Goal: Transaction & Acquisition: Purchase product/service

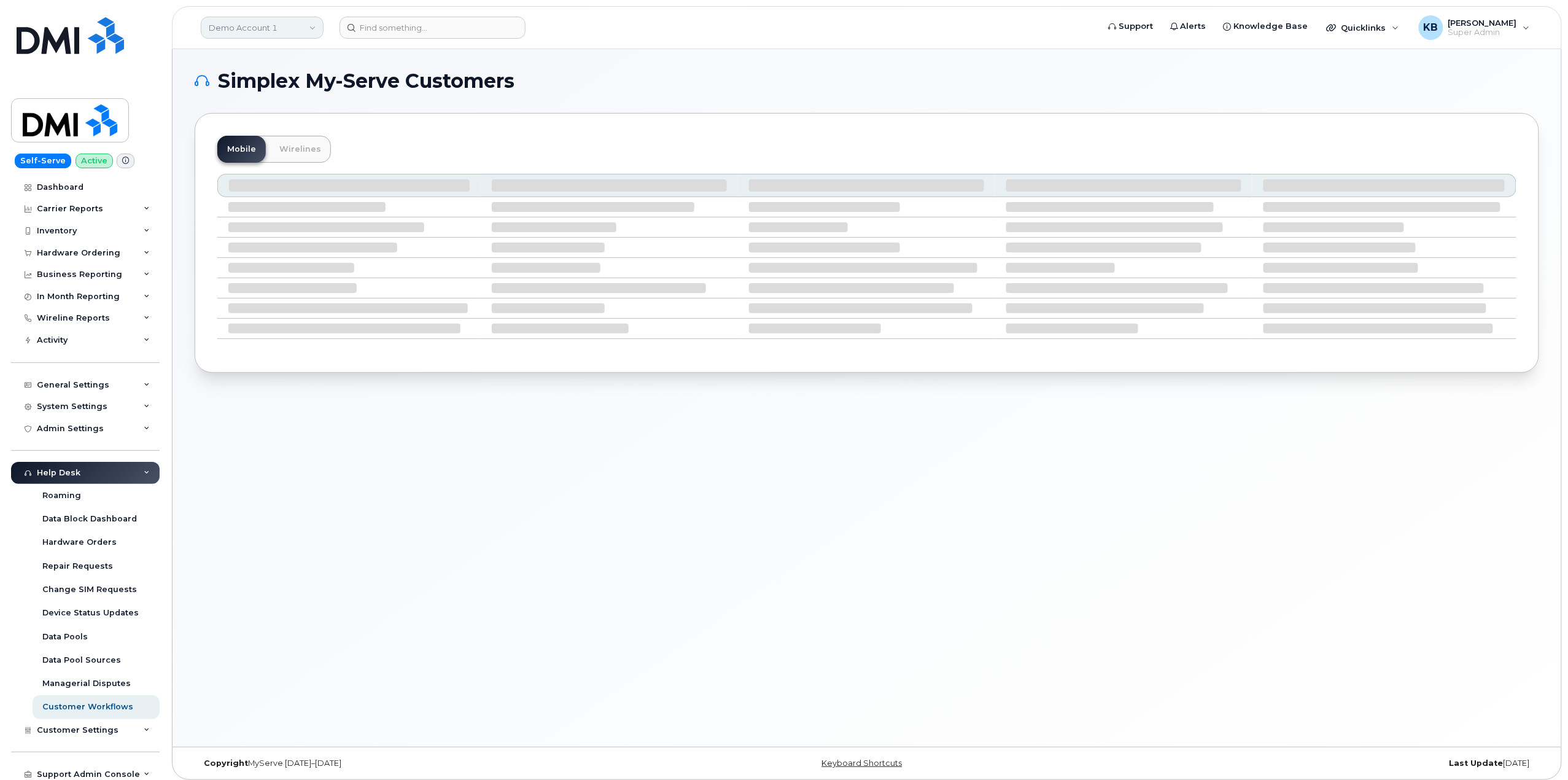
click at [286, 31] on link "Demo Account 1" at bounding box center [262, 27] width 123 height 22
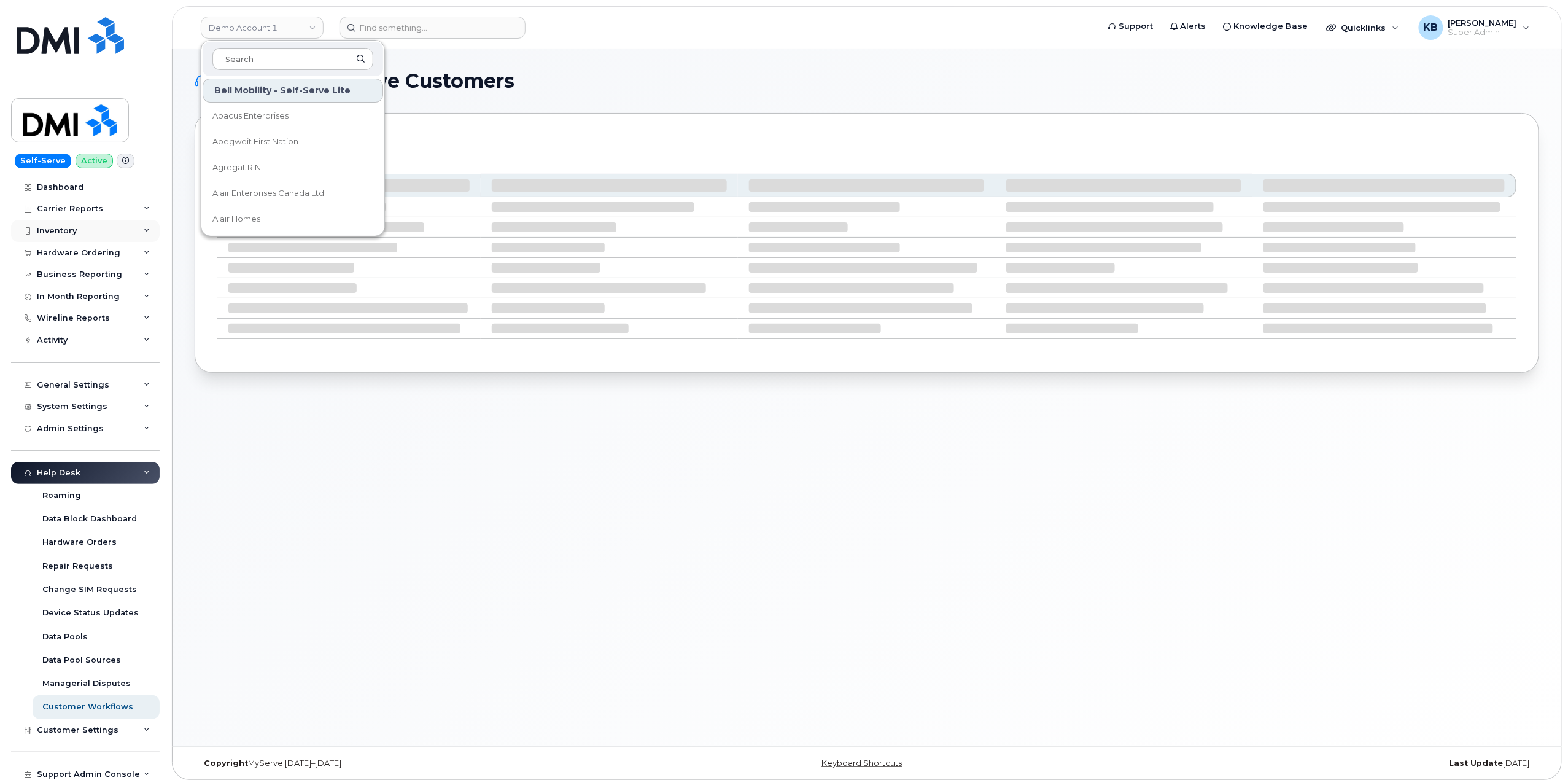
click at [144, 232] on icon at bounding box center [147, 231] width 6 height 6
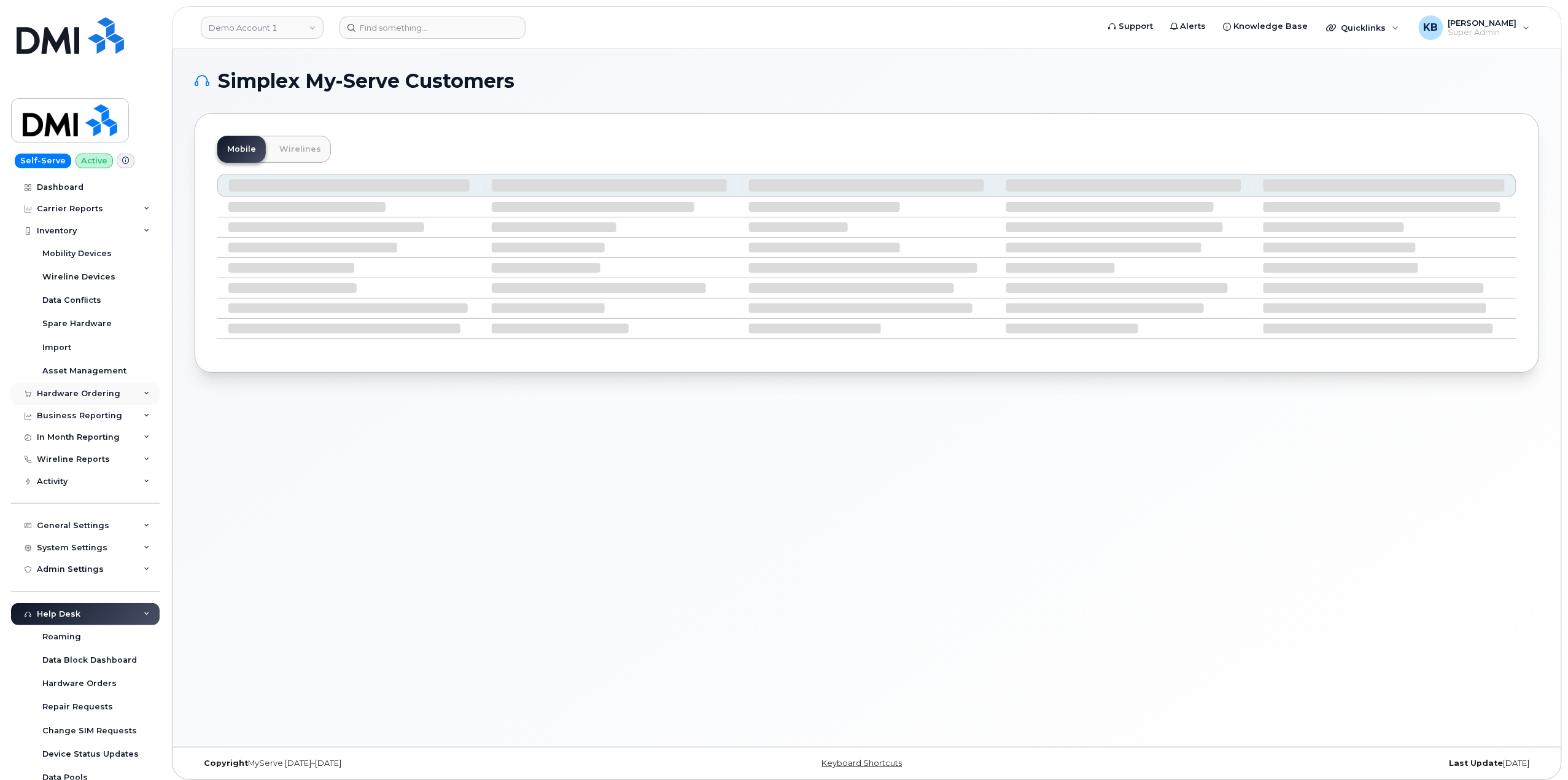
click at [137, 391] on div "Hardware Ordering" at bounding box center [86, 394] width 149 height 22
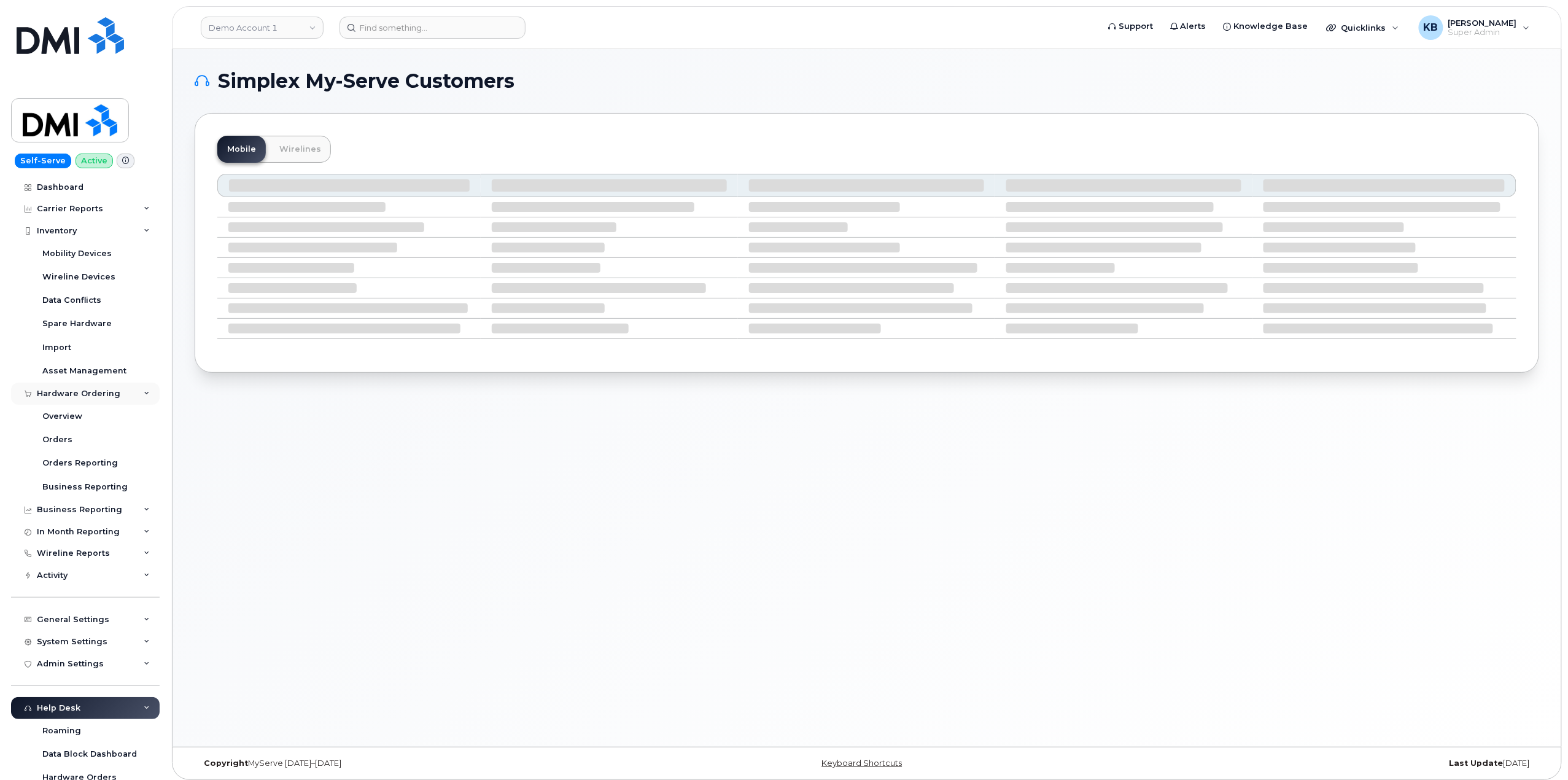
scroll to position [81, 0]
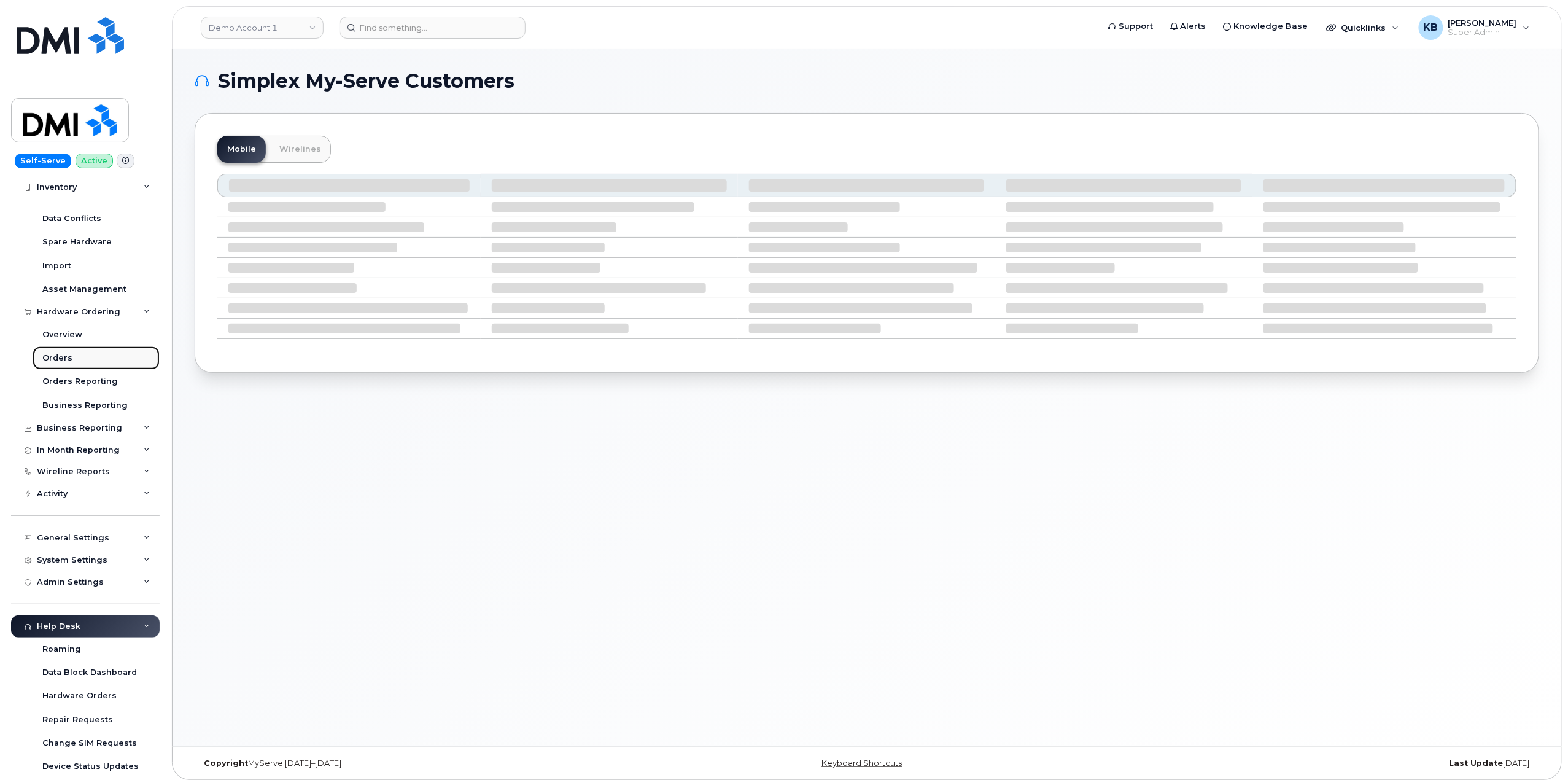
click at [64, 357] on div "Orders" at bounding box center [57, 358] width 30 height 11
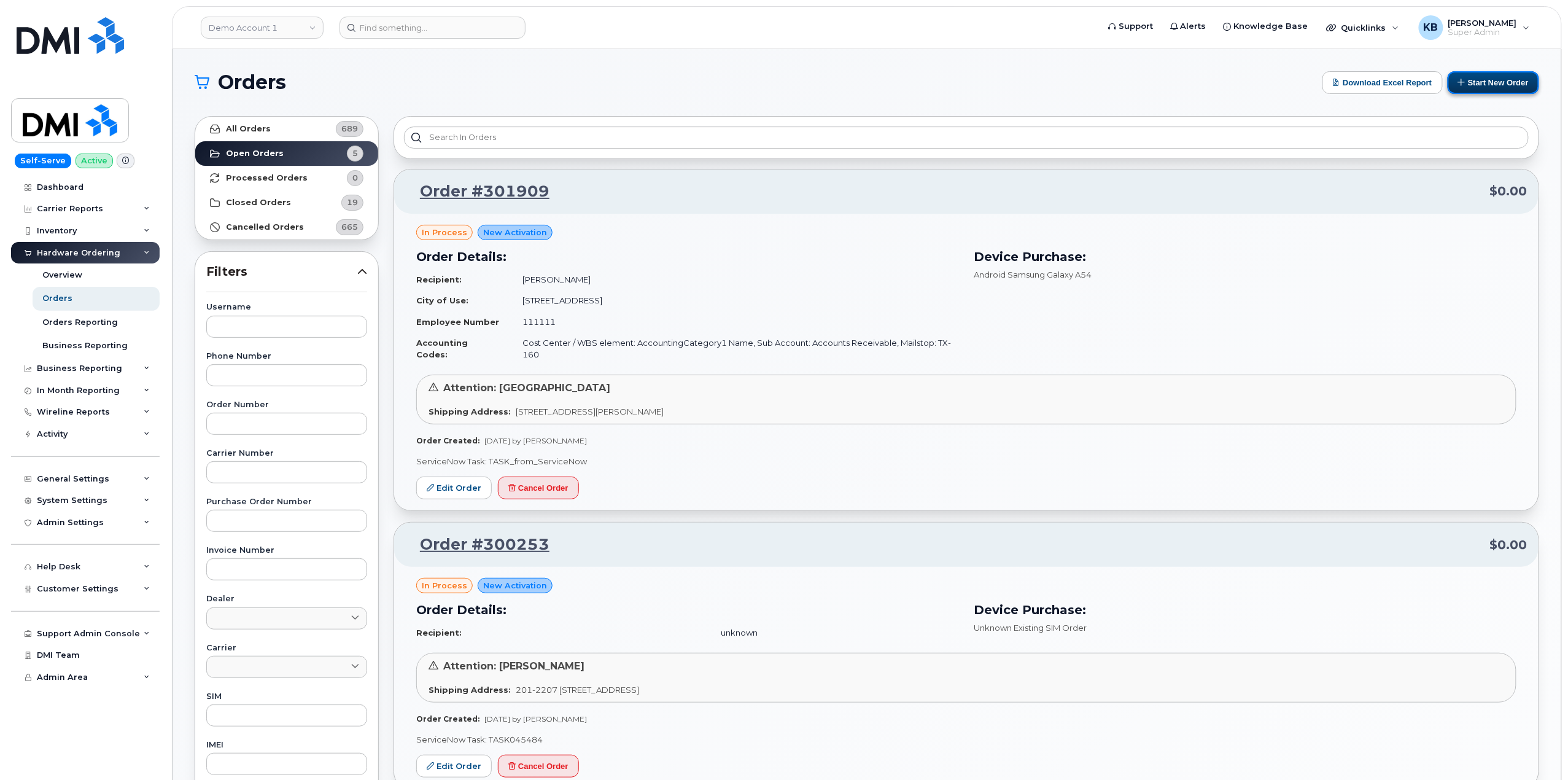
click at [1513, 82] on button "Start New Order" at bounding box center [1494, 83] width 91 height 23
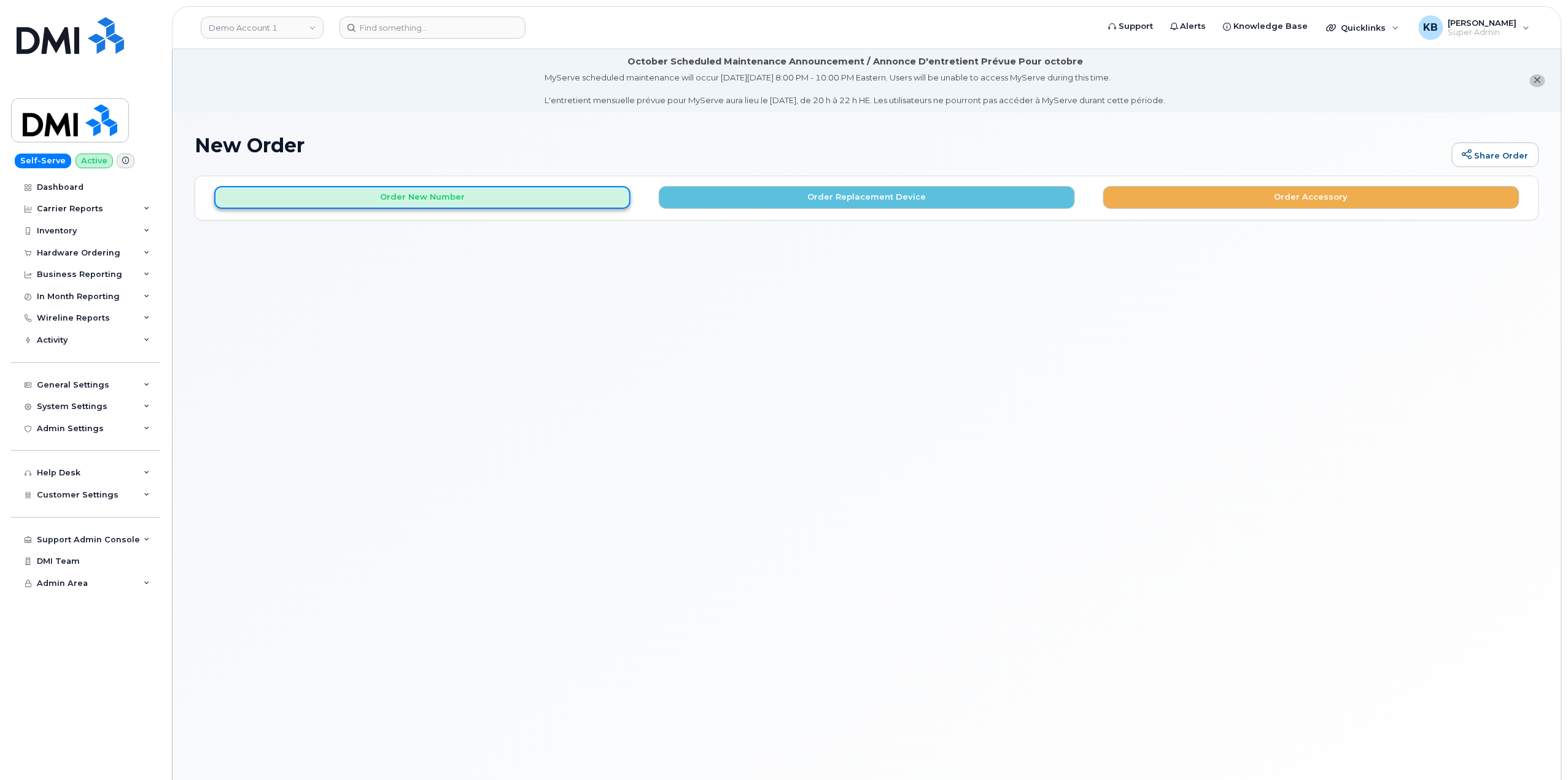
click at [445, 204] on button "Order New Number" at bounding box center [423, 198] width 416 height 23
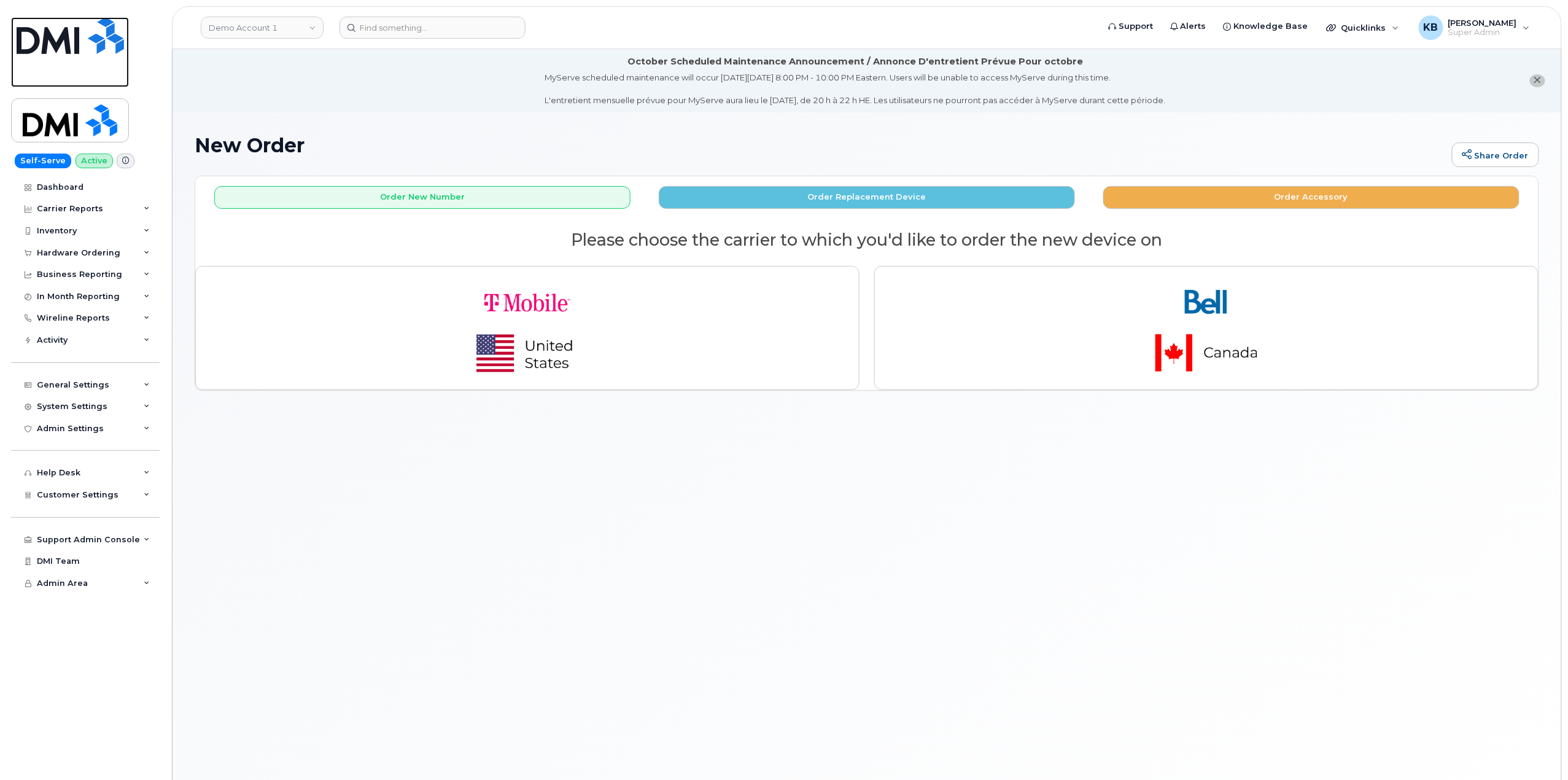
click at [74, 42] on img at bounding box center [70, 35] width 107 height 37
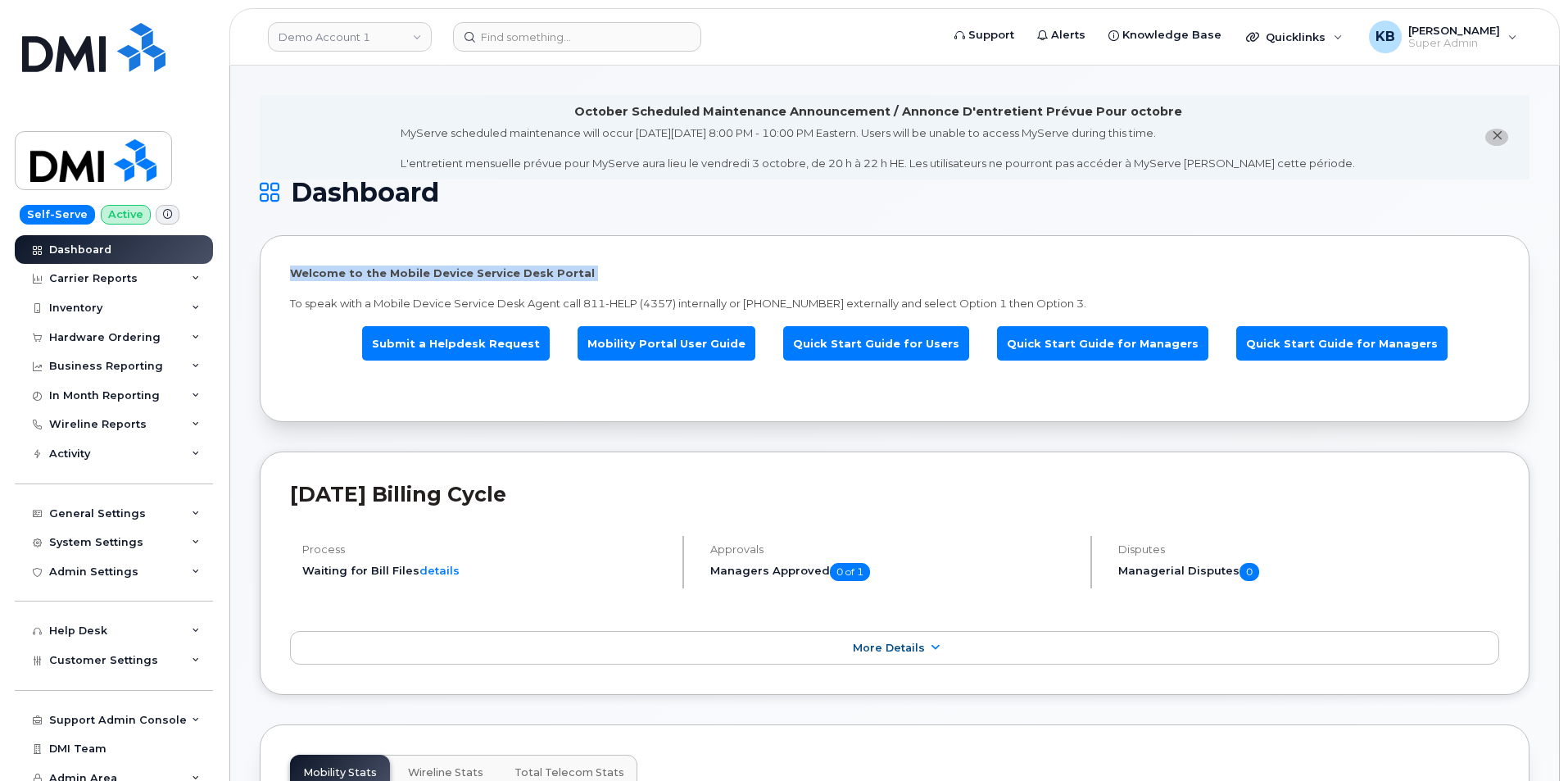
drag, startPoint x: 281, startPoint y: 271, endPoint x: 855, endPoint y: 294, distance: 574.5
click at [849, 293] on div "Welcome to the Mobile Device Service Desk Portal To speak with a Mobile Device …" at bounding box center [895, 328] width 1270 height 187
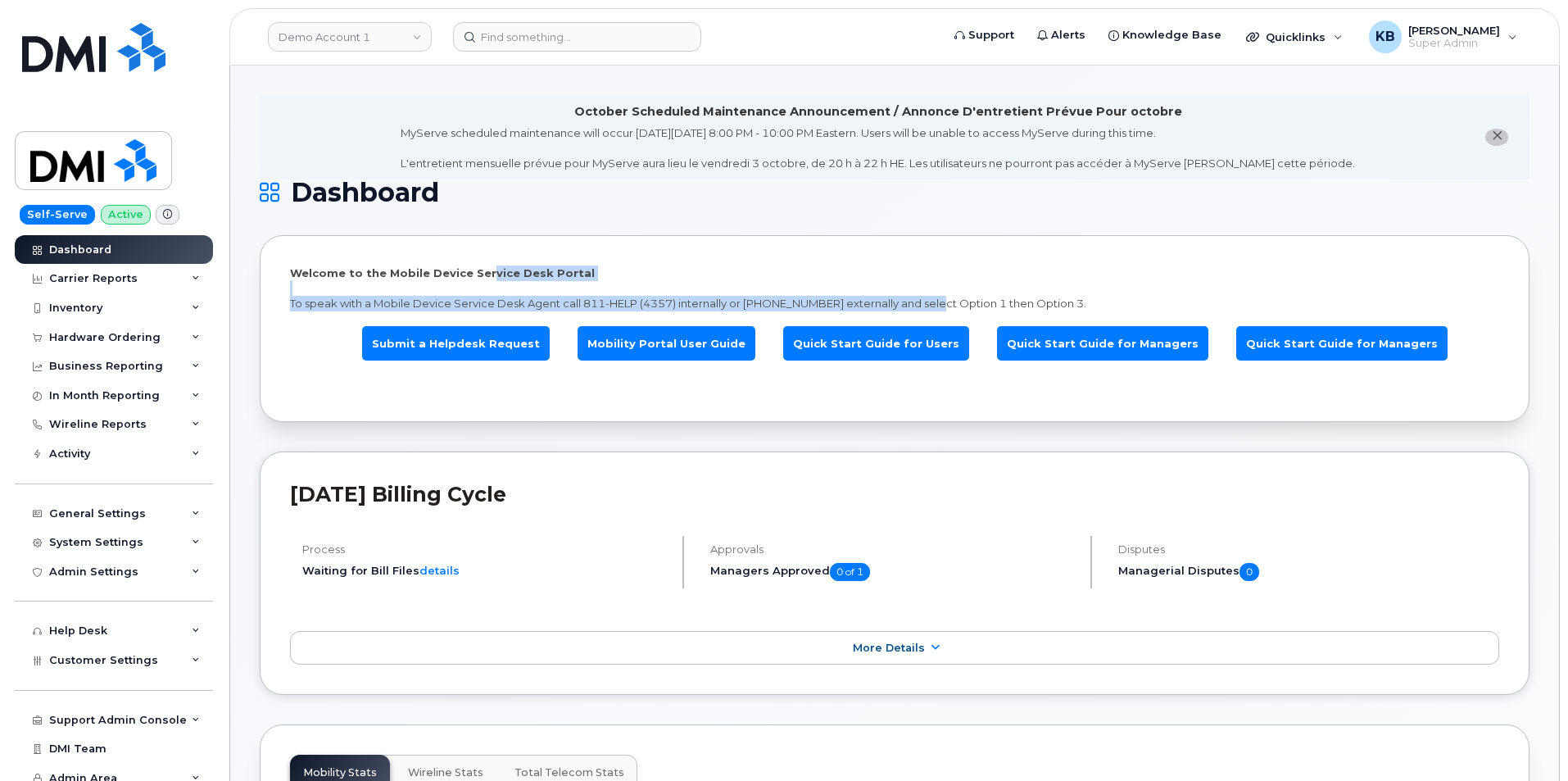
drag, startPoint x: 892, startPoint y: 303, endPoint x: 469, endPoint y: 252, distance: 426.1
click at [469, 252] on div "Welcome to the Mobile Device Service Desk Portal To speak with a Mobile Device …" at bounding box center [895, 328] width 1270 height 187
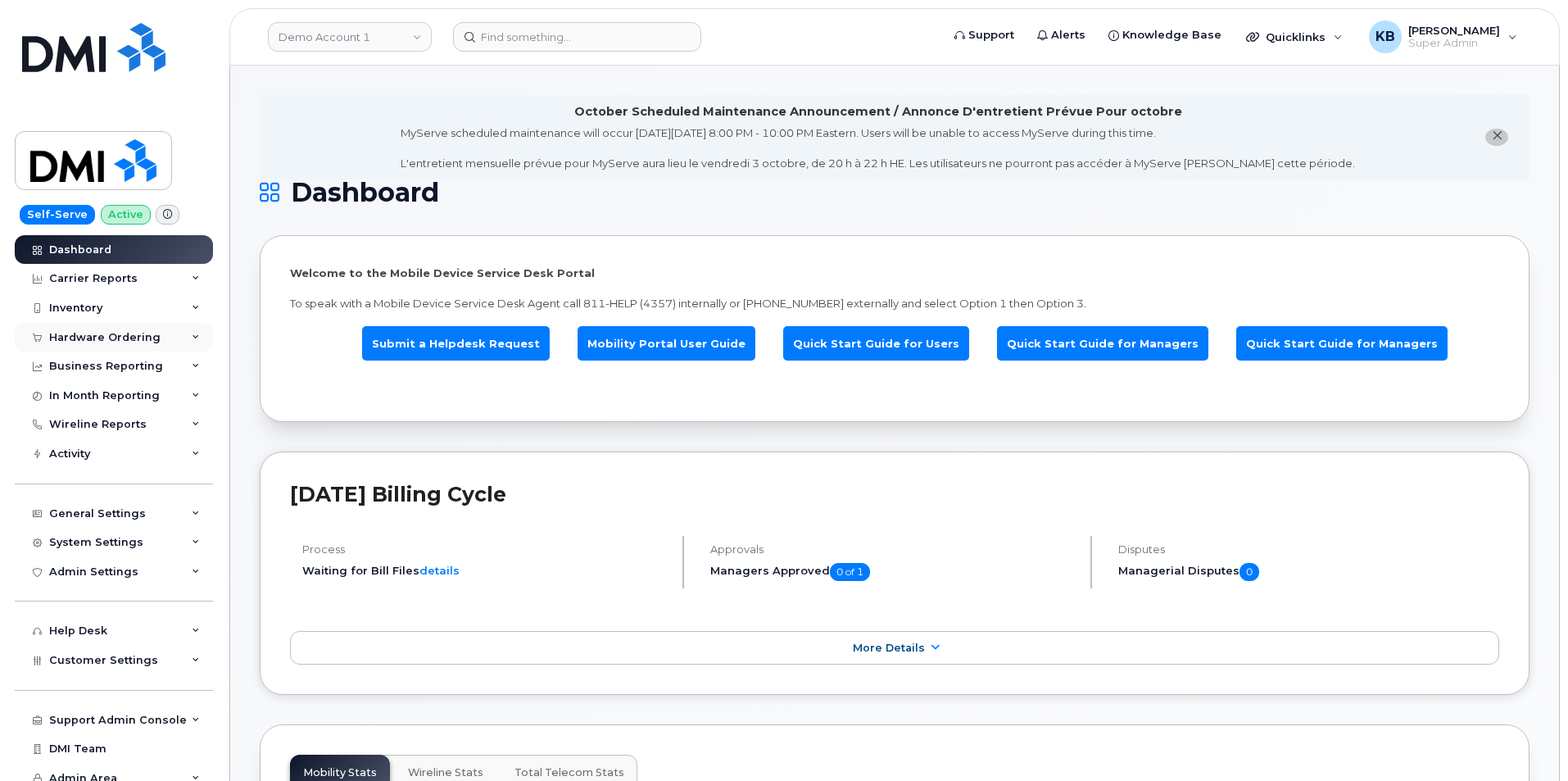
click at [184, 334] on div "Hardware Ordering" at bounding box center [114, 337] width 199 height 29
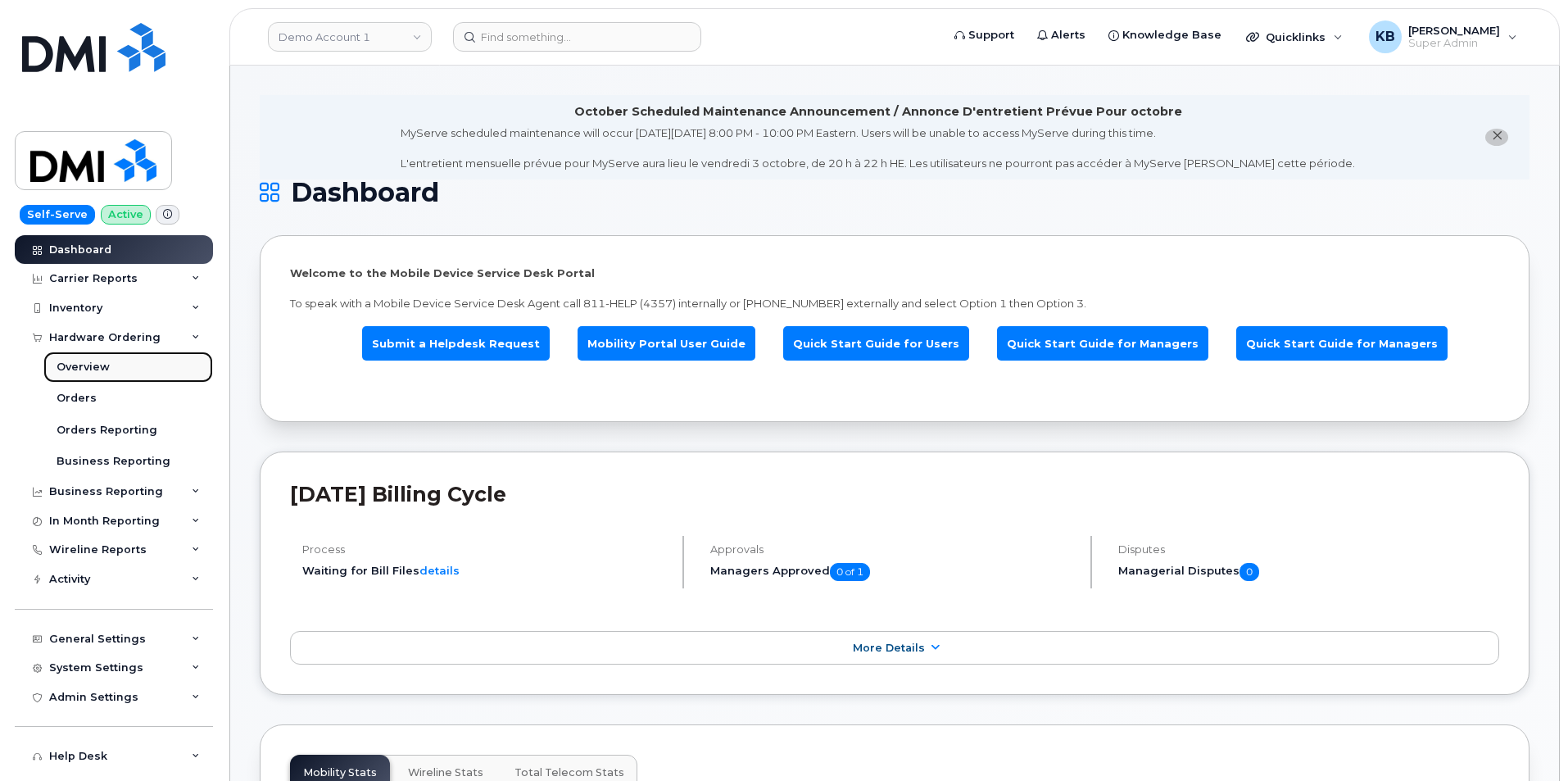
click at [98, 368] on div "Overview" at bounding box center [82, 367] width 53 height 15
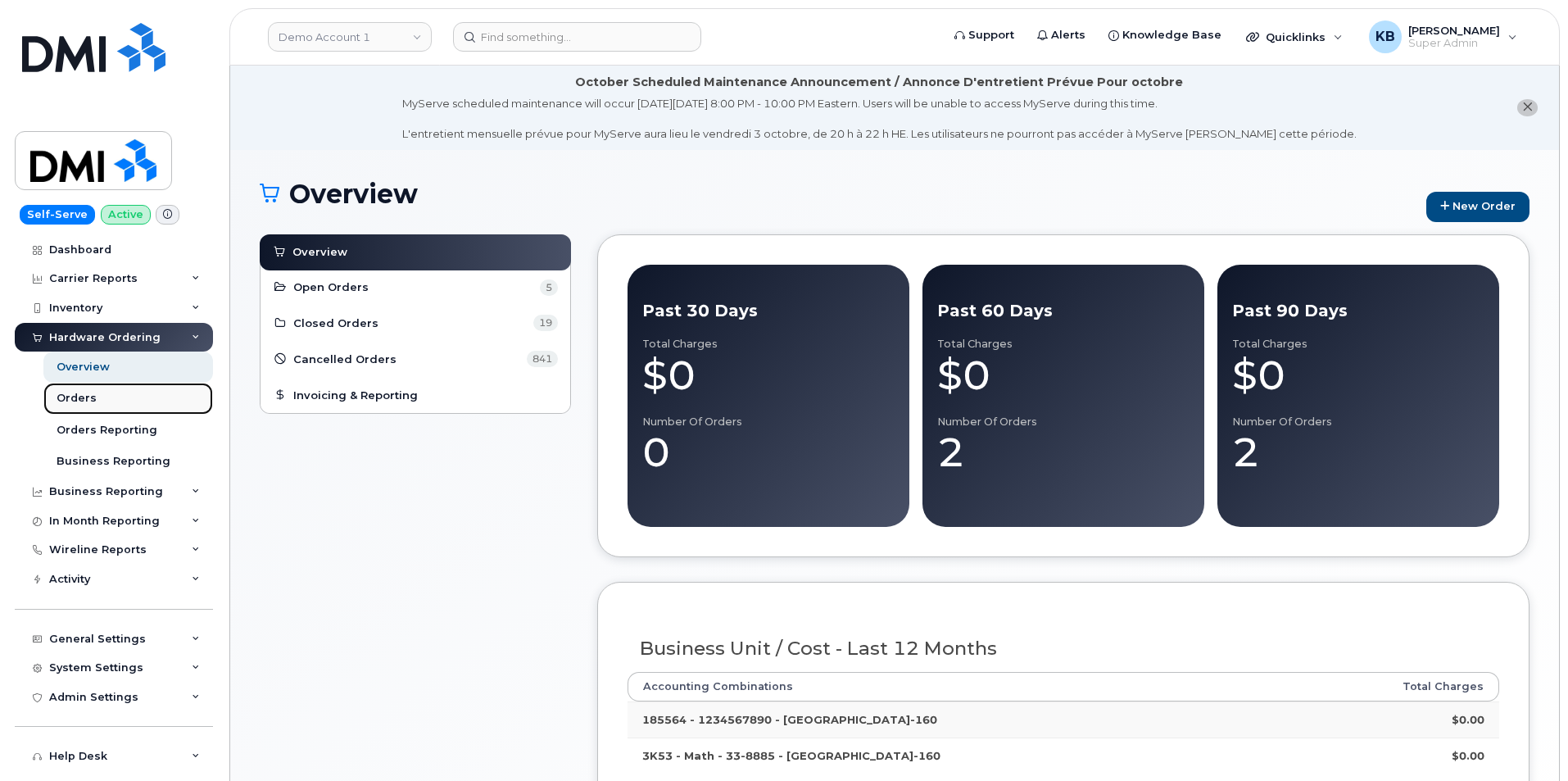
click at [97, 393] on link "Orders" at bounding box center [129, 398] width 170 height 31
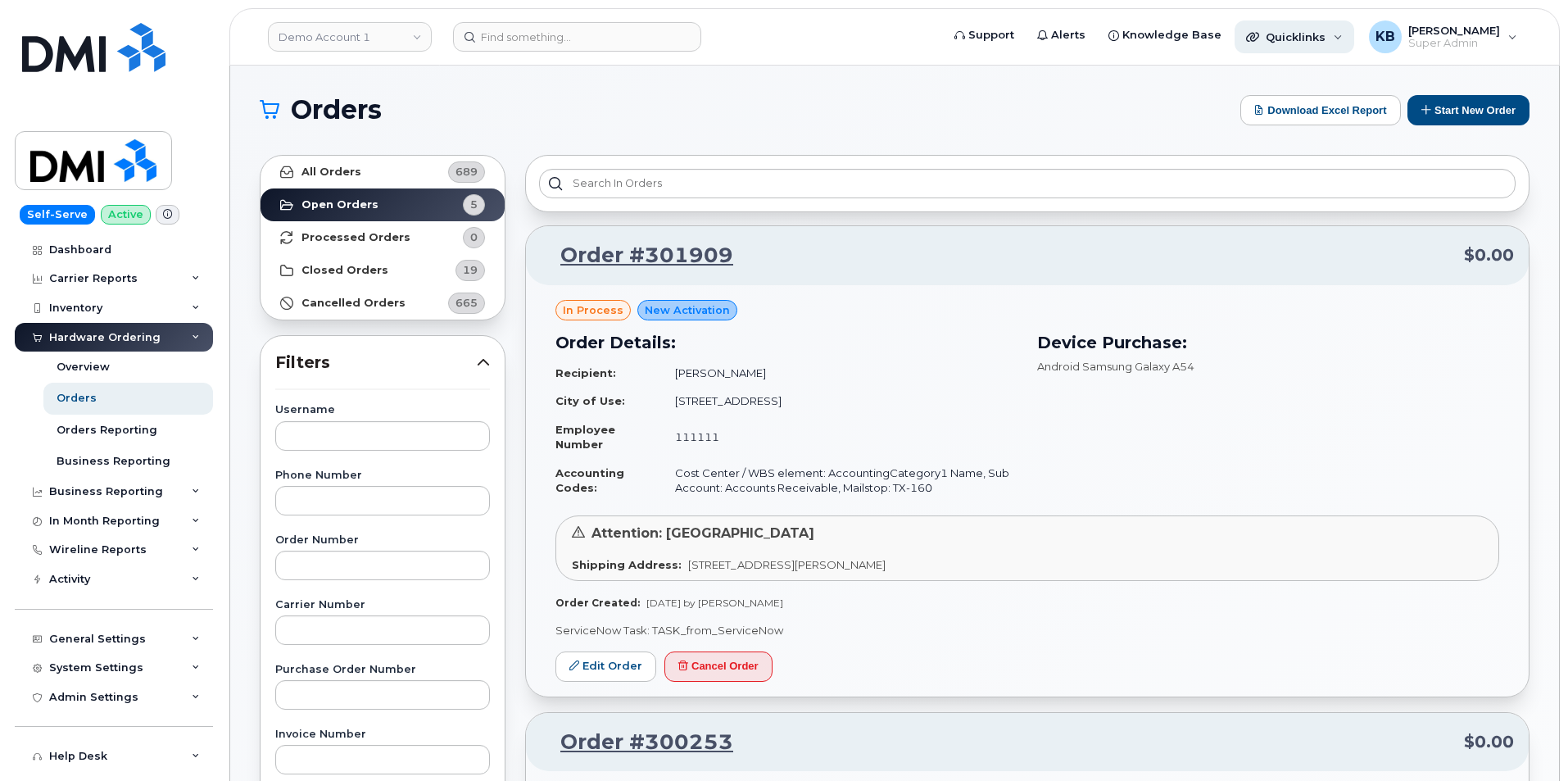
click at [1354, 41] on div "Quicklinks" at bounding box center [1294, 36] width 120 height 33
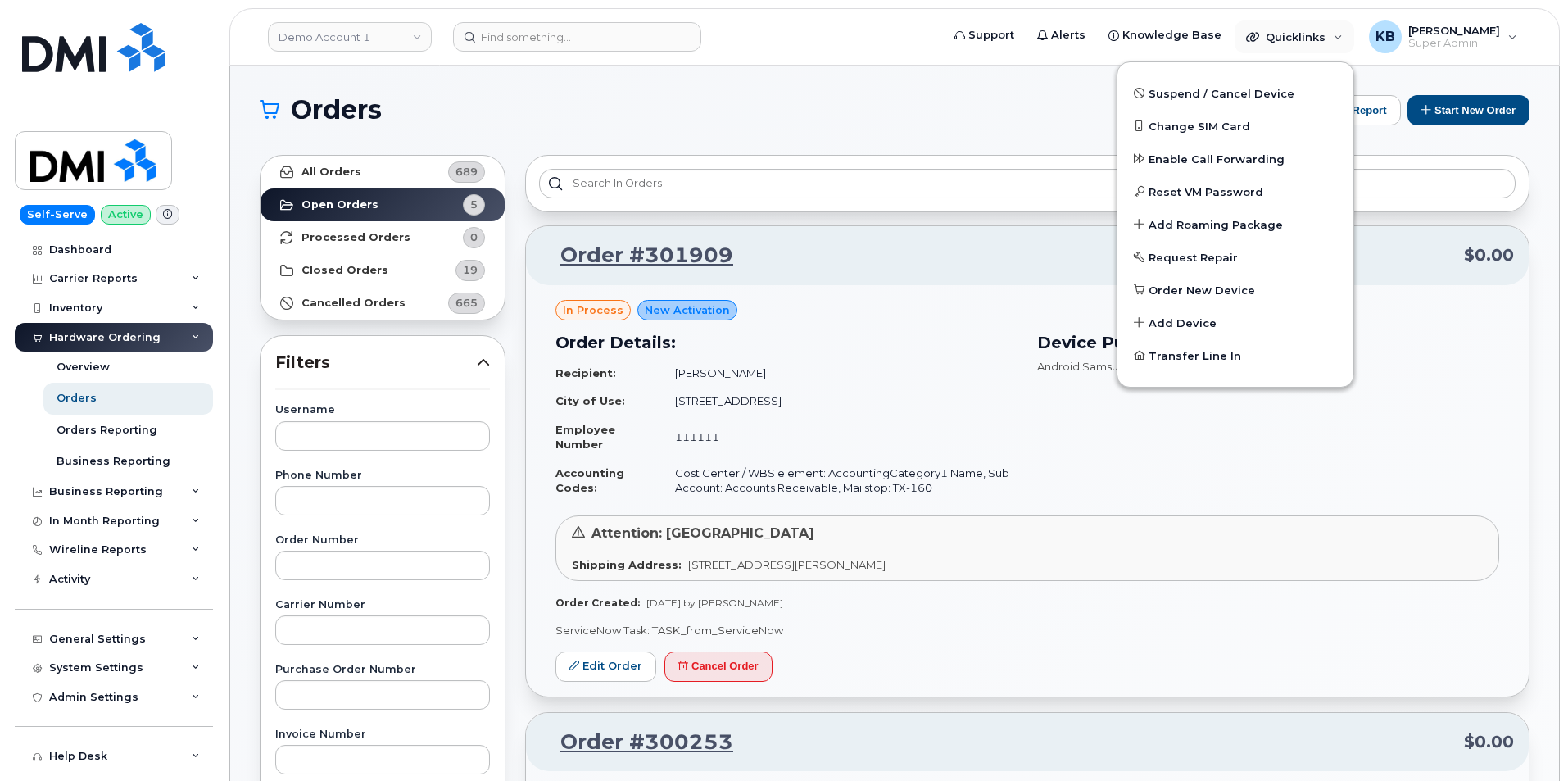
click at [1507, 157] on div at bounding box center [1028, 183] width 1005 height 57
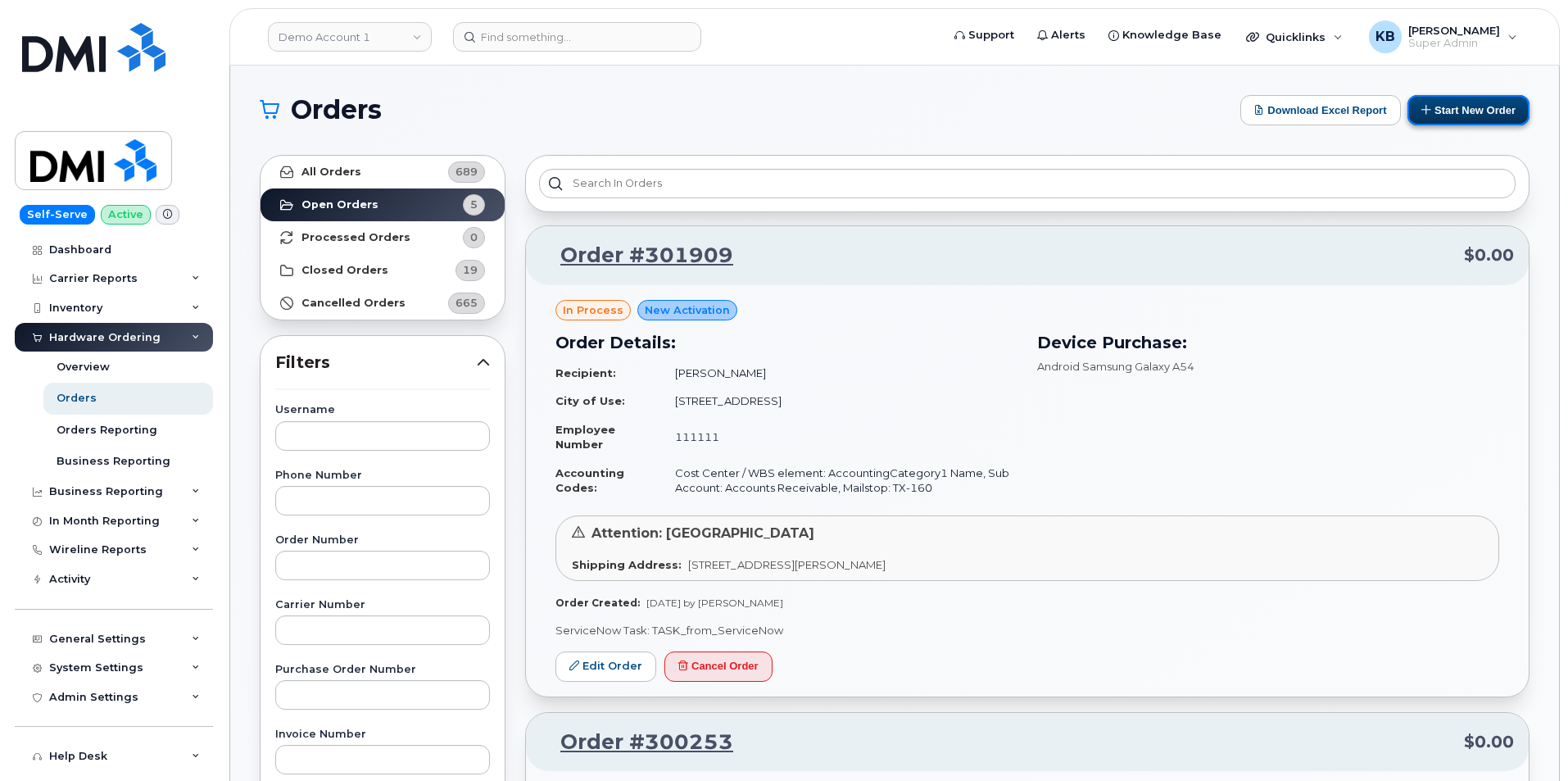
click at [1468, 114] on button "Start New Order" at bounding box center [1469, 110] width 122 height 30
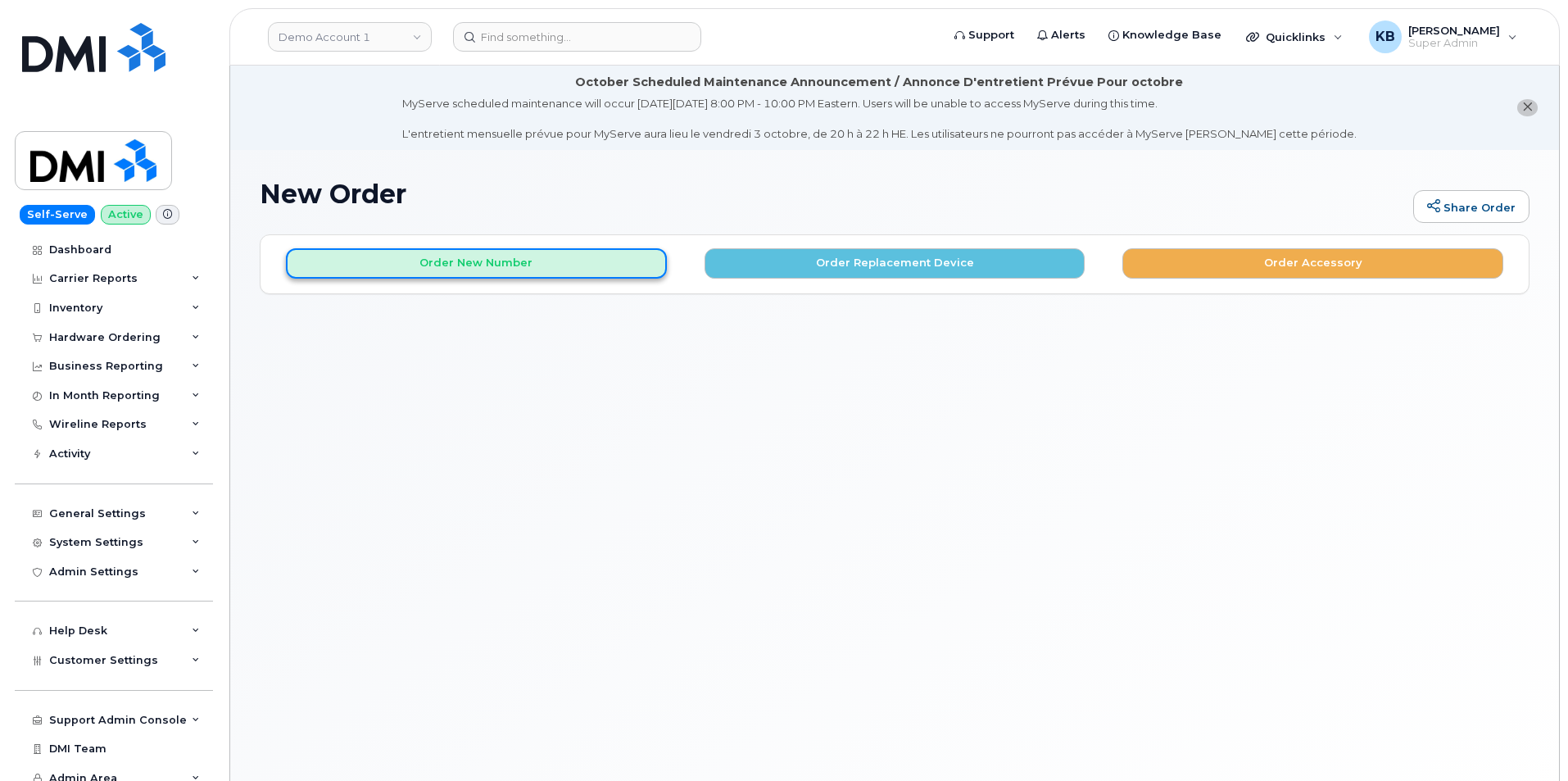
click at [470, 263] on button "Order New Number" at bounding box center [476, 263] width 381 height 30
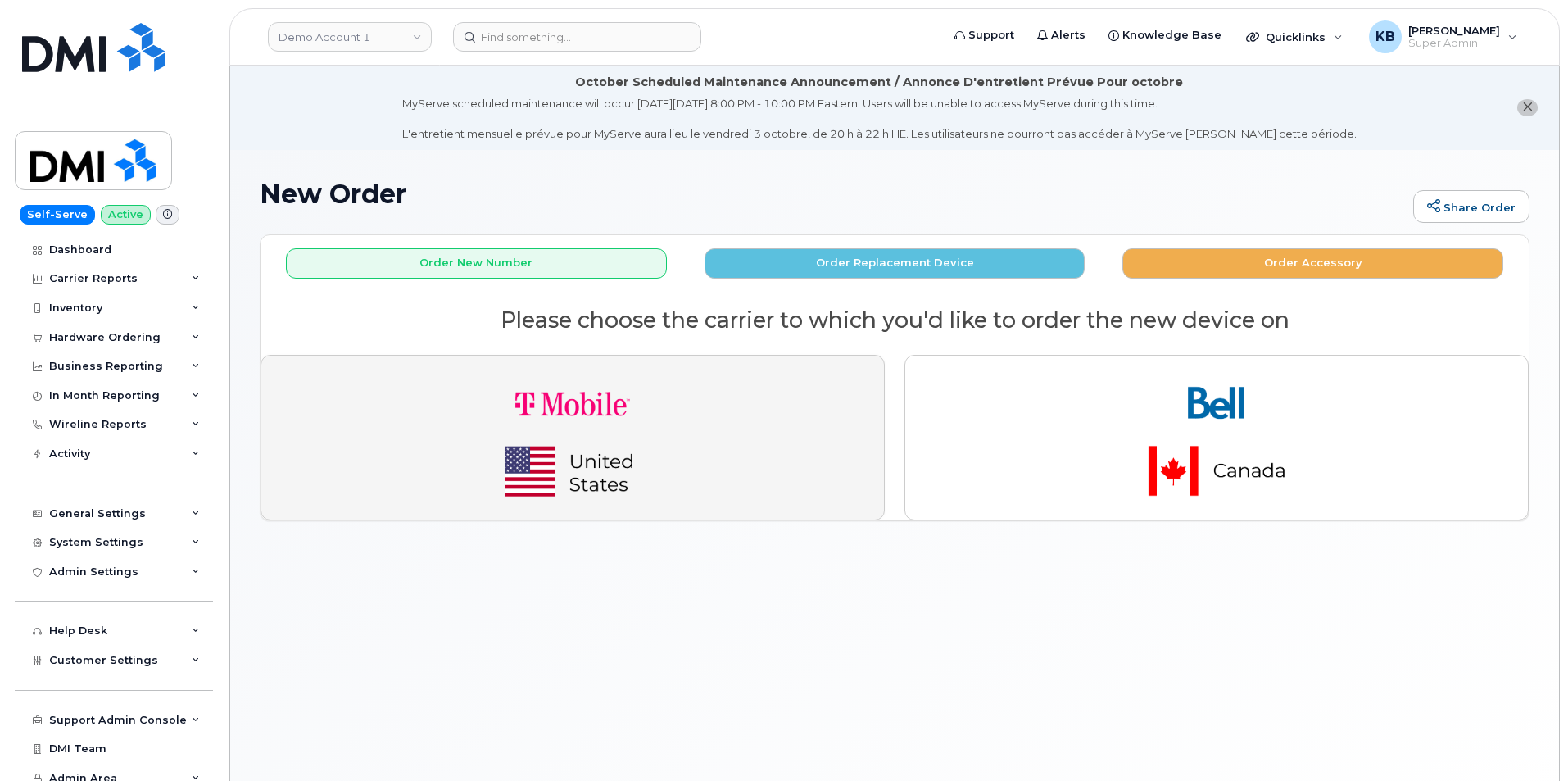
click at [685, 458] on img "button" at bounding box center [572, 438] width 230 height 138
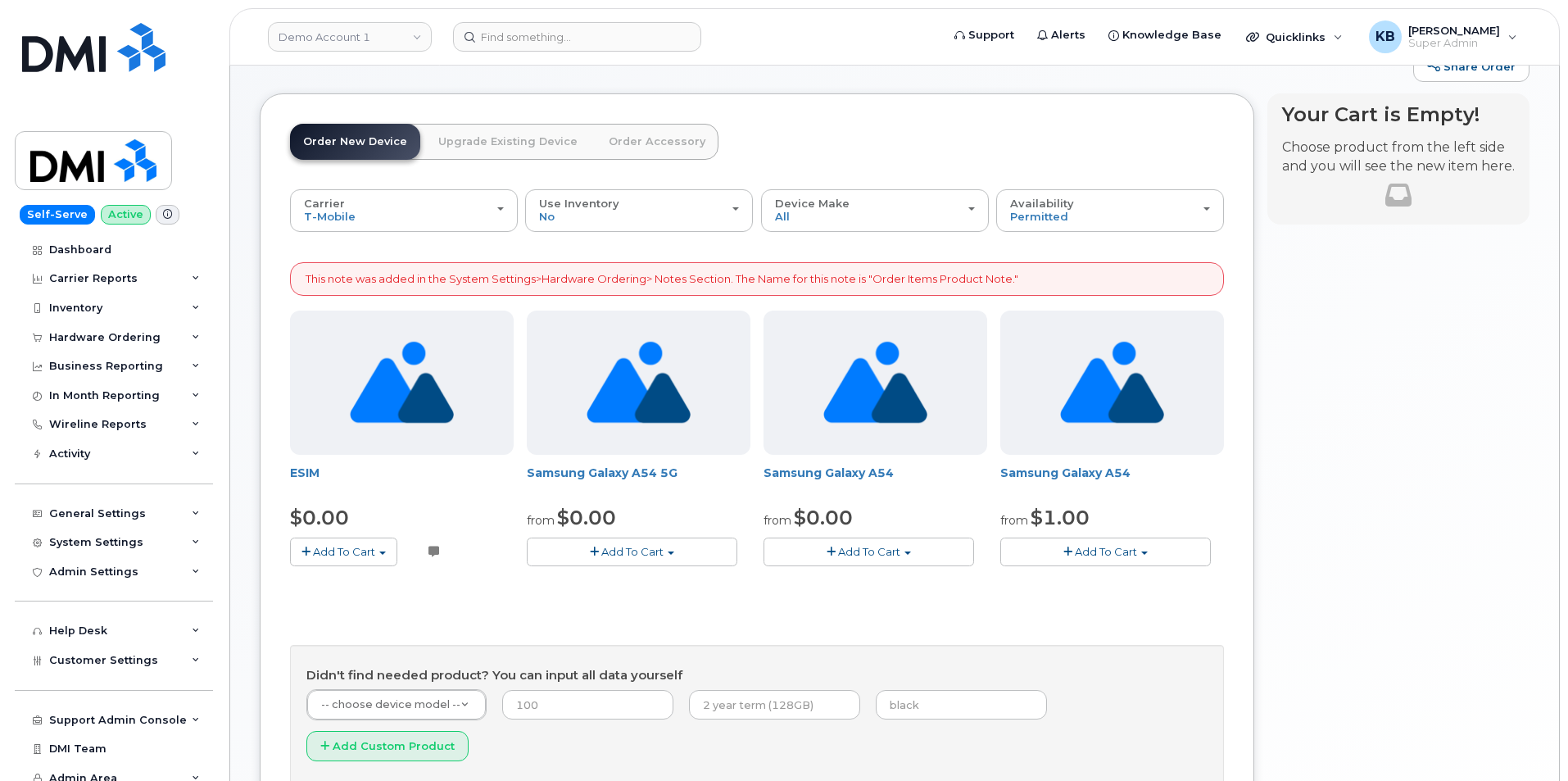
scroll to position [178, 0]
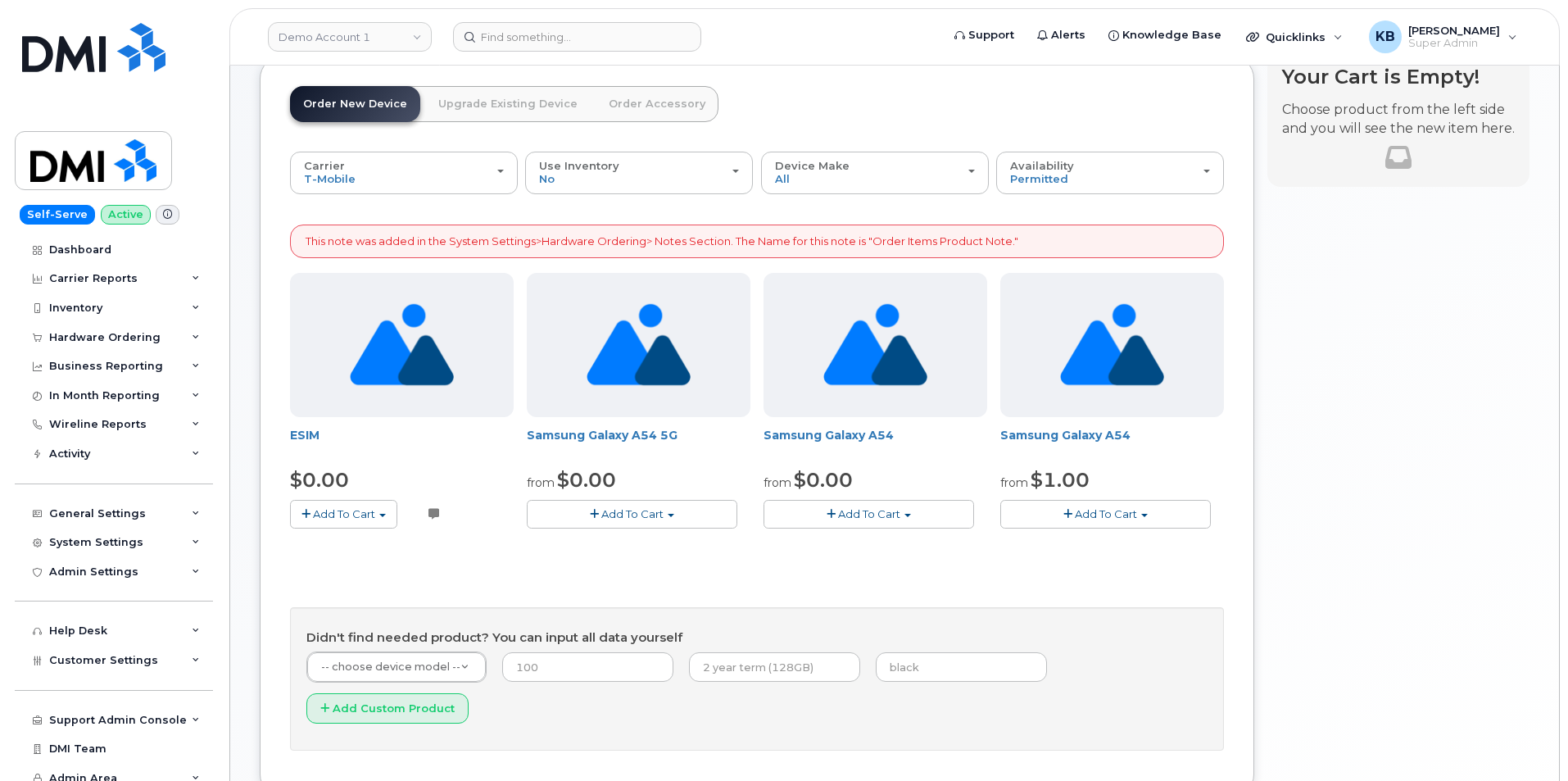
click at [697, 519] on button "Add To Cart" at bounding box center [632, 514] width 210 height 29
click at [636, 541] on link "$0.00 - 2 year term" at bounding box center [609, 545] width 156 height 20
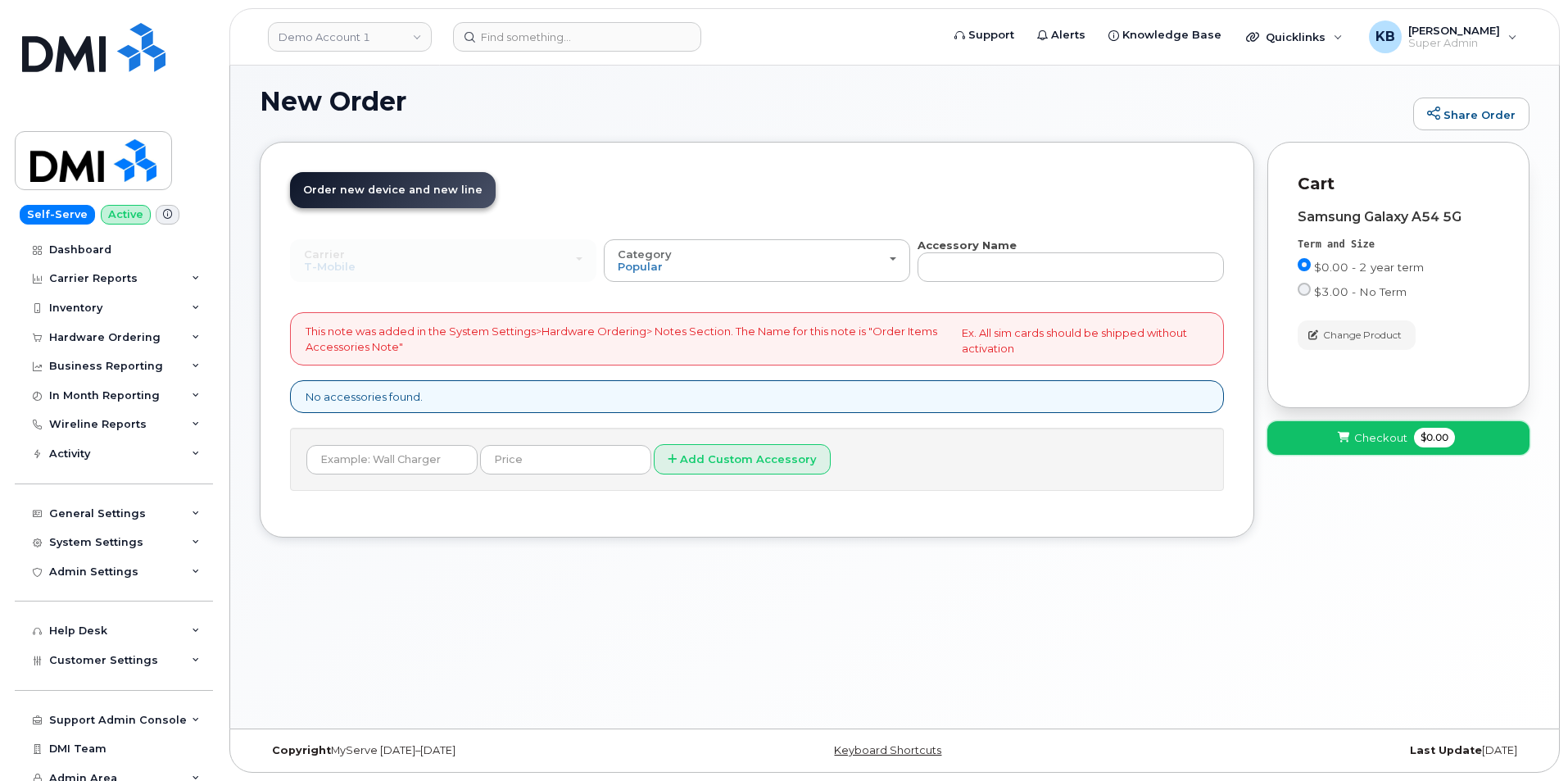
click at [1417, 445] on span "$0.00" at bounding box center [1434, 437] width 41 height 19
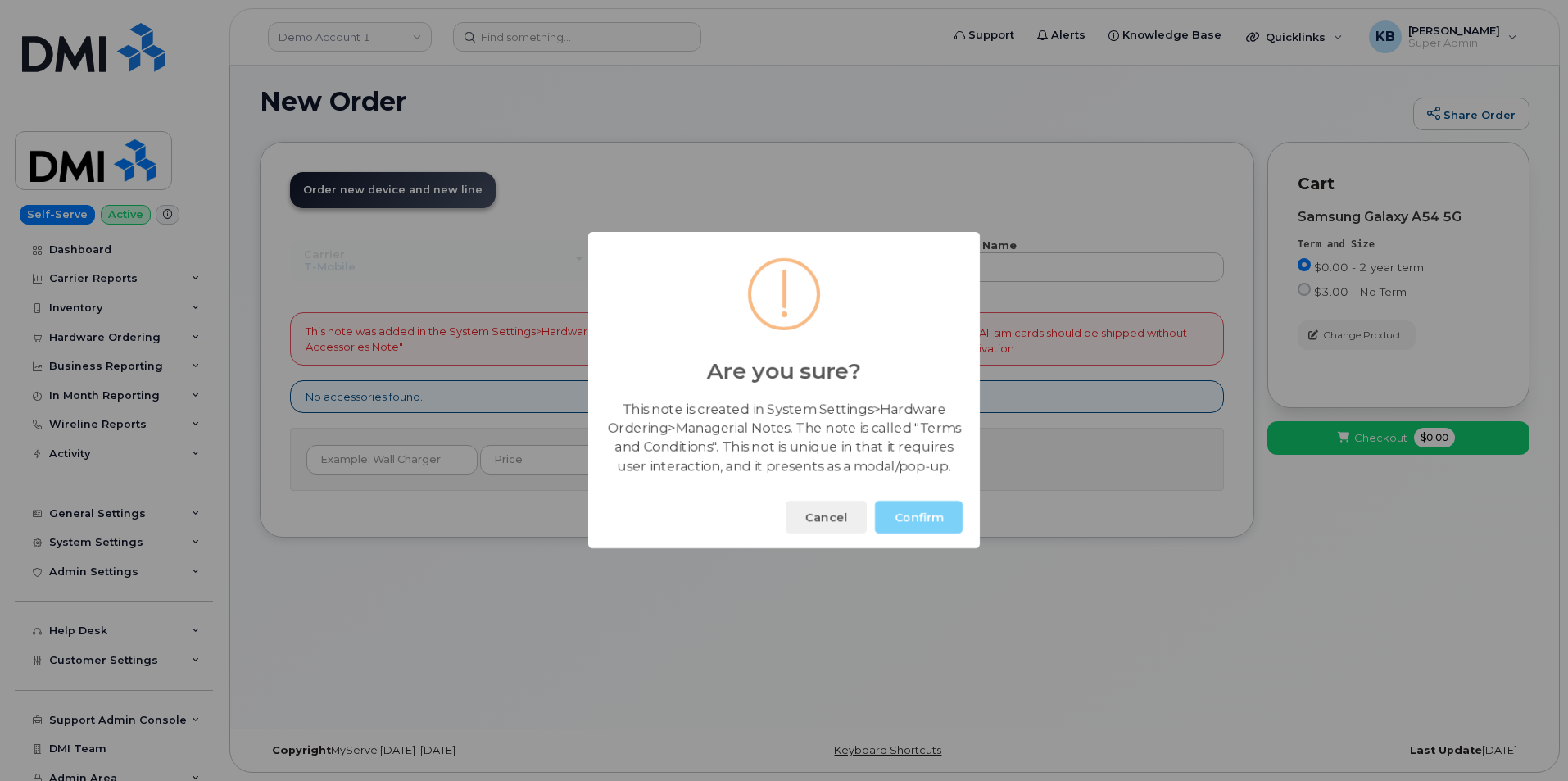
drag, startPoint x: 902, startPoint y: 513, endPoint x: 918, endPoint y: 513, distance: 16.0
click at [903, 513] on button "Confirm" at bounding box center [919, 518] width 88 height 33
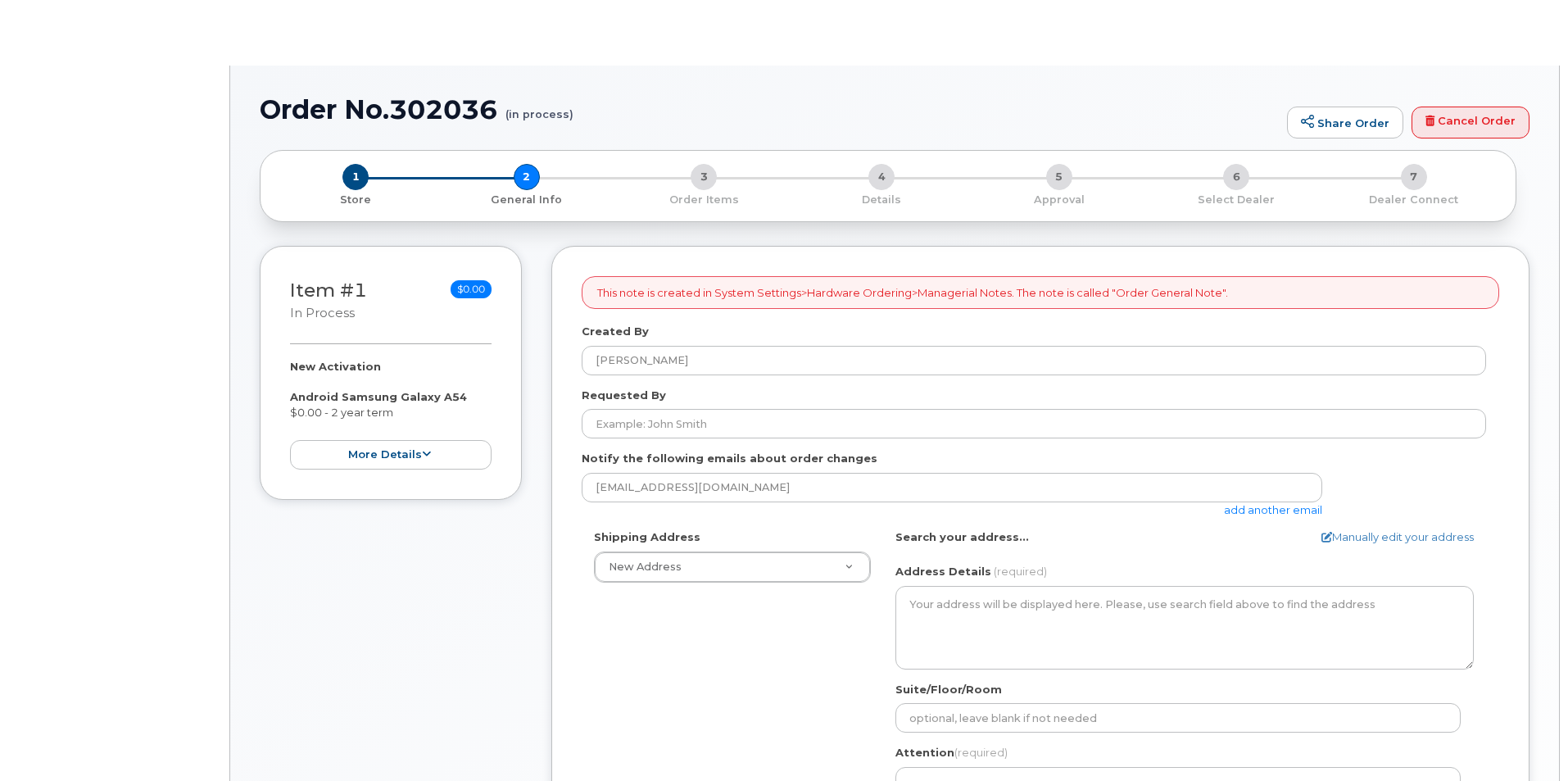
select select
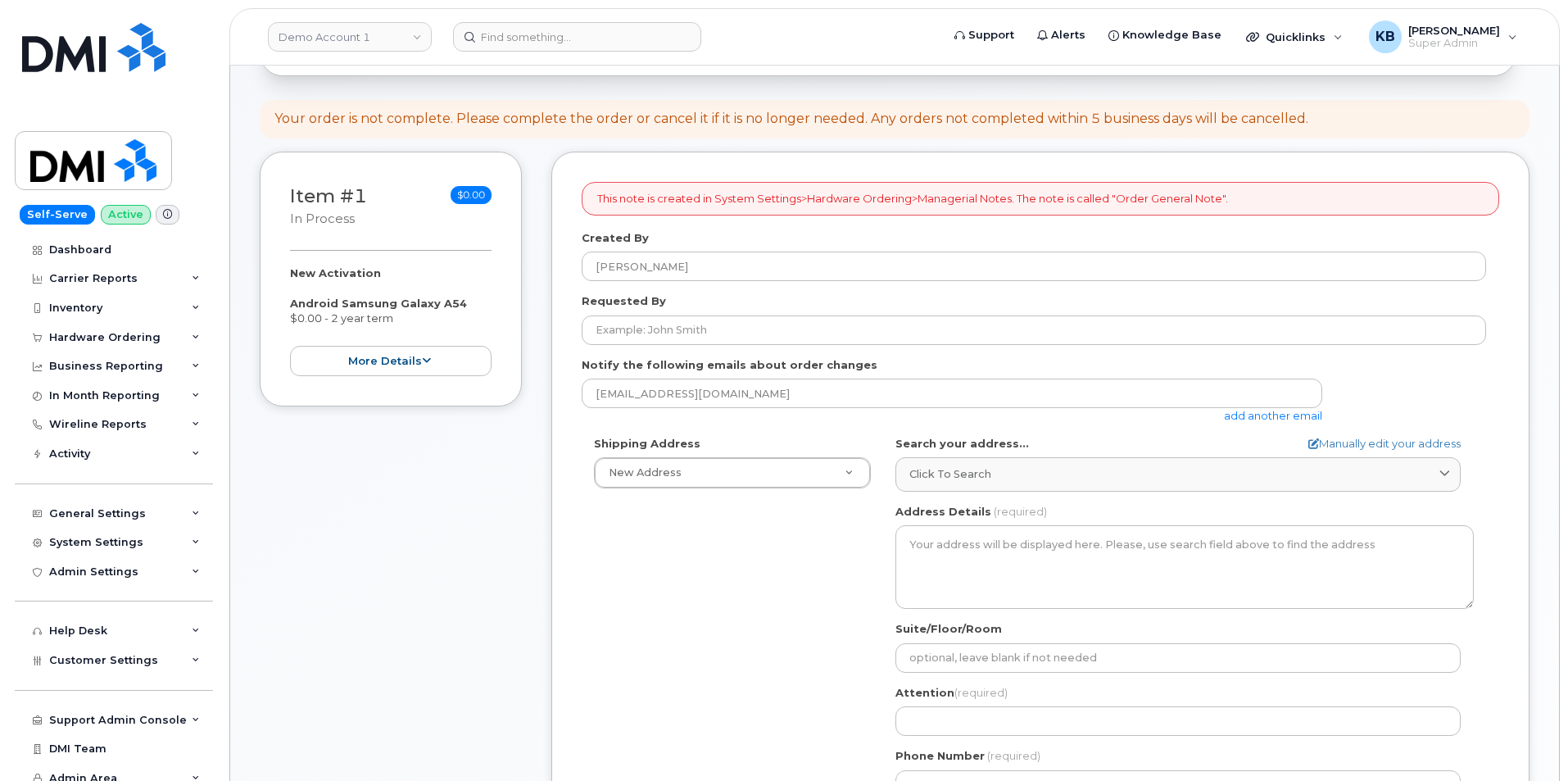
scroll to position [246, 0]
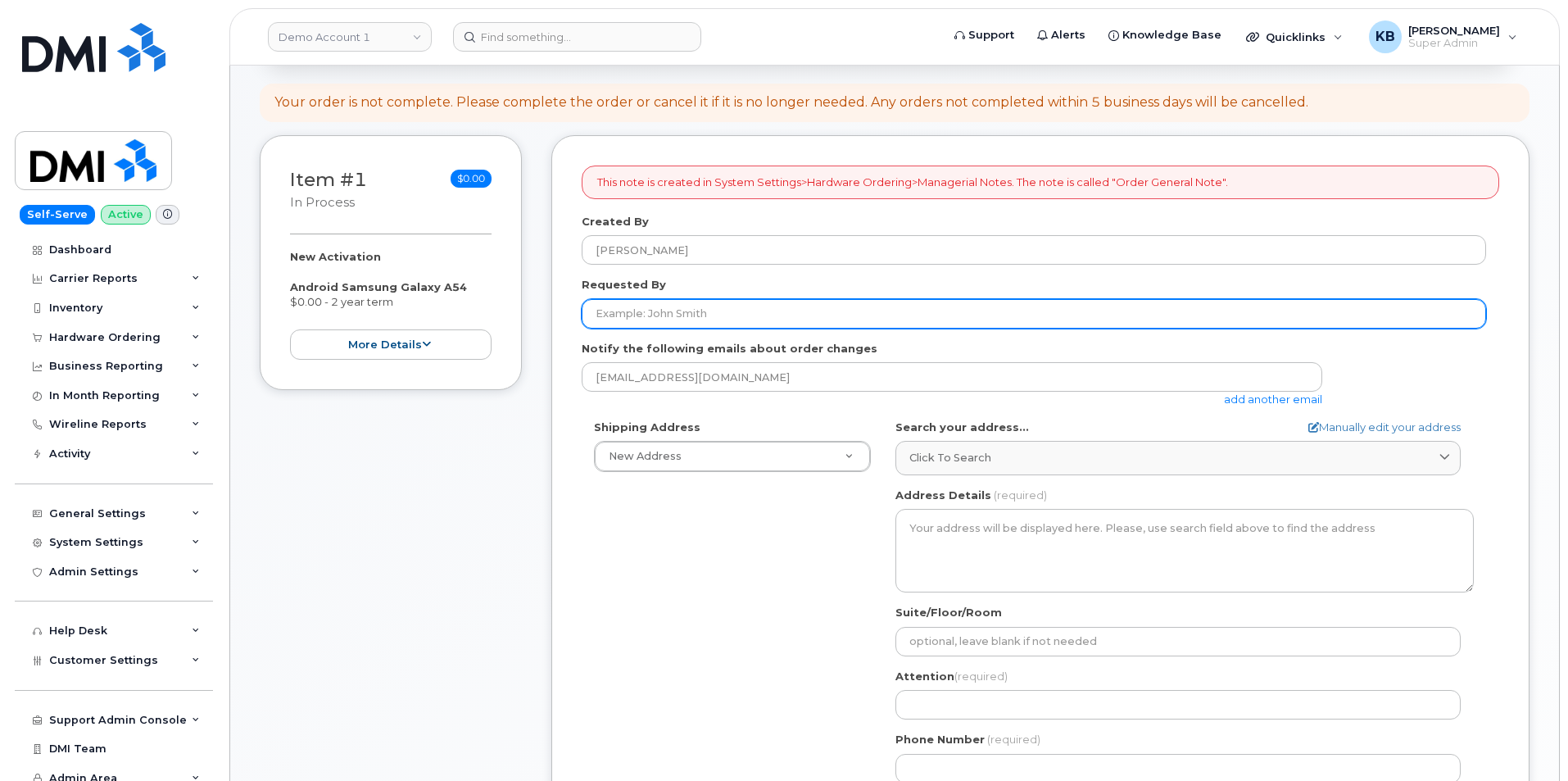
click at [705, 325] on input "Requested By" at bounding box center [1034, 313] width 905 height 29
type input "[PERSON_NAME]"
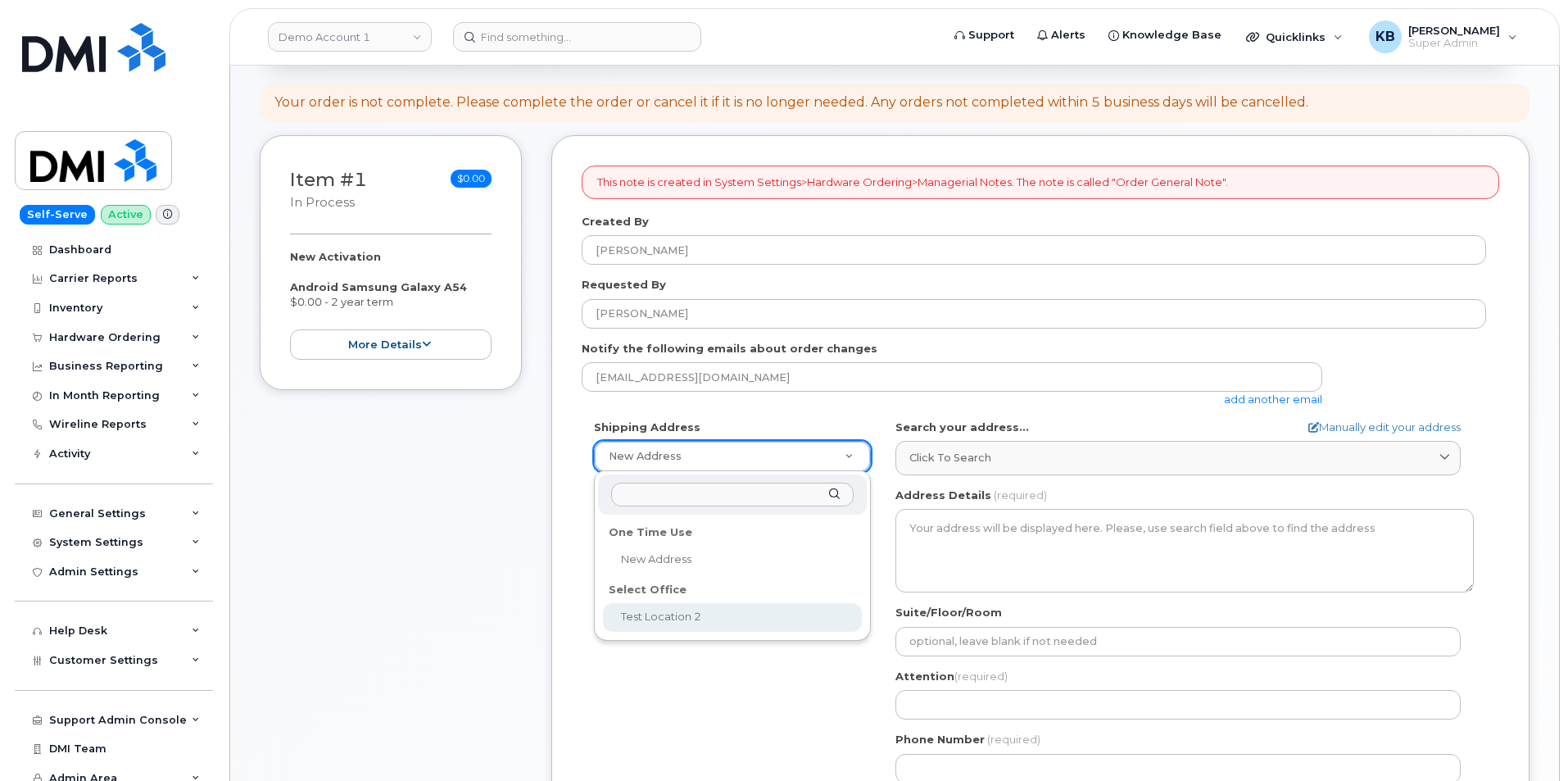
select select
type textarea "[STREET_ADDRESS][US_STATE][US_STATE]"
type input "[PERSON_NAME]"
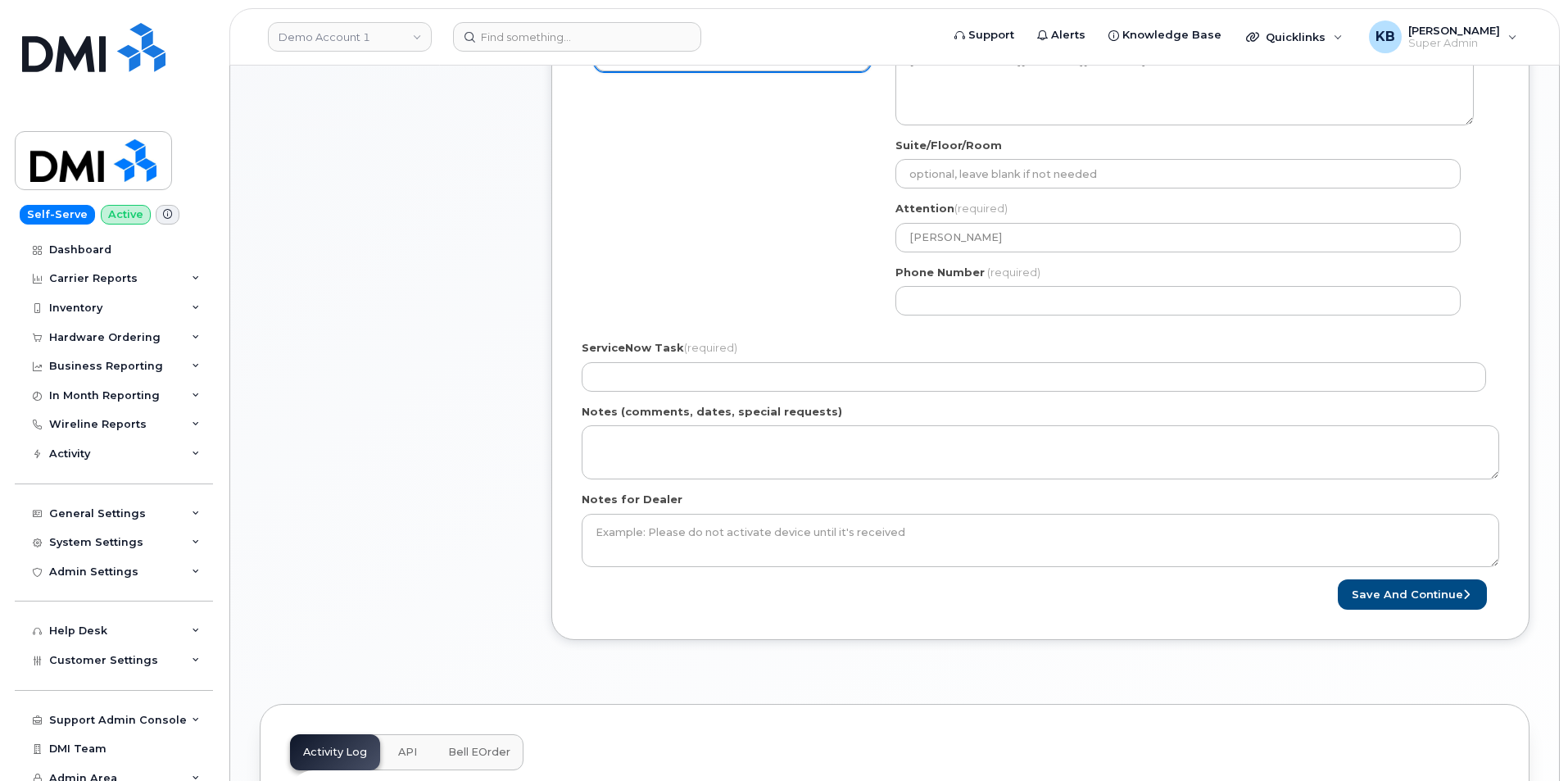
scroll to position [656, 0]
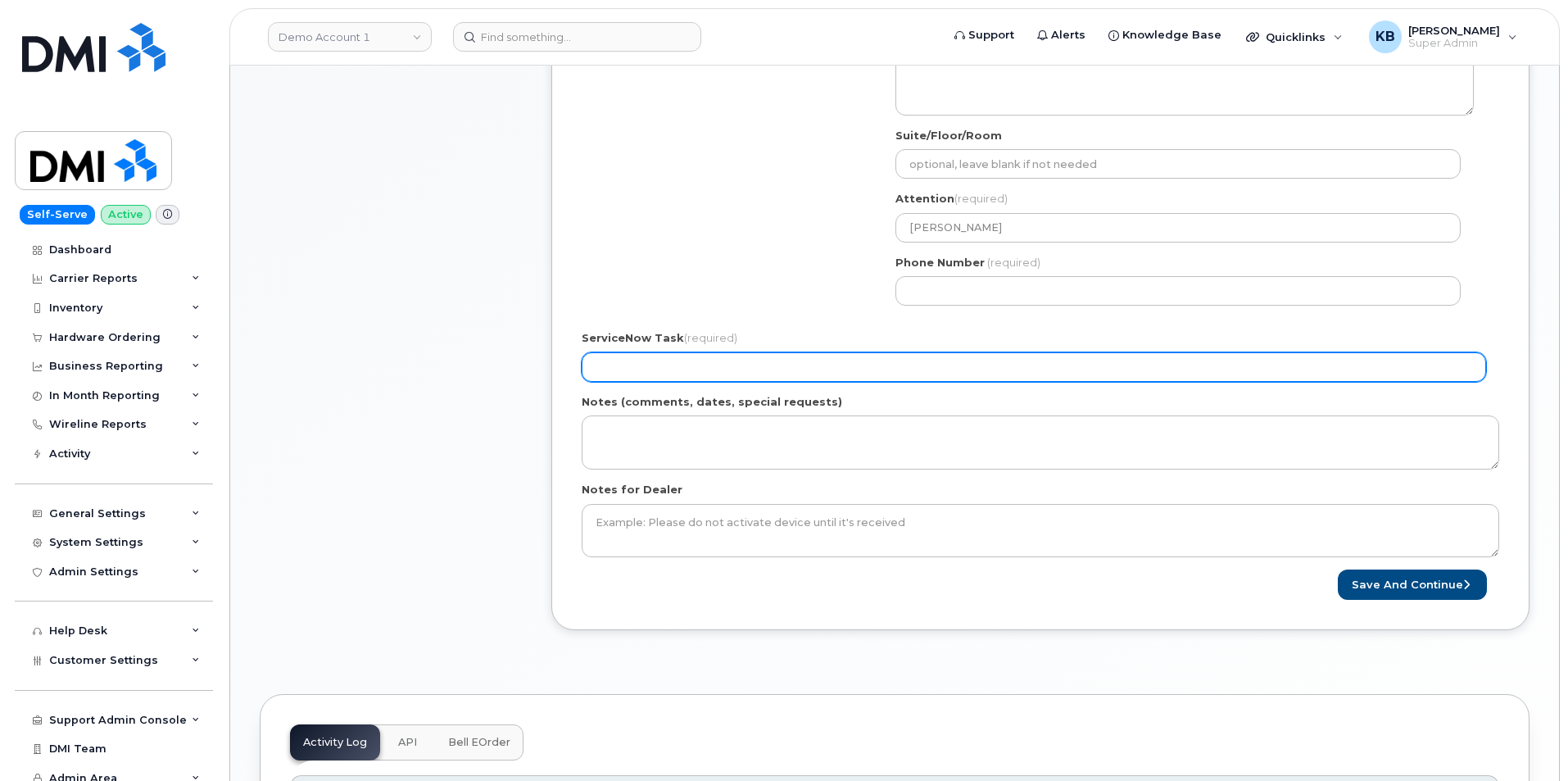
click at [662, 365] on input "ServiceNow Task (required)" at bounding box center [1034, 367] width 905 height 29
type input "TASK045484"
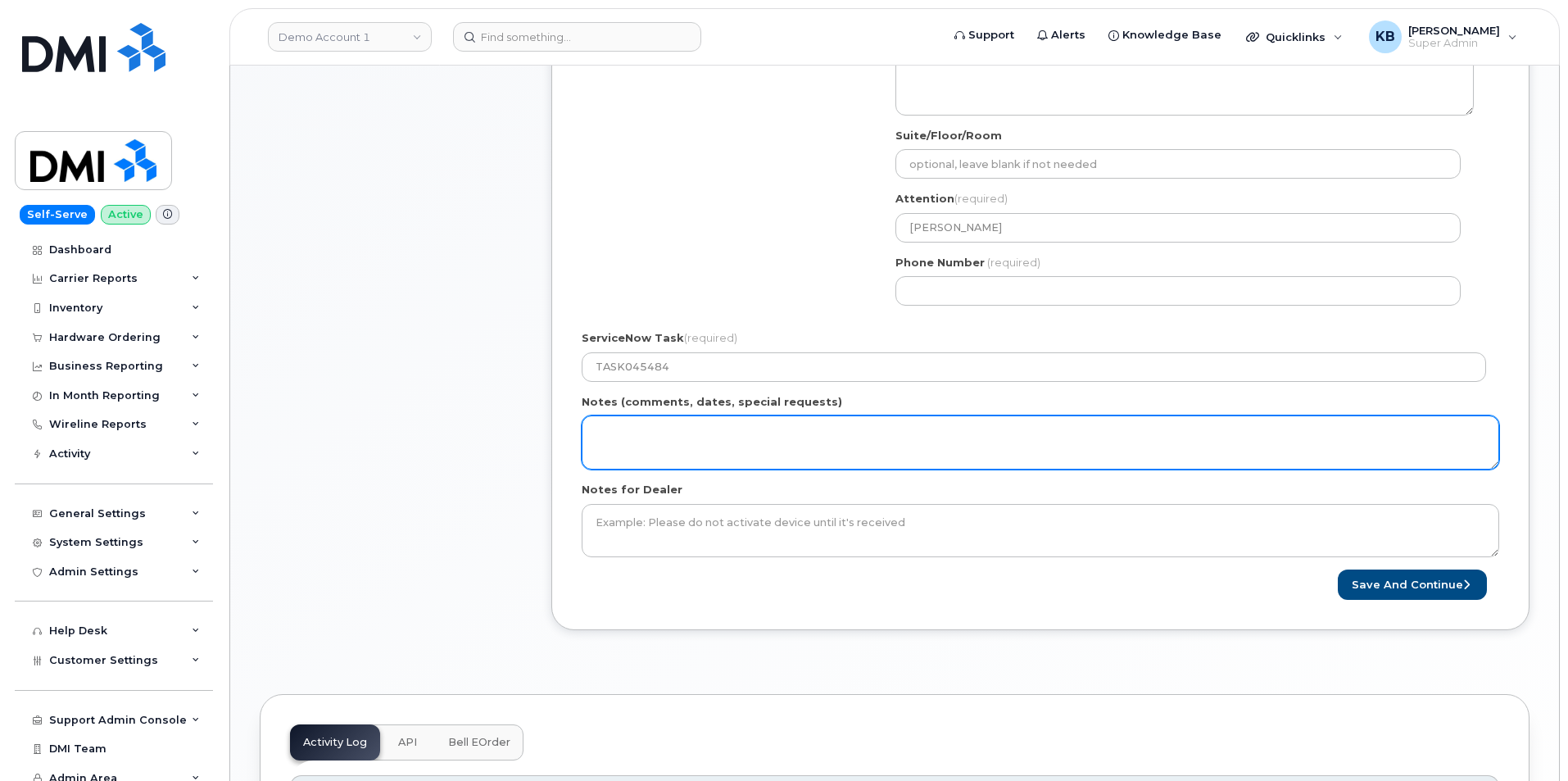
click at [728, 449] on textarea "Notes (comments, dates, special requests)" at bounding box center [1040, 443] width 917 height 54
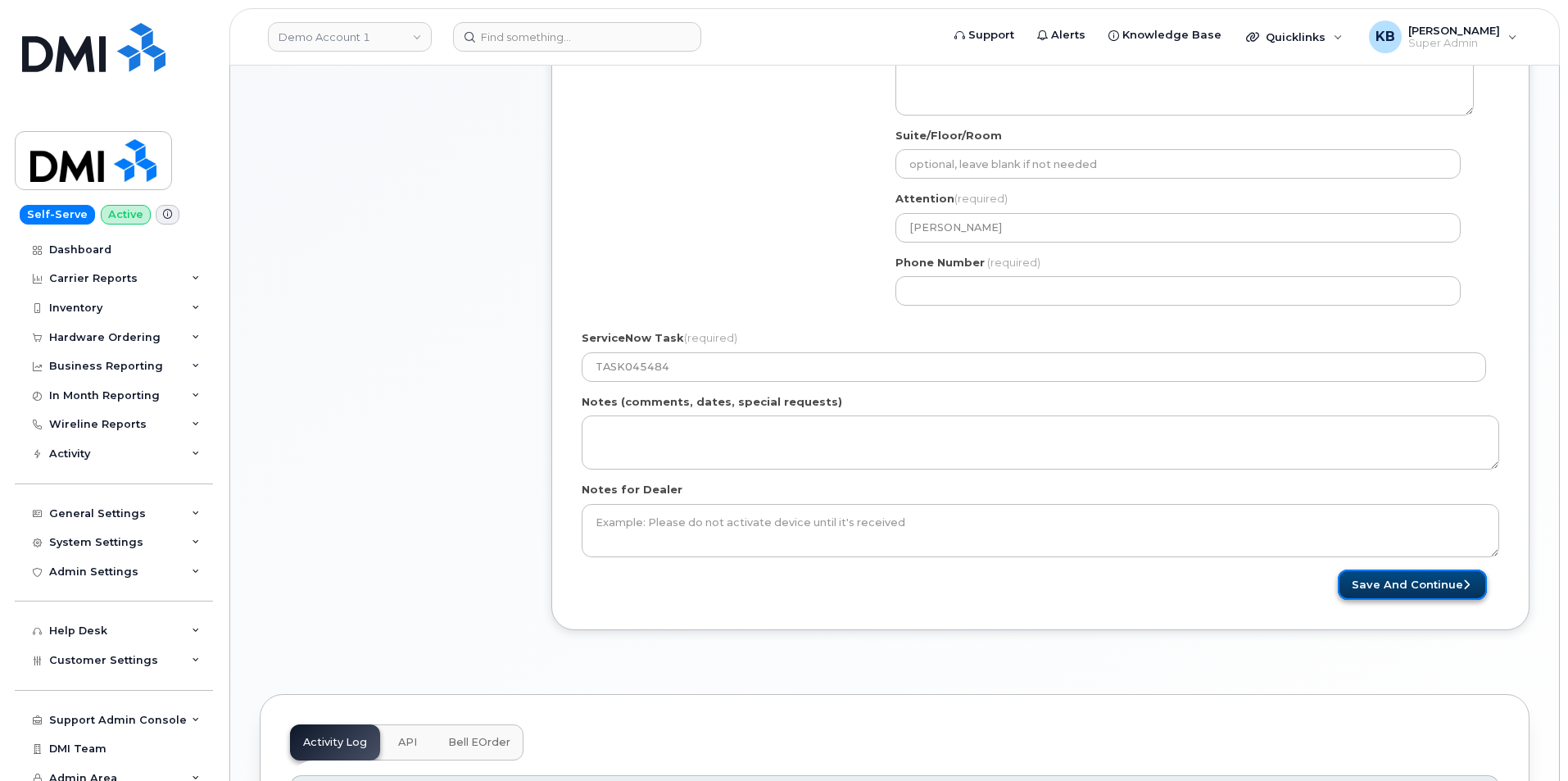
click at [1384, 587] on button "Save and Continue" at bounding box center [1412, 585] width 149 height 30
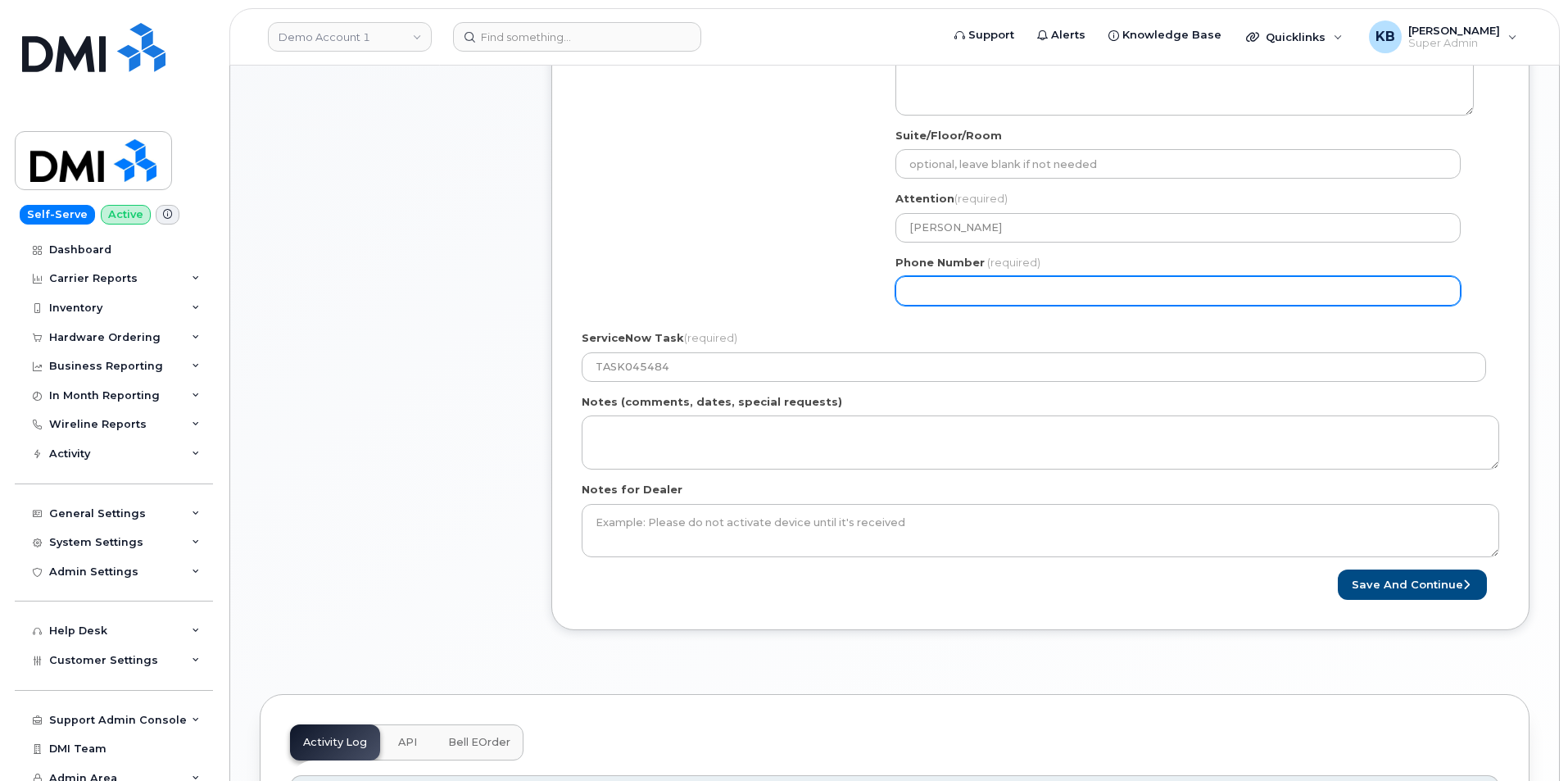
click at [973, 288] on input "Phone Number" at bounding box center [1178, 290] width 566 height 29
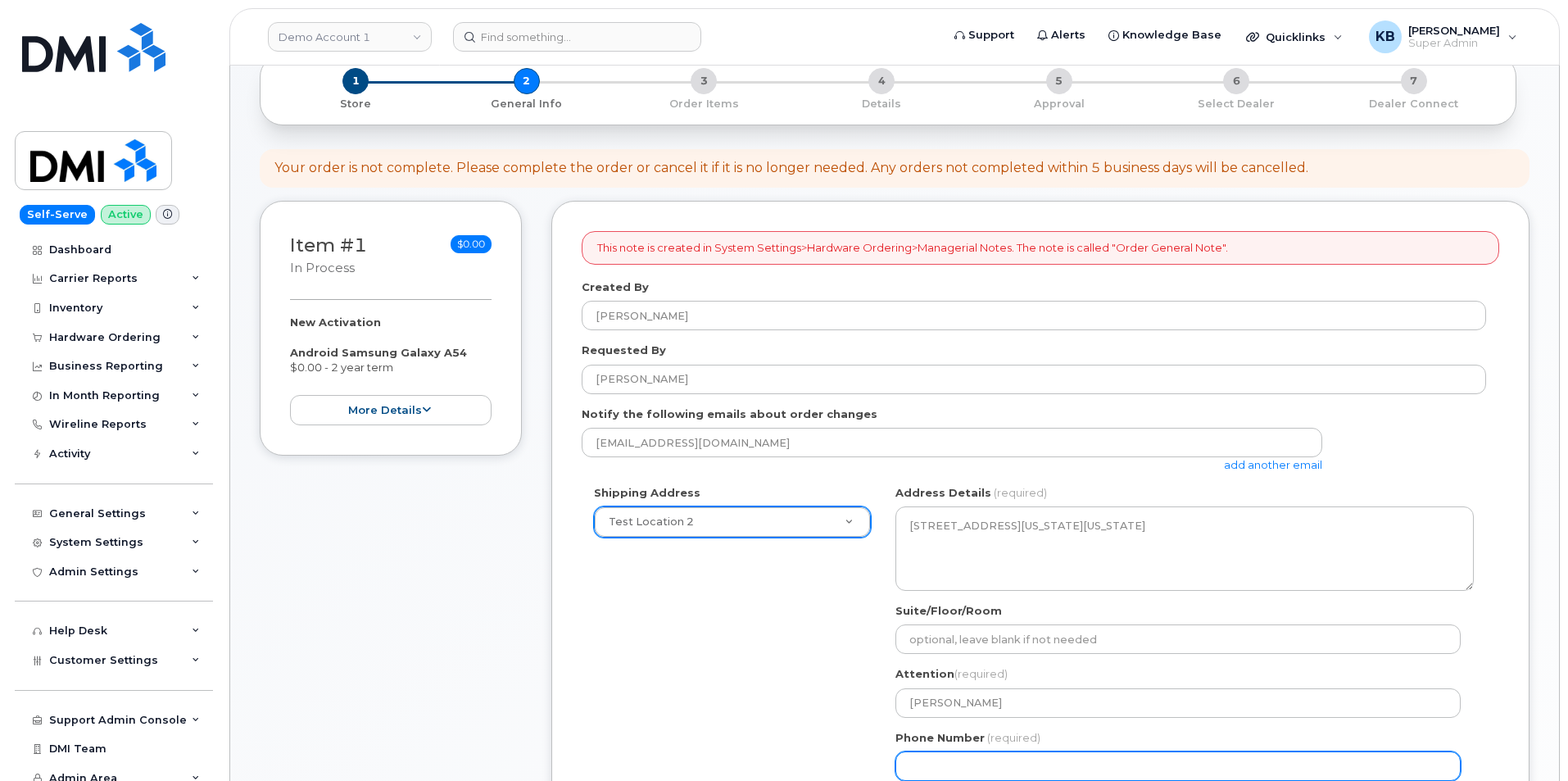
scroll to position [491, 0]
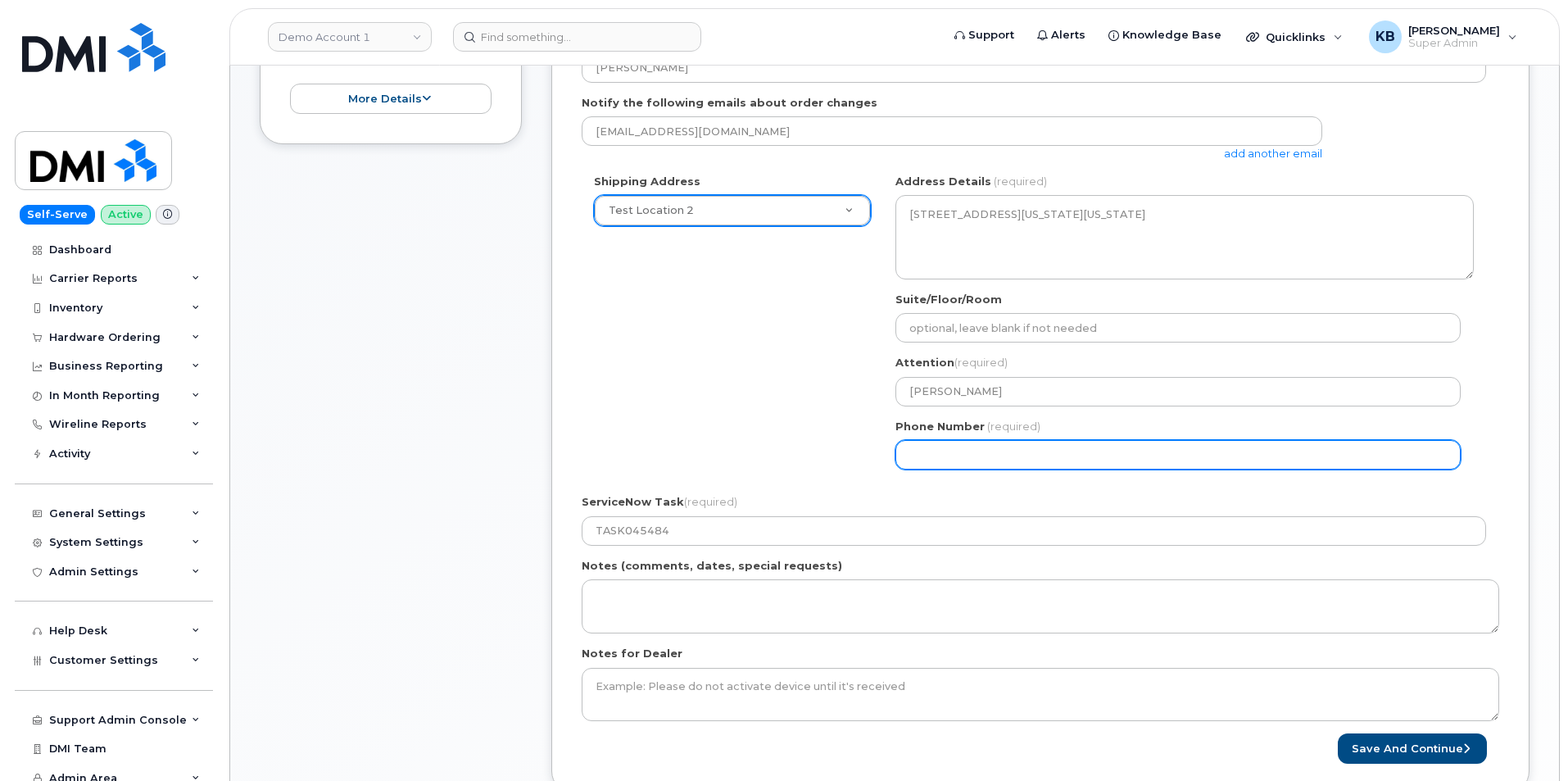
select select
type input "9378186693"
select select
type input "9378186693"
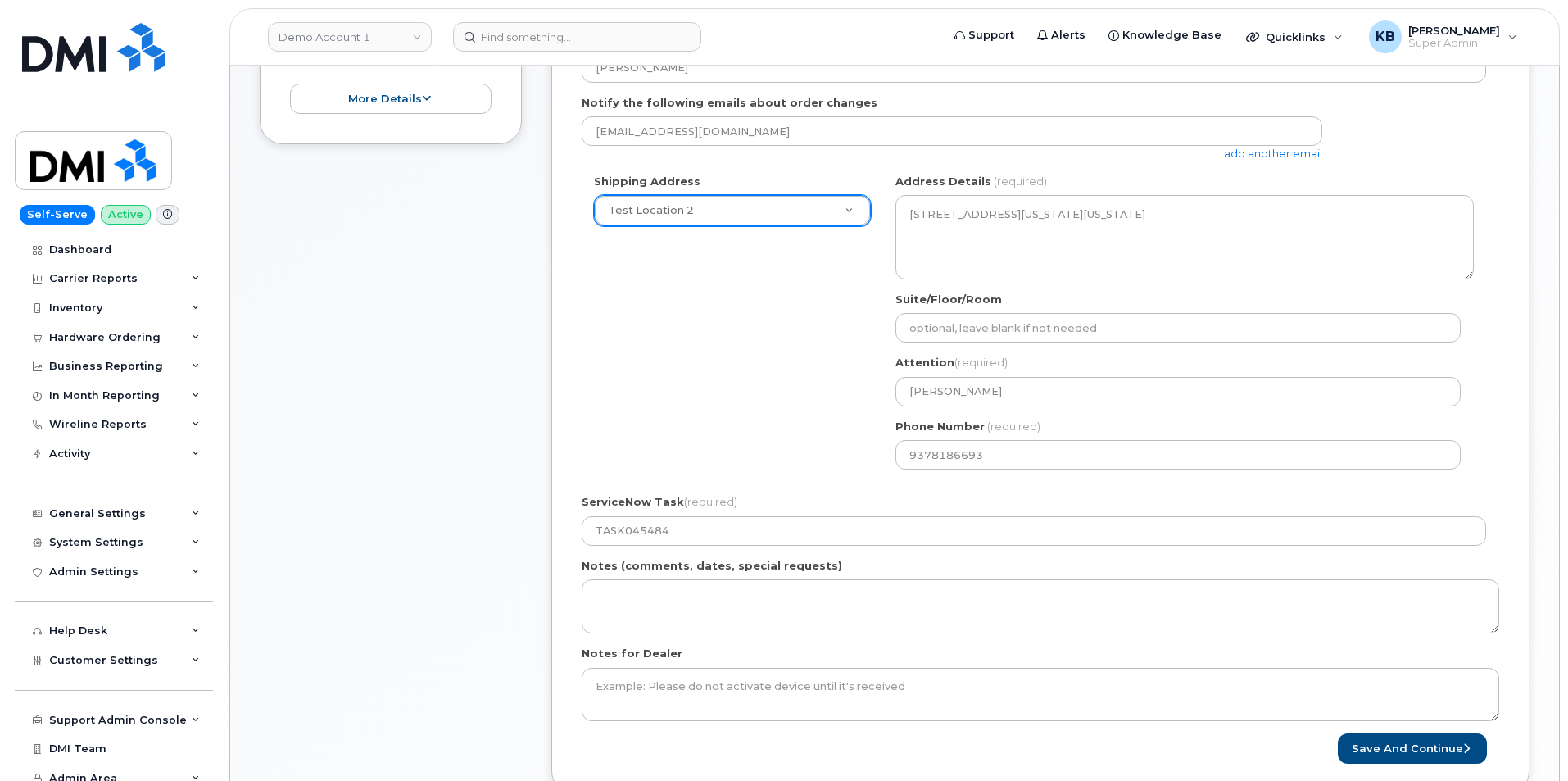
click at [786, 366] on div "Shipping Address Test Location 2 New Address Test Location 2 NY New York Search…" at bounding box center [1034, 327] width 905 height 308
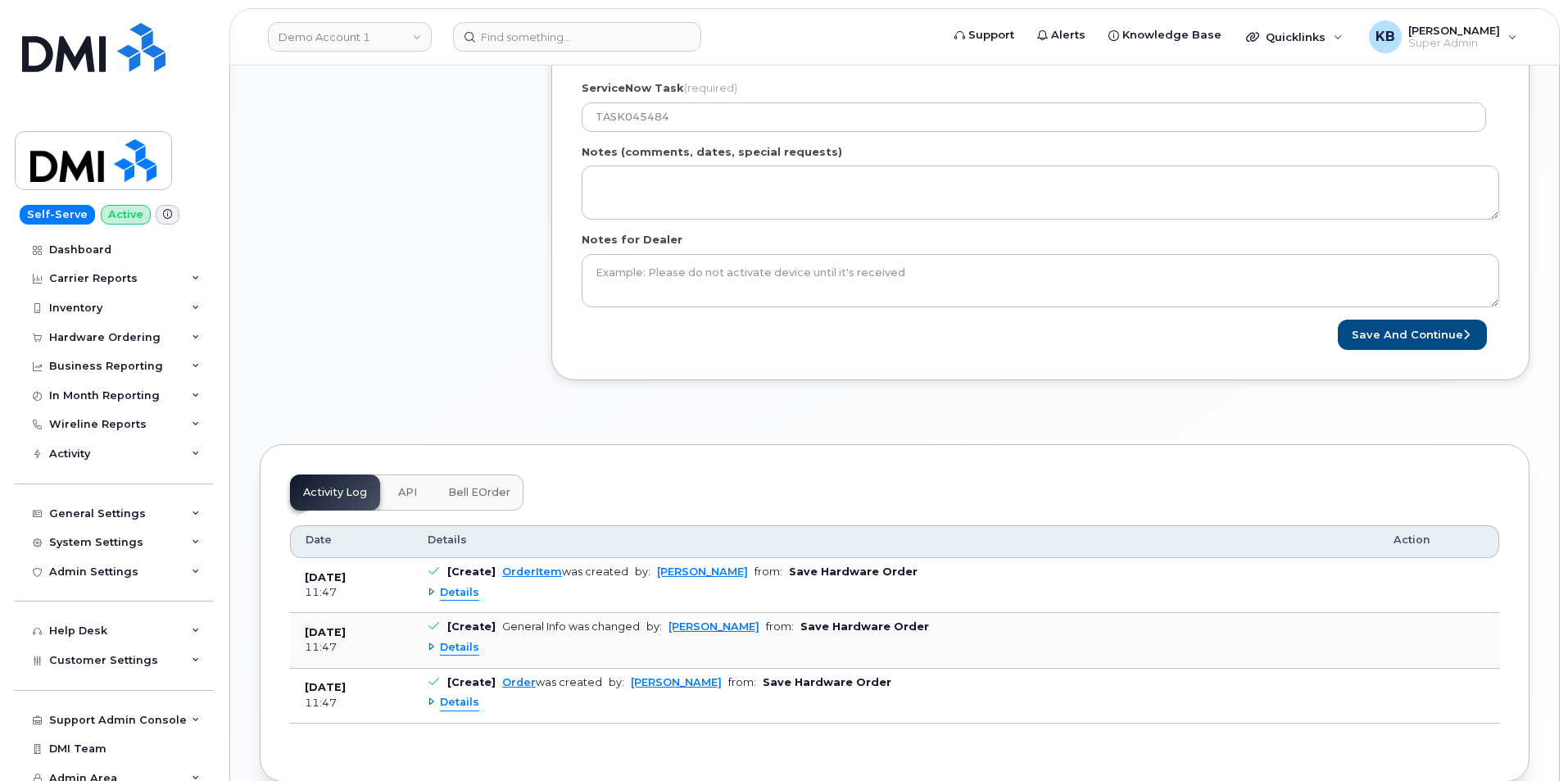
scroll to position [906, 0]
click at [407, 494] on span "API" at bounding box center [407, 491] width 19 height 13
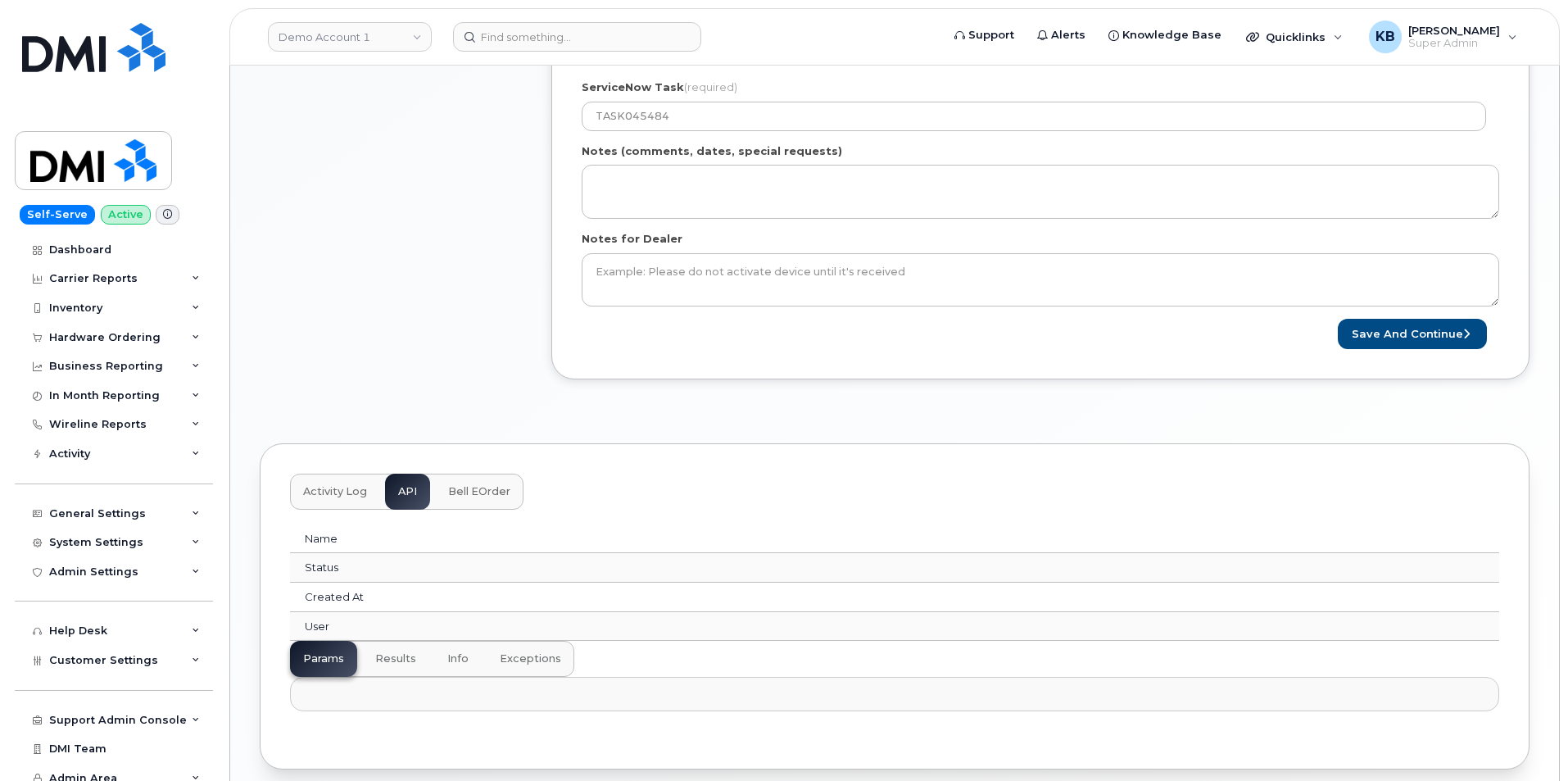
scroll to position [976, 0]
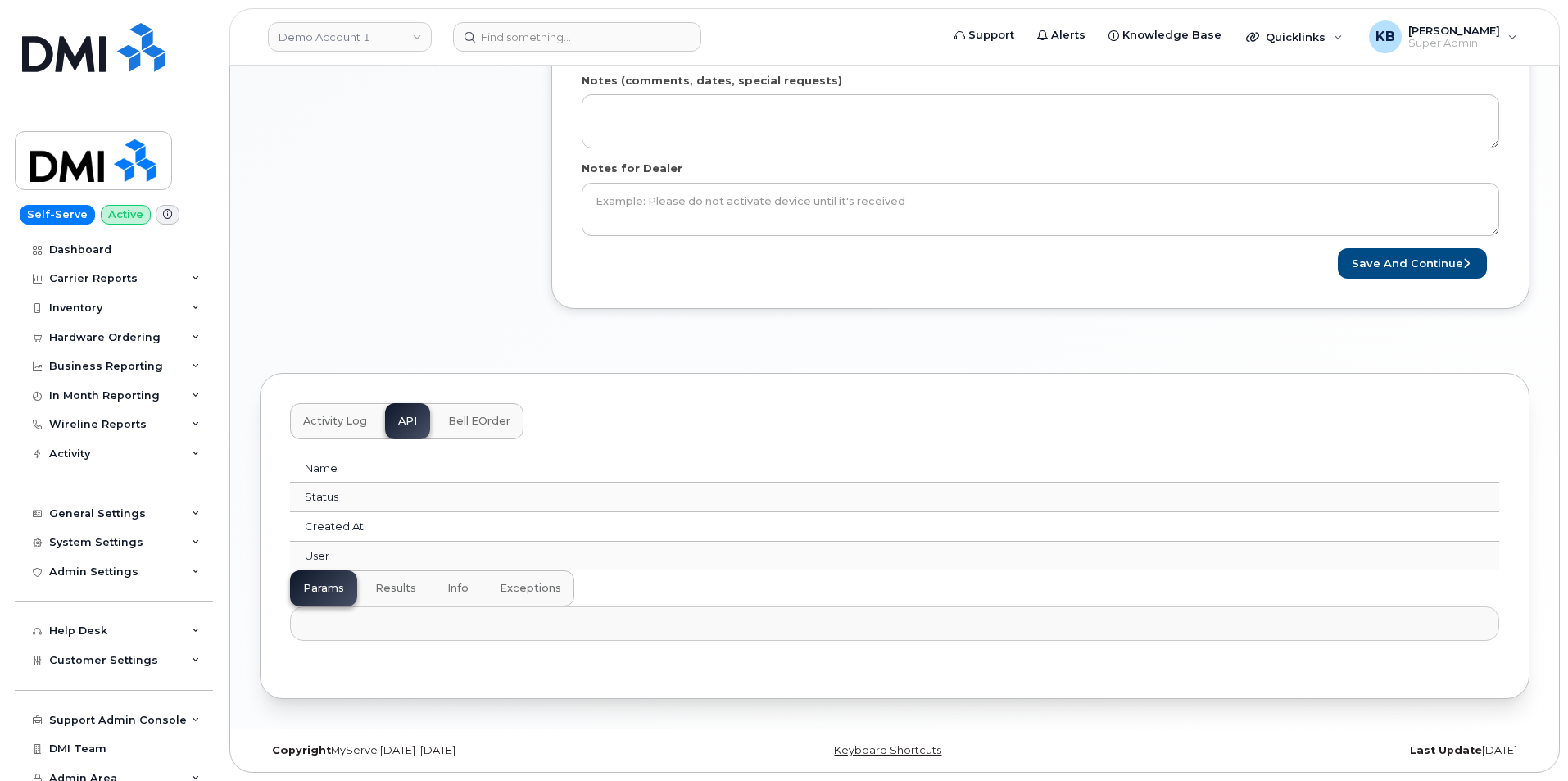
click at [389, 587] on span "results" at bounding box center [396, 588] width 41 height 13
click at [454, 591] on span "info" at bounding box center [458, 588] width 21 height 13
click at [488, 418] on span "Bell eOrder" at bounding box center [480, 422] width 62 height 13
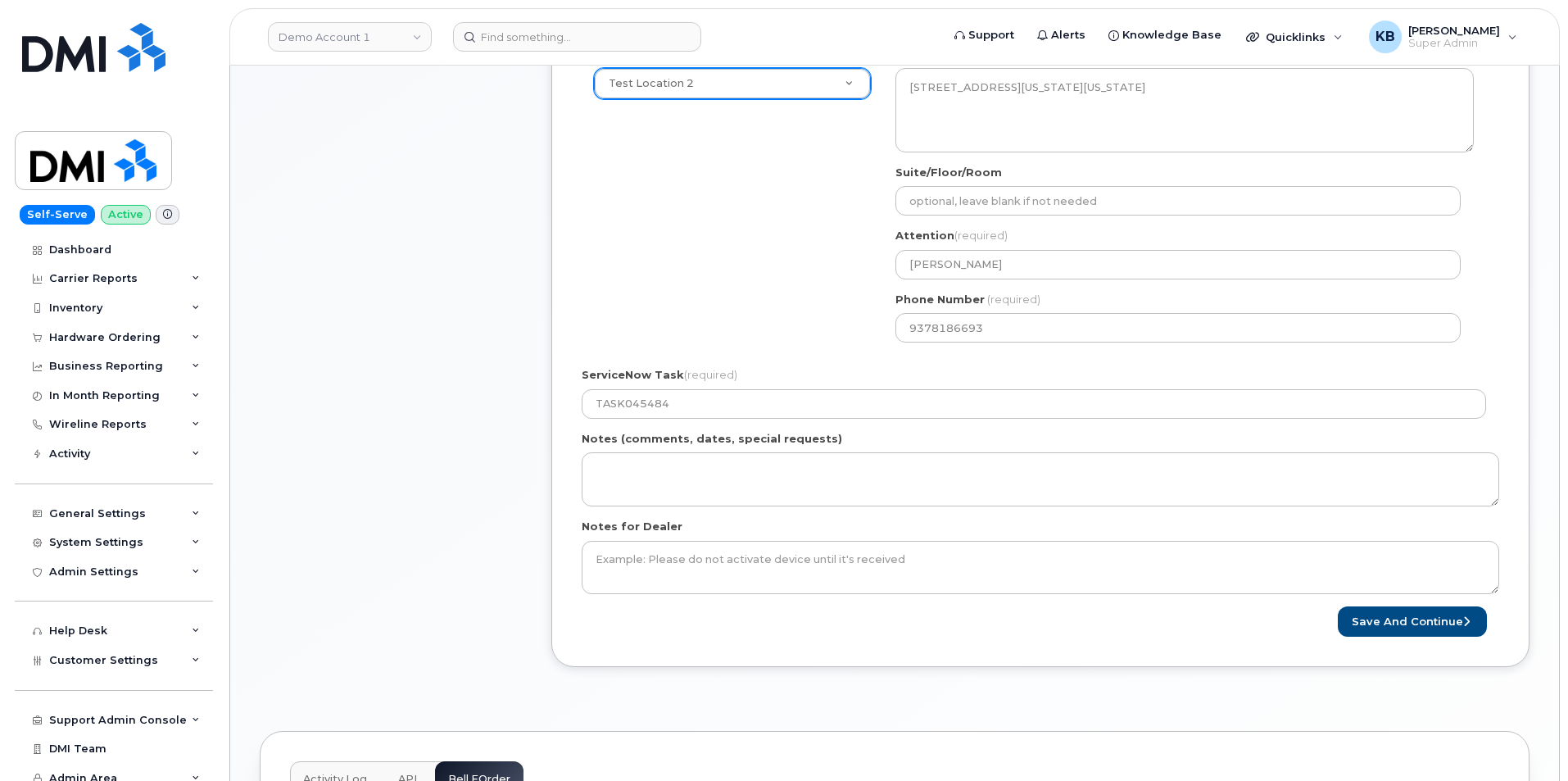
scroll to position [621, 0]
click at [1409, 620] on button "Save and Continue" at bounding box center [1412, 619] width 149 height 30
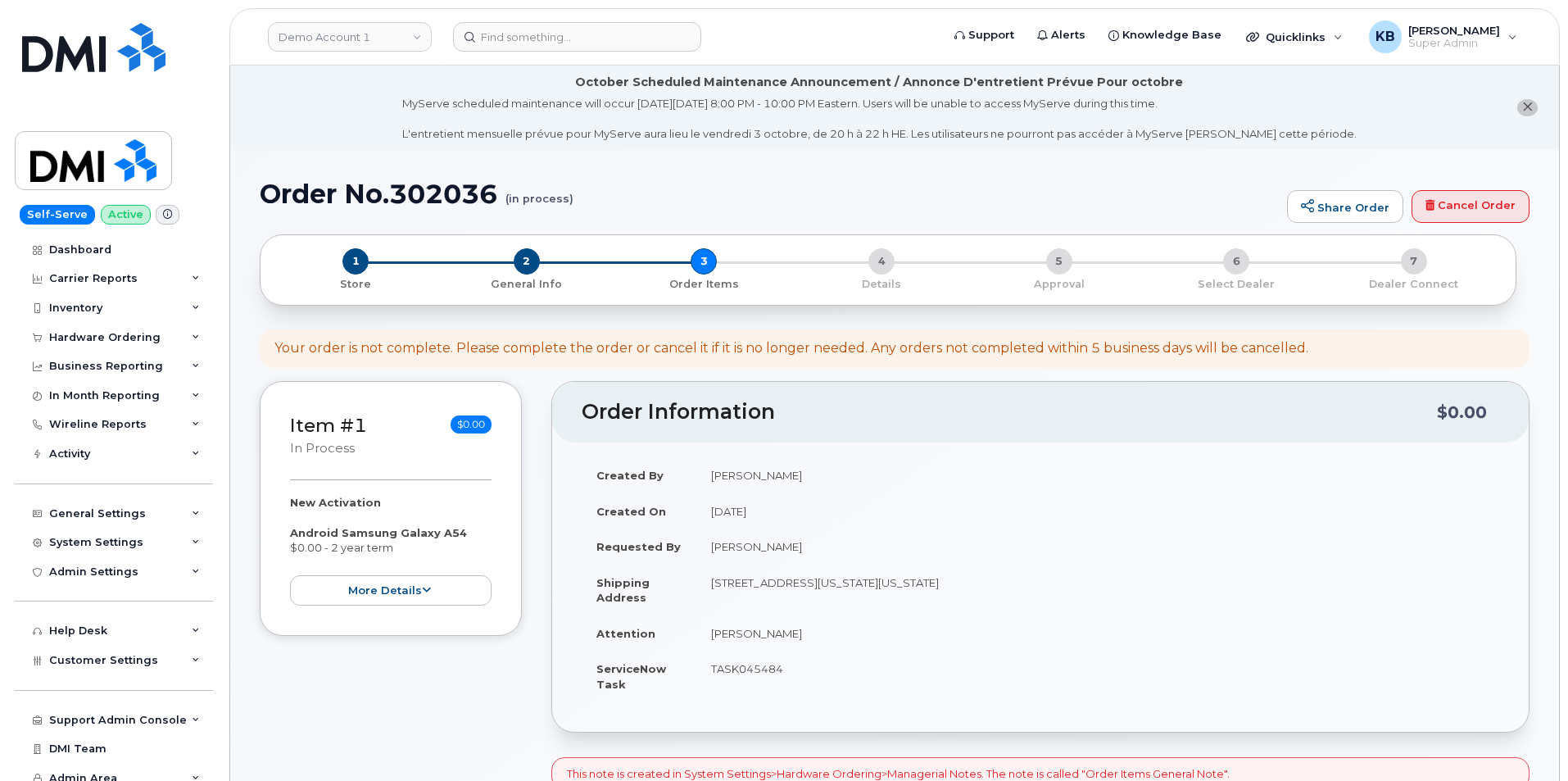
select select
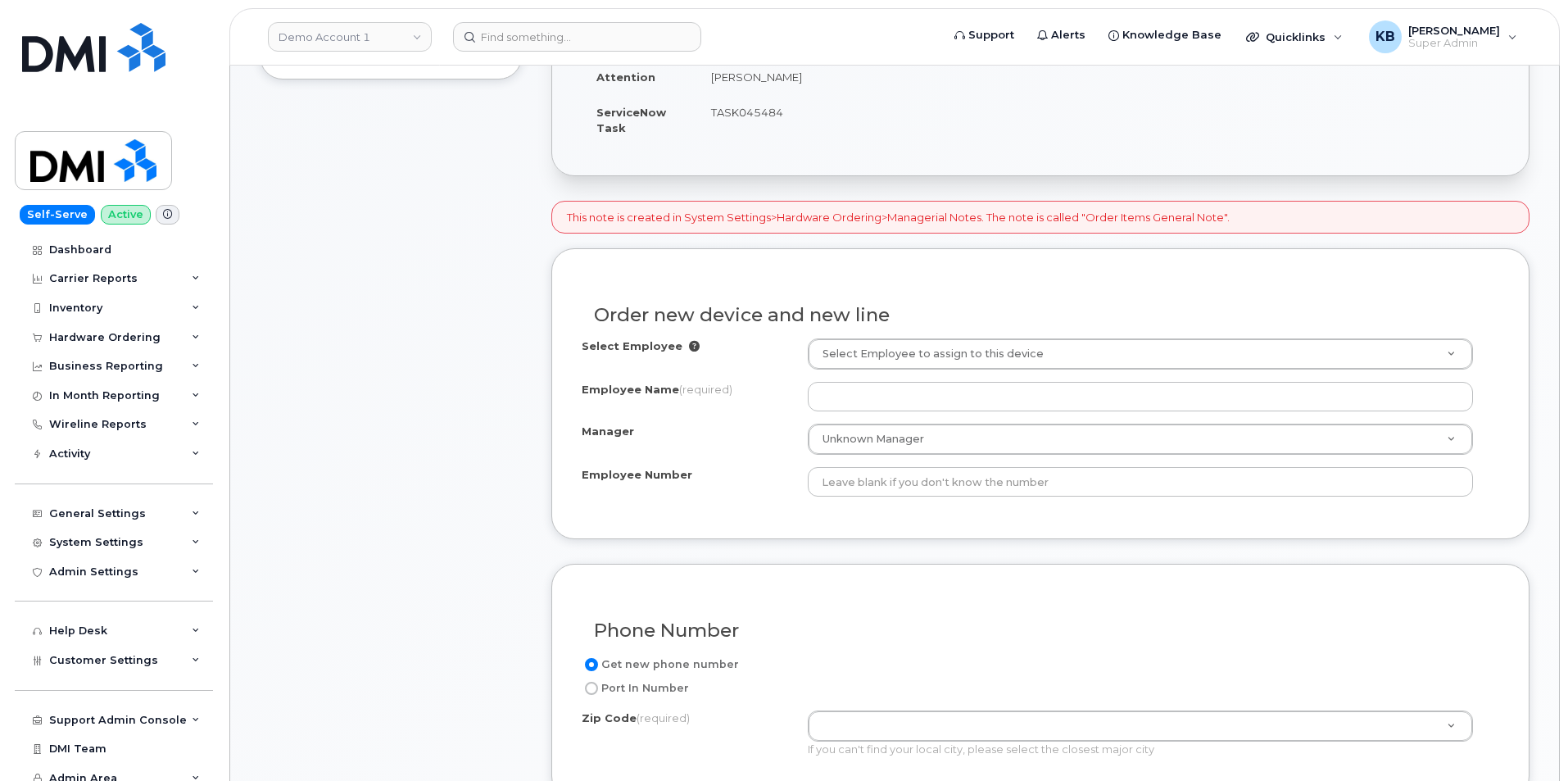
scroll to position [573, 0]
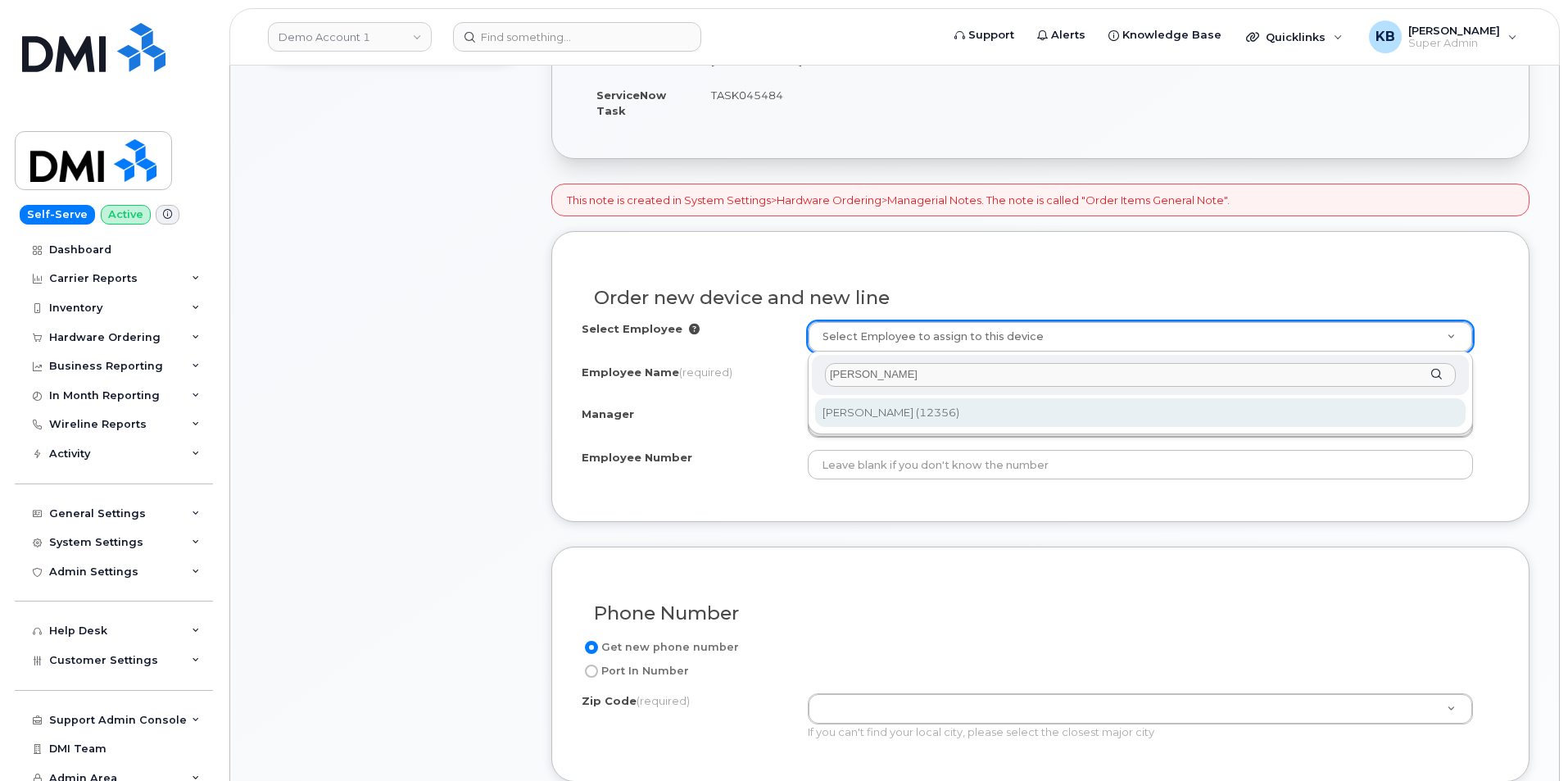
type input "taylor"
type input "3221"
type input "[PERSON_NAME]"
type input "12356"
type input "Executive"
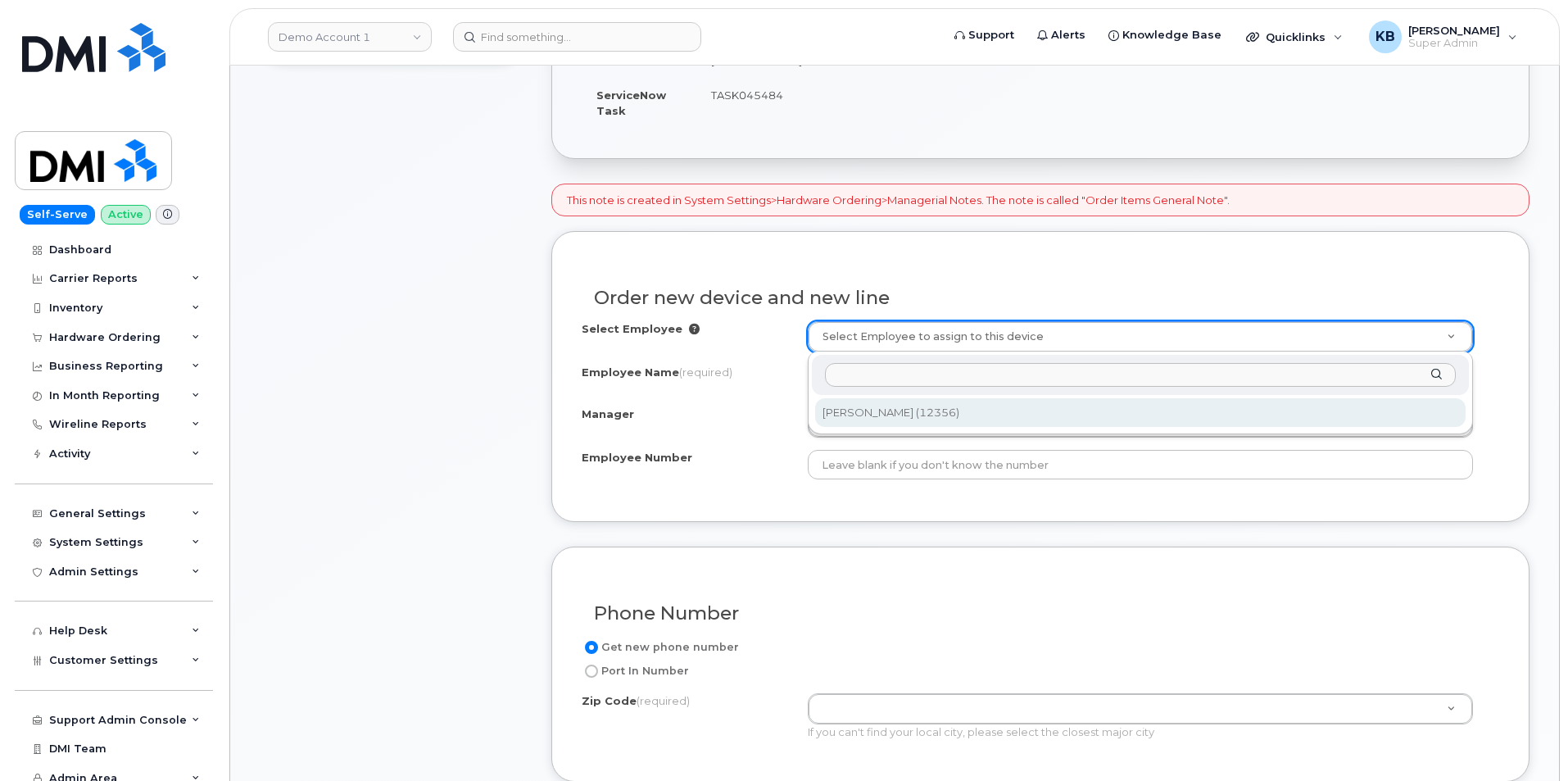
select select "Edmonton"
select select "478-3800"
select select "TX-160"
select select "3221"
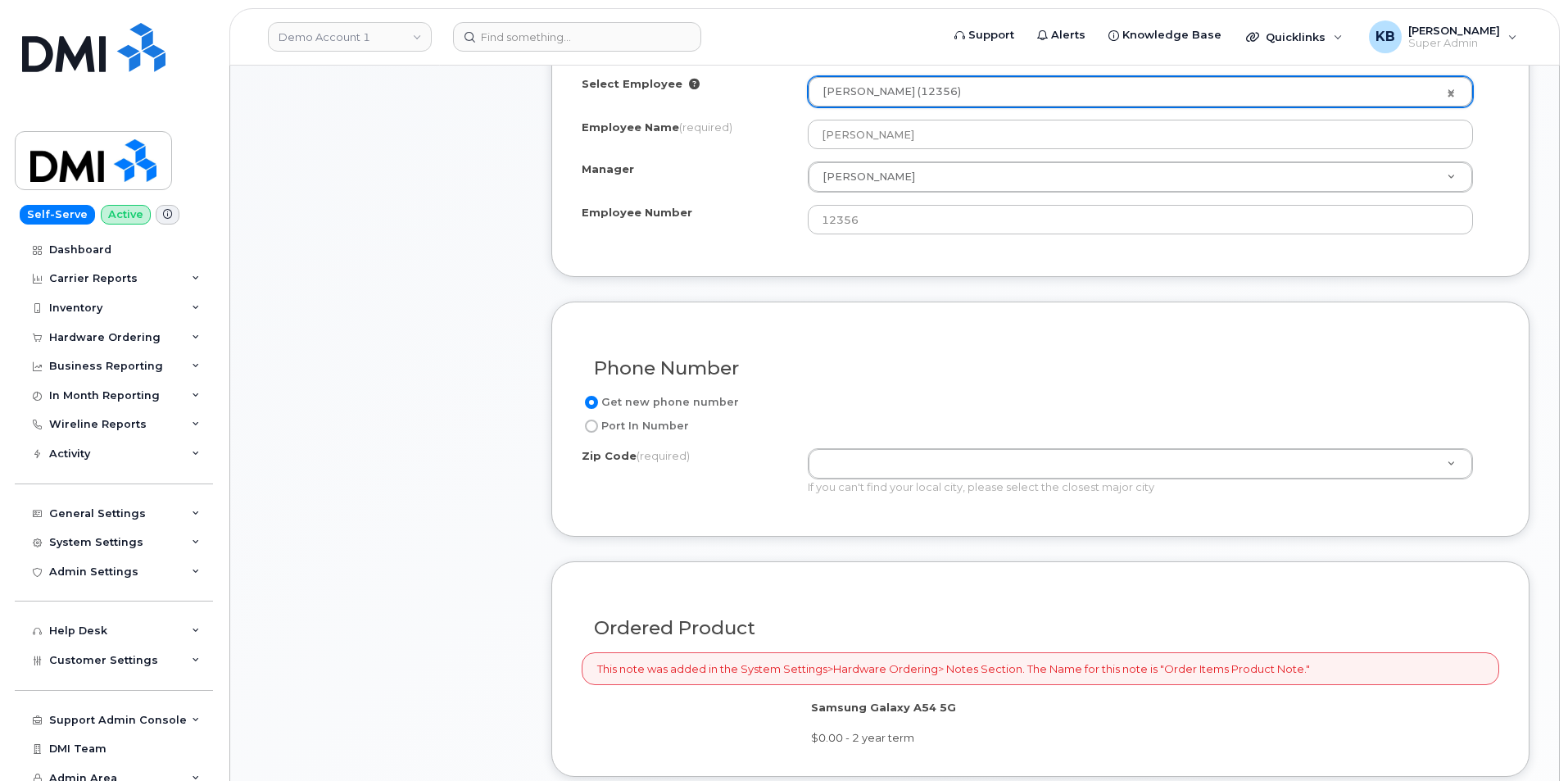
scroll to position [820, 0]
click at [631, 424] on label "Port In Number" at bounding box center [635, 425] width 108 height 19
click at [598, 424] on input "Port In Number" at bounding box center [592, 425] width 13 height 13
radio input "true"
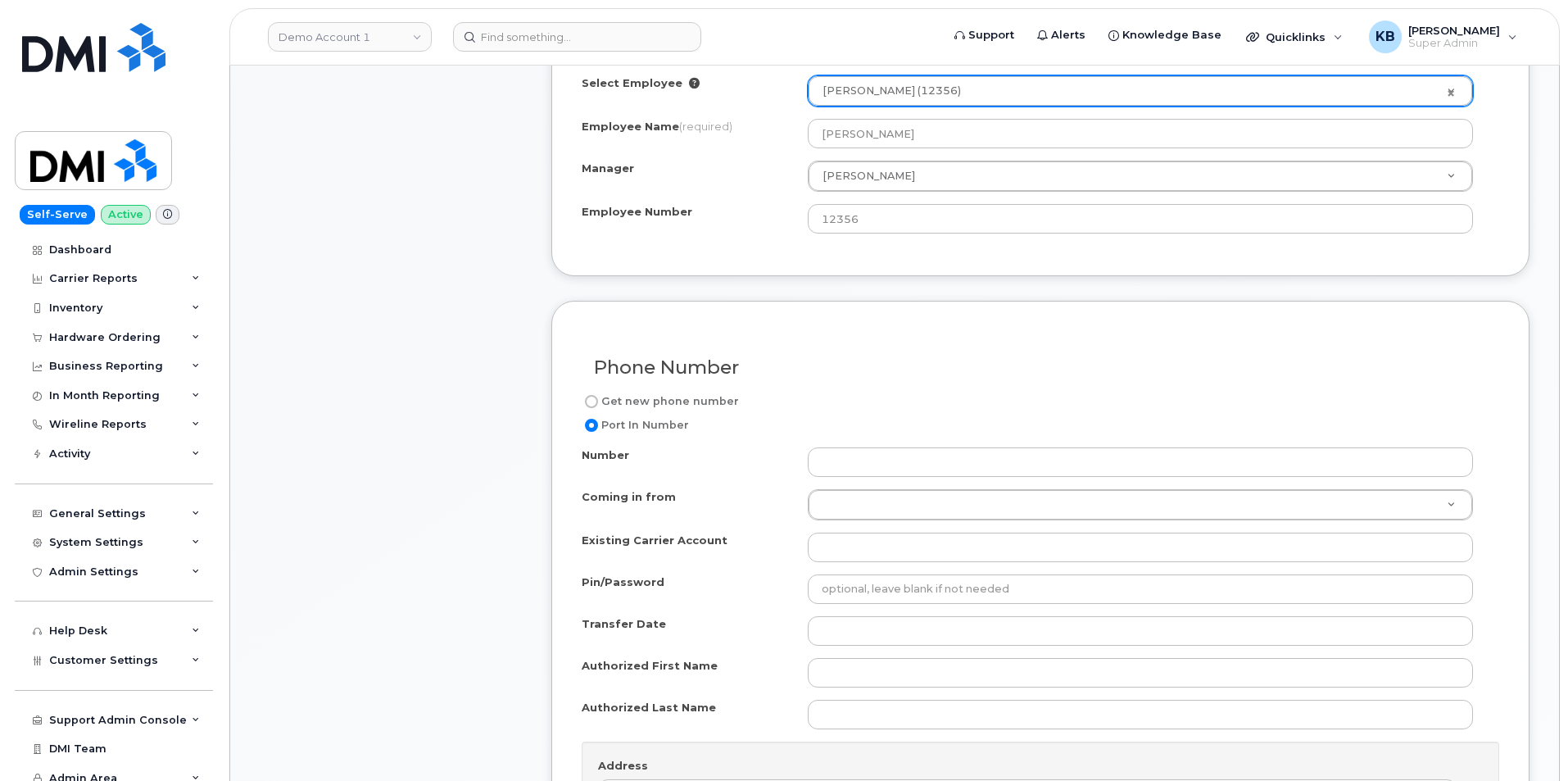
drag, startPoint x: 661, startPoint y: 400, endPoint x: 624, endPoint y: 398, distance: 37.1
click at [624, 398] on label "Get new phone number" at bounding box center [660, 401] width 157 height 19
click at [598, 398] on input "Get new phone number" at bounding box center [592, 401] width 13 height 13
radio input "true"
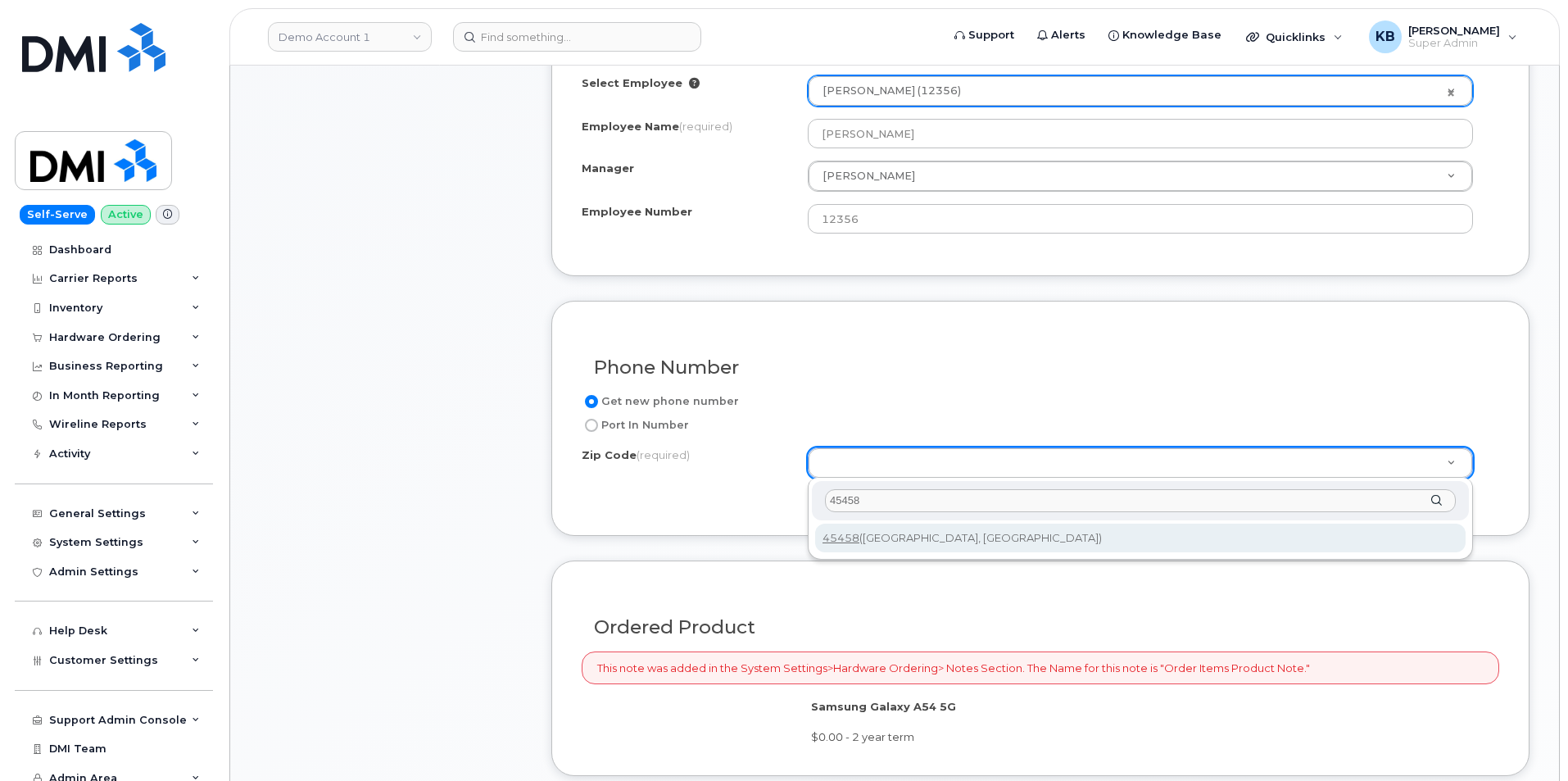
type input "45458"
type input "45458 (Dayton, OH)"
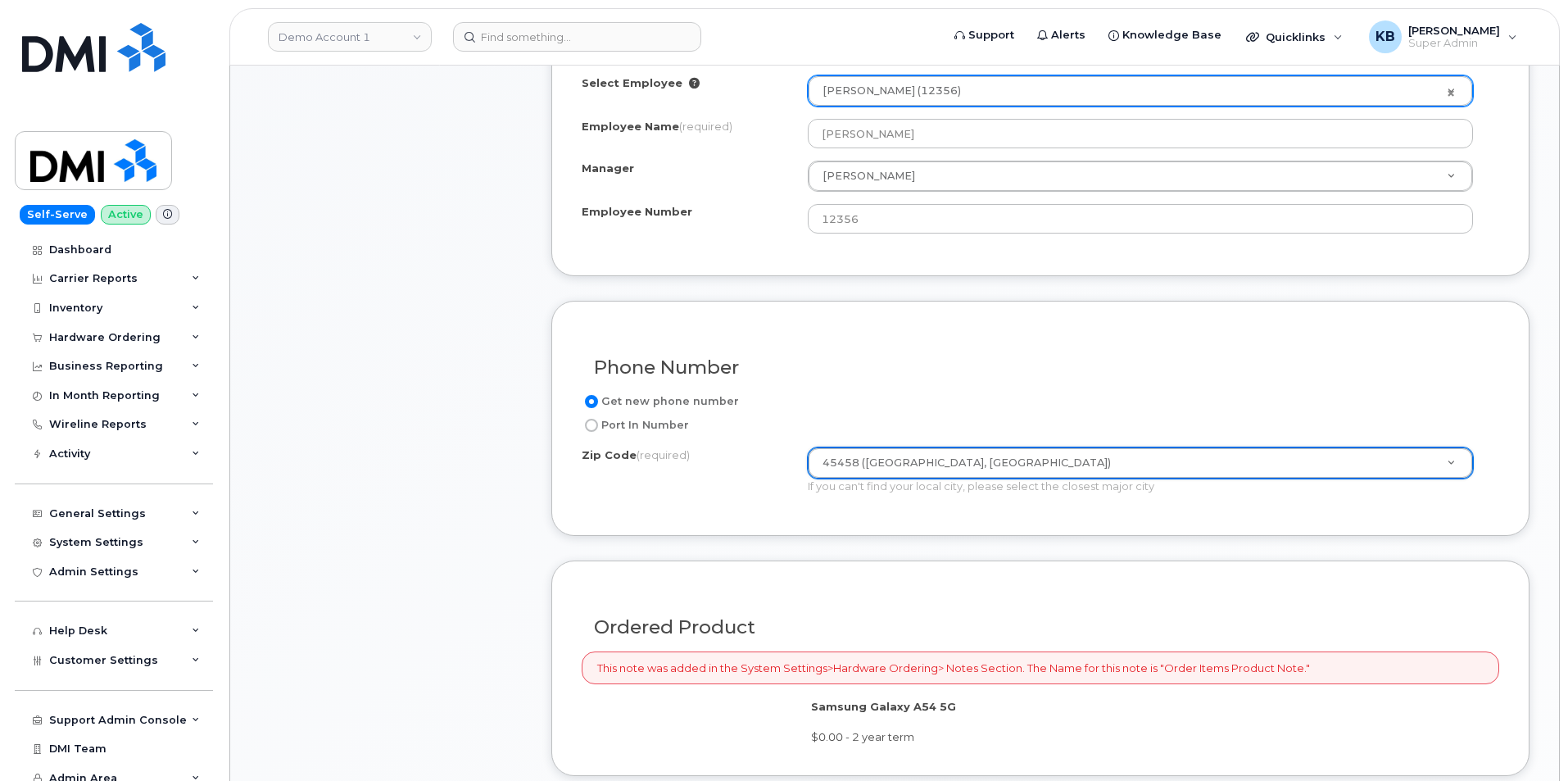
click at [1028, 397] on div "Get new phone number" at bounding box center [1034, 401] width 905 height 19
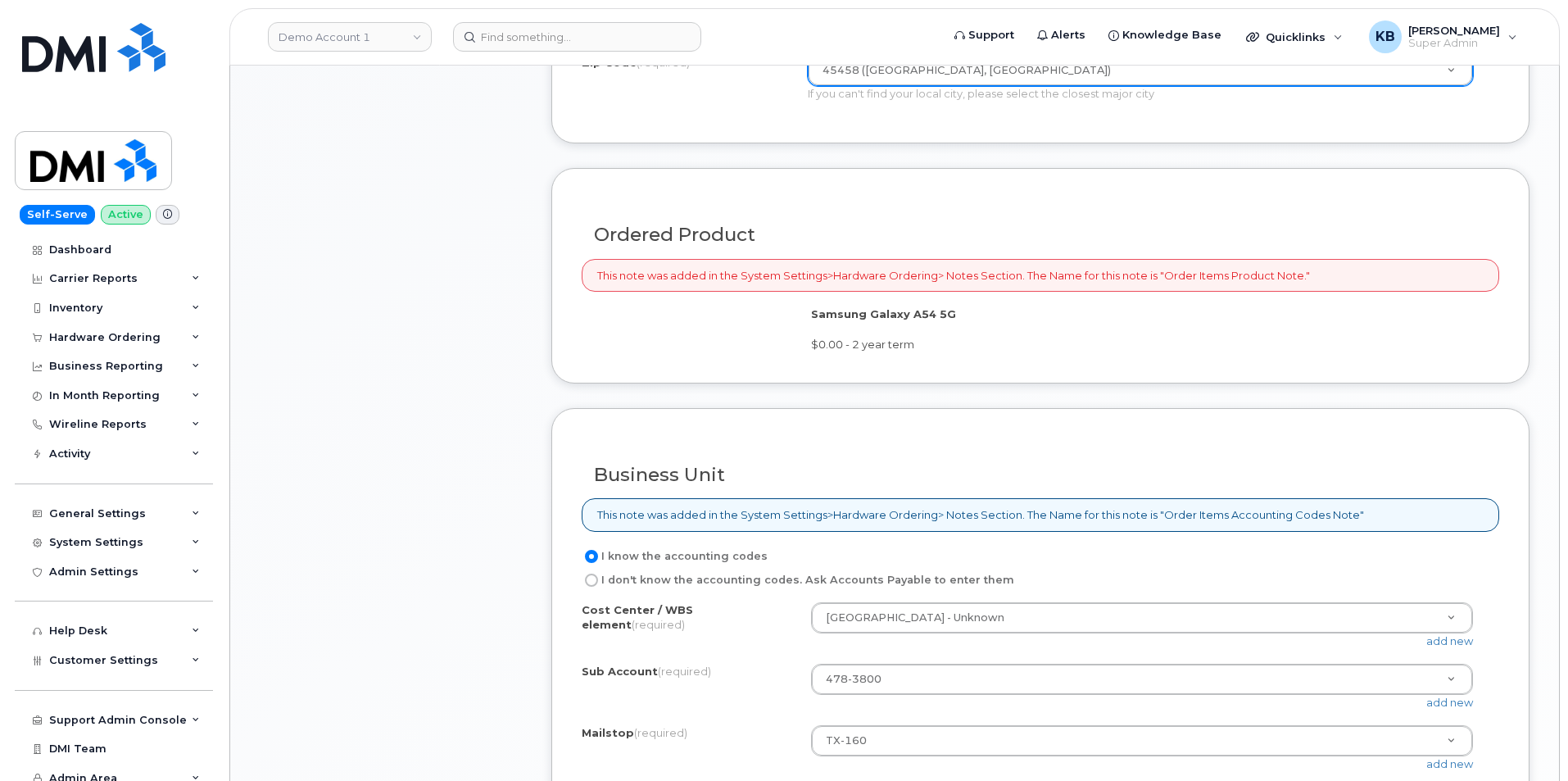
scroll to position [1229, 0]
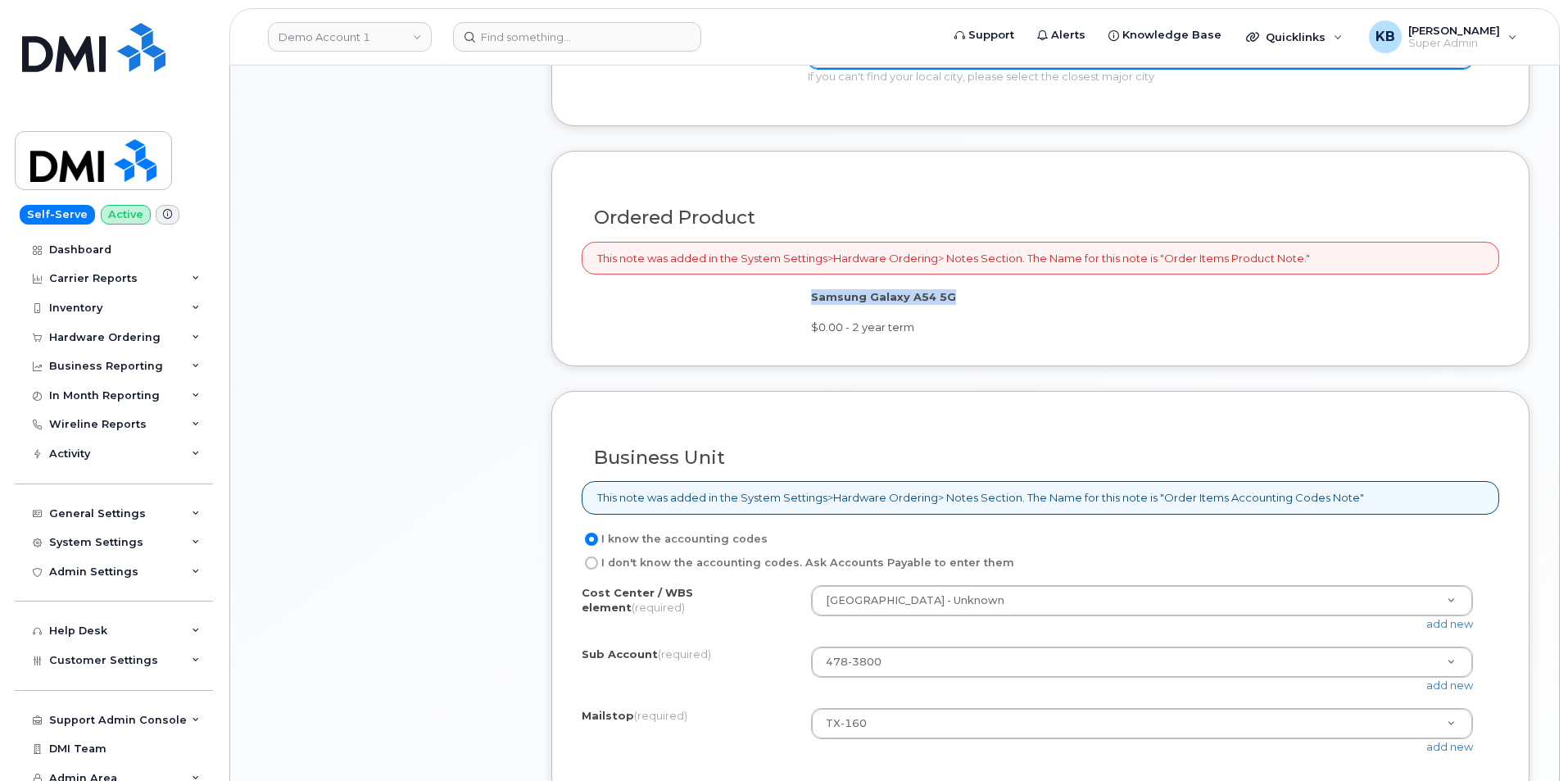
drag, startPoint x: 983, startPoint y: 301, endPoint x: 758, endPoint y: 304, distance: 225.0
click at [758, 304] on div "Samsung Galaxy A54 5G $0.00 - 2 year term" at bounding box center [1040, 312] width 917 height 46
click at [890, 335] on div at bounding box center [1040, 335] width 917 height 1
drag, startPoint x: 942, startPoint y: 316, endPoint x: 793, endPoint y: 295, distance: 150.5
click at [794, 286] on div "Ordered Product This note was added in the System Settings>Hardware Ordering> N…" at bounding box center [1040, 258] width 978 height 215
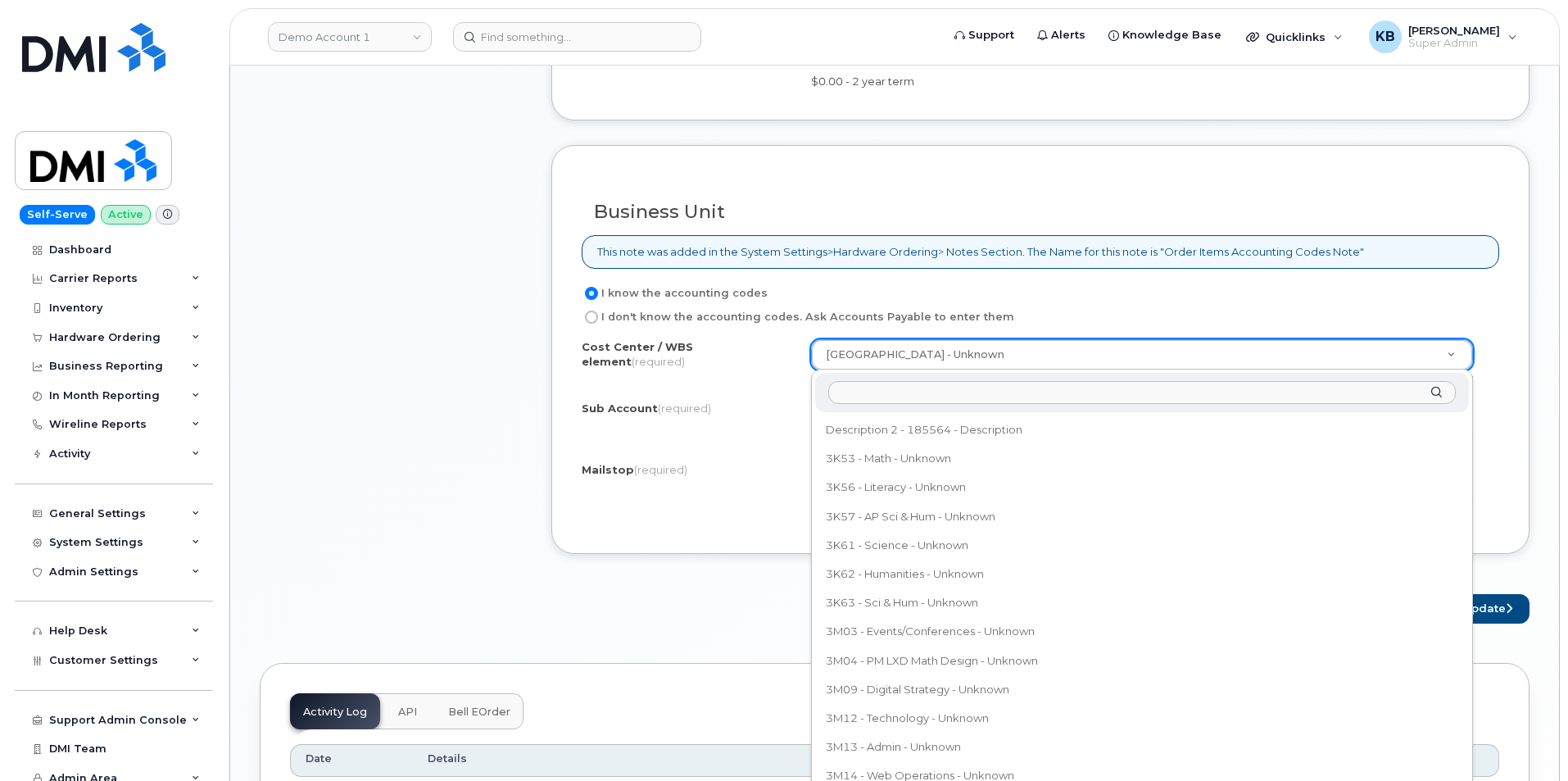
scroll to position [3301, 0]
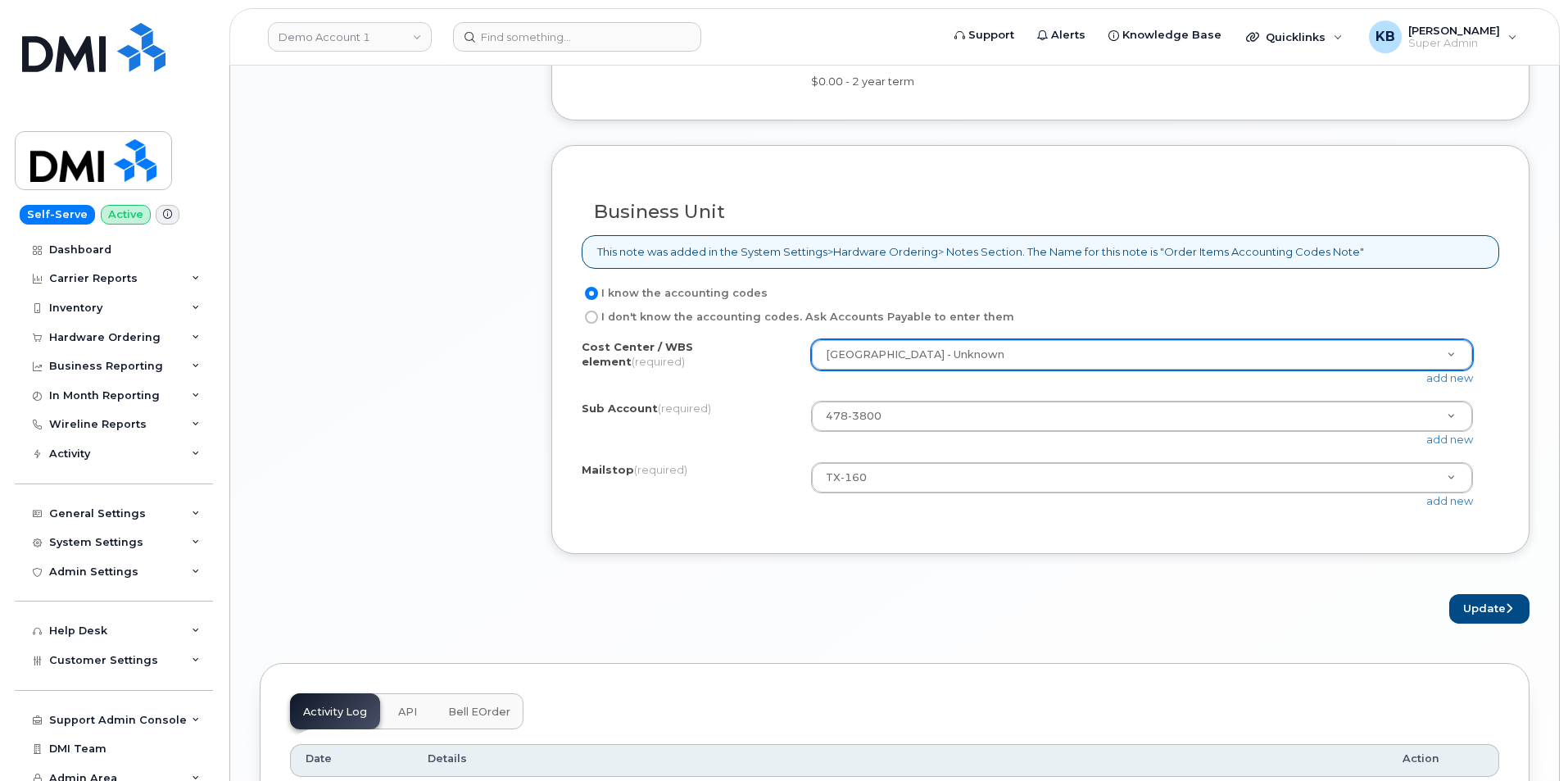
click at [640, 315] on label "I don't know the accounting codes. Ask Accounts Payable to enter them" at bounding box center [798, 316] width 433 height 19
click at [598, 315] on input "I don't know the accounting codes. Ask Accounts Payable to enter them" at bounding box center [592, 317] width 13 height 13
radio input "true"
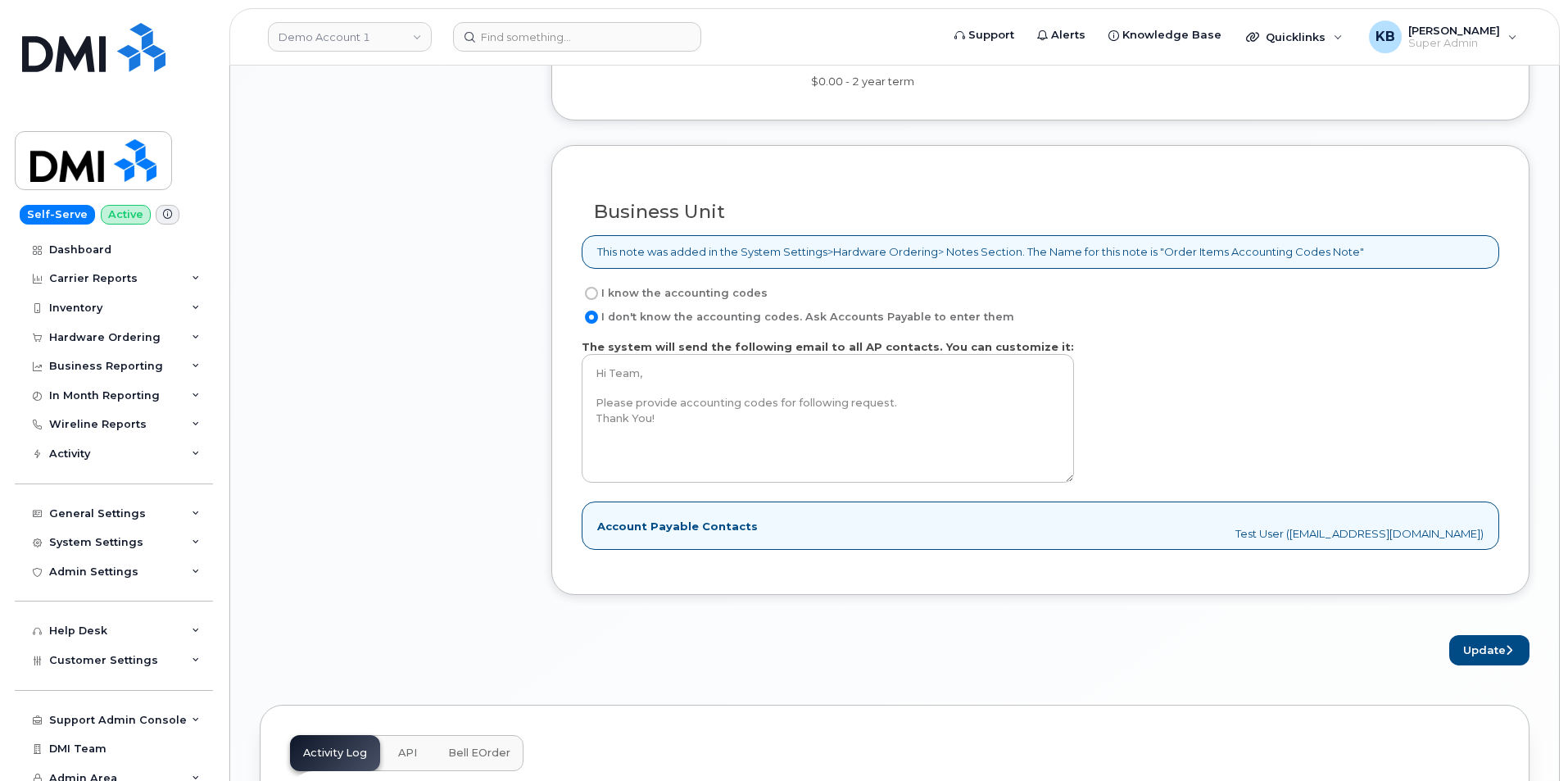
click at [595, 290] on input "I know the accounting codes" at bounding box center [592, 294] width 13 height 13
radio input "true"
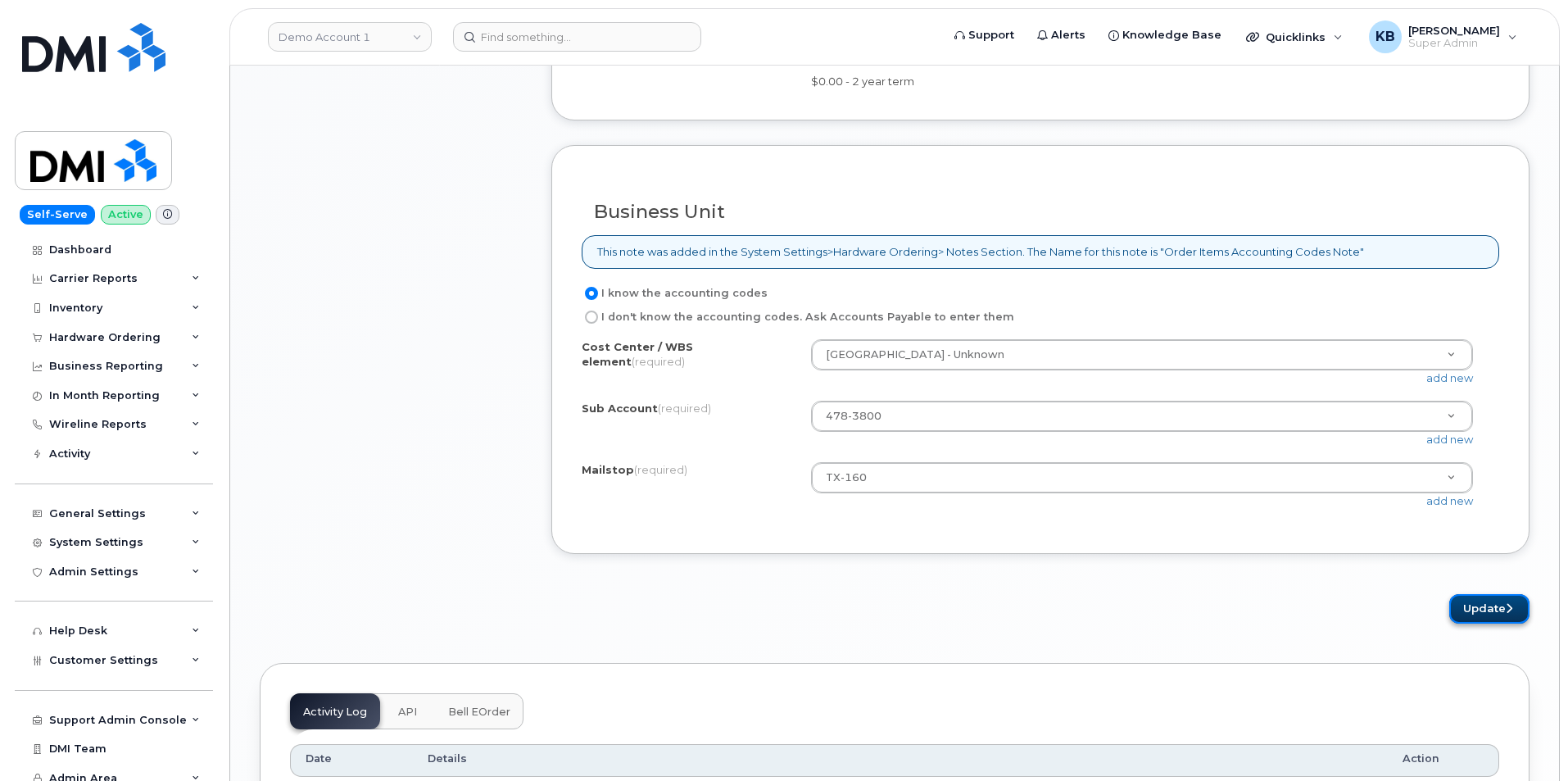
click at [1486, 604] on button "Update" at bounding box center [1489, 609] width 80 height 30
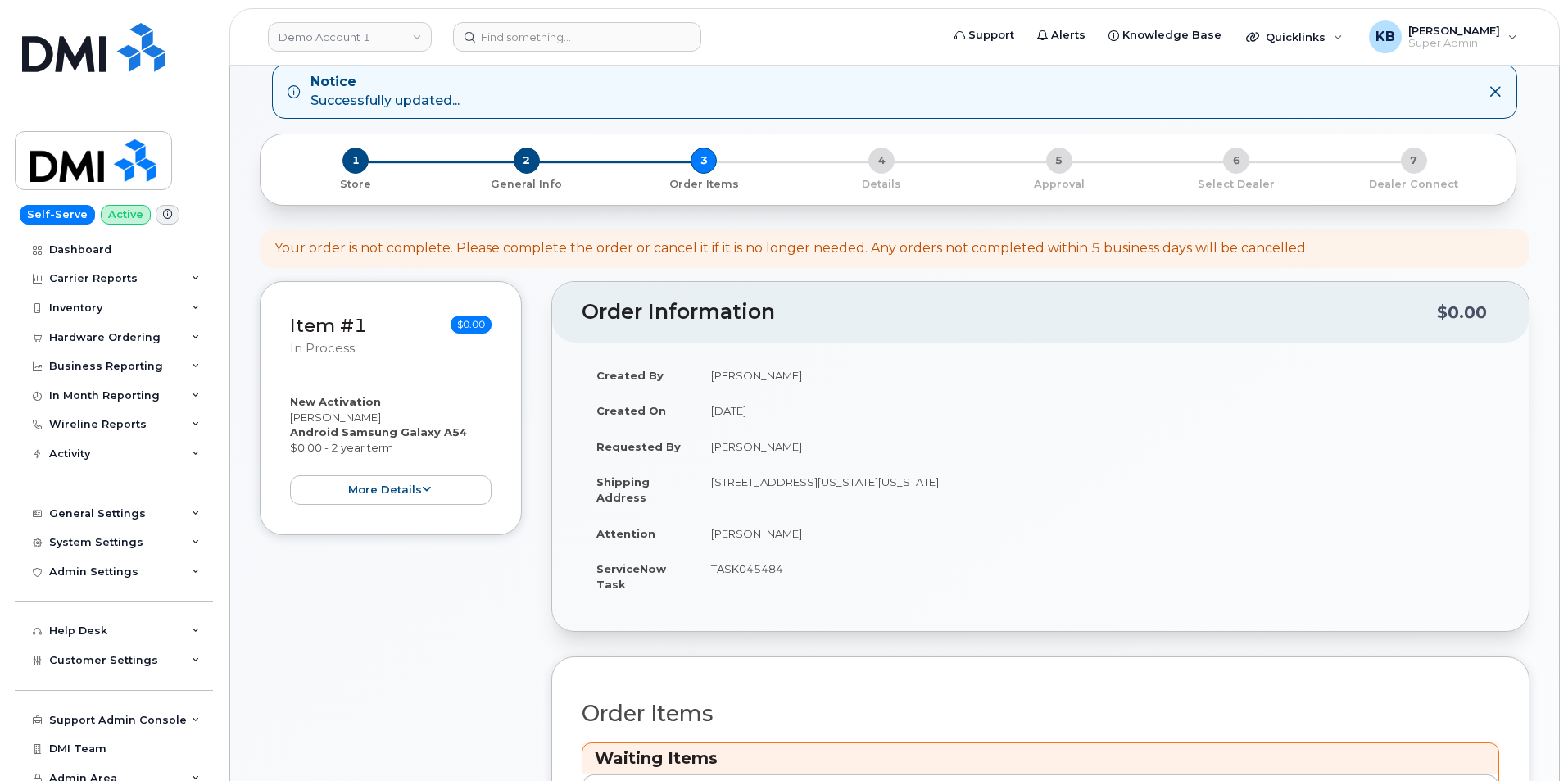
scroll to position [164, 0]
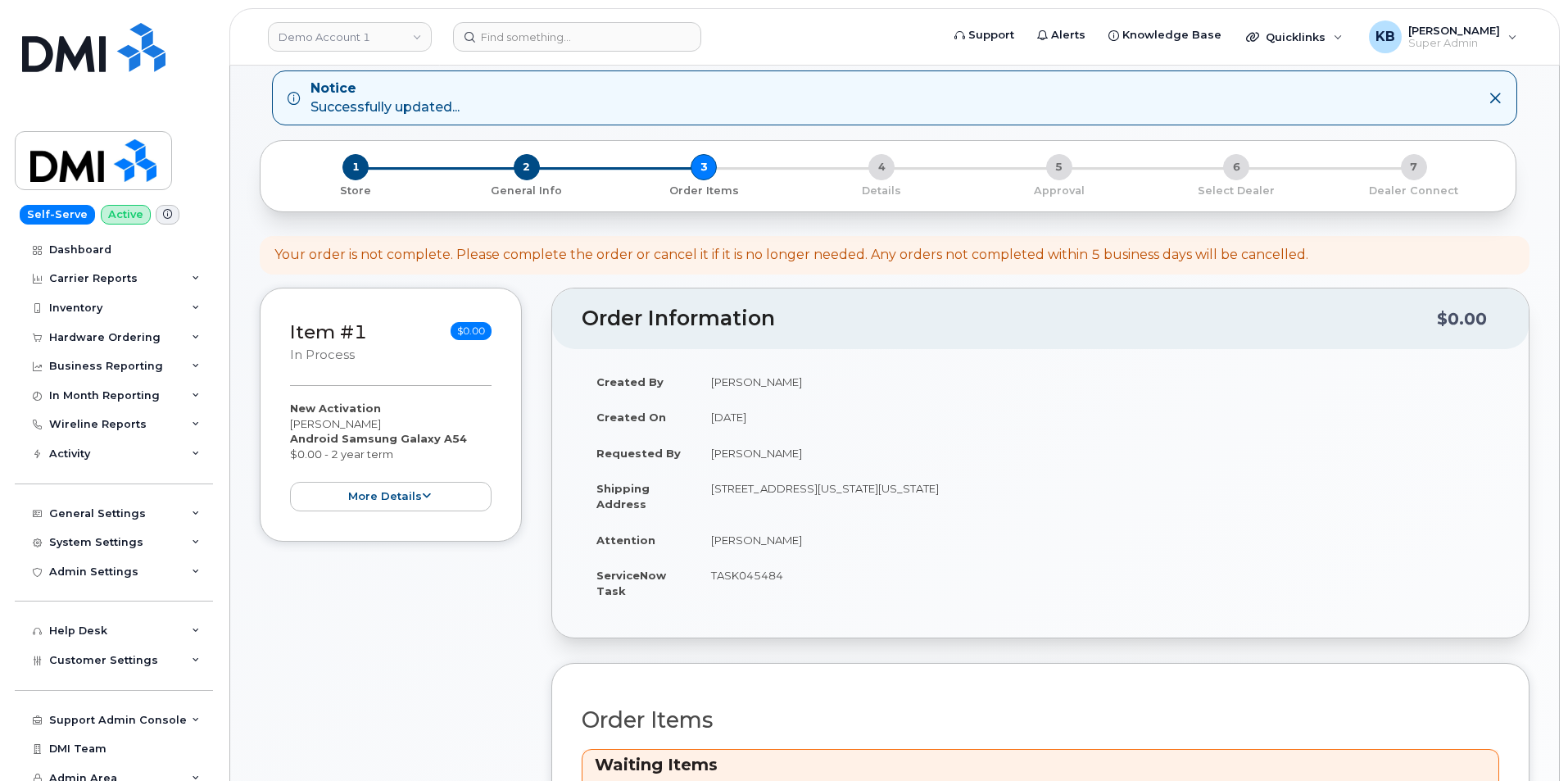
drag, startPoint x: 1367, startPoint y: 331, endPoint x: 770, endPoint y: 231, distance: 605.3
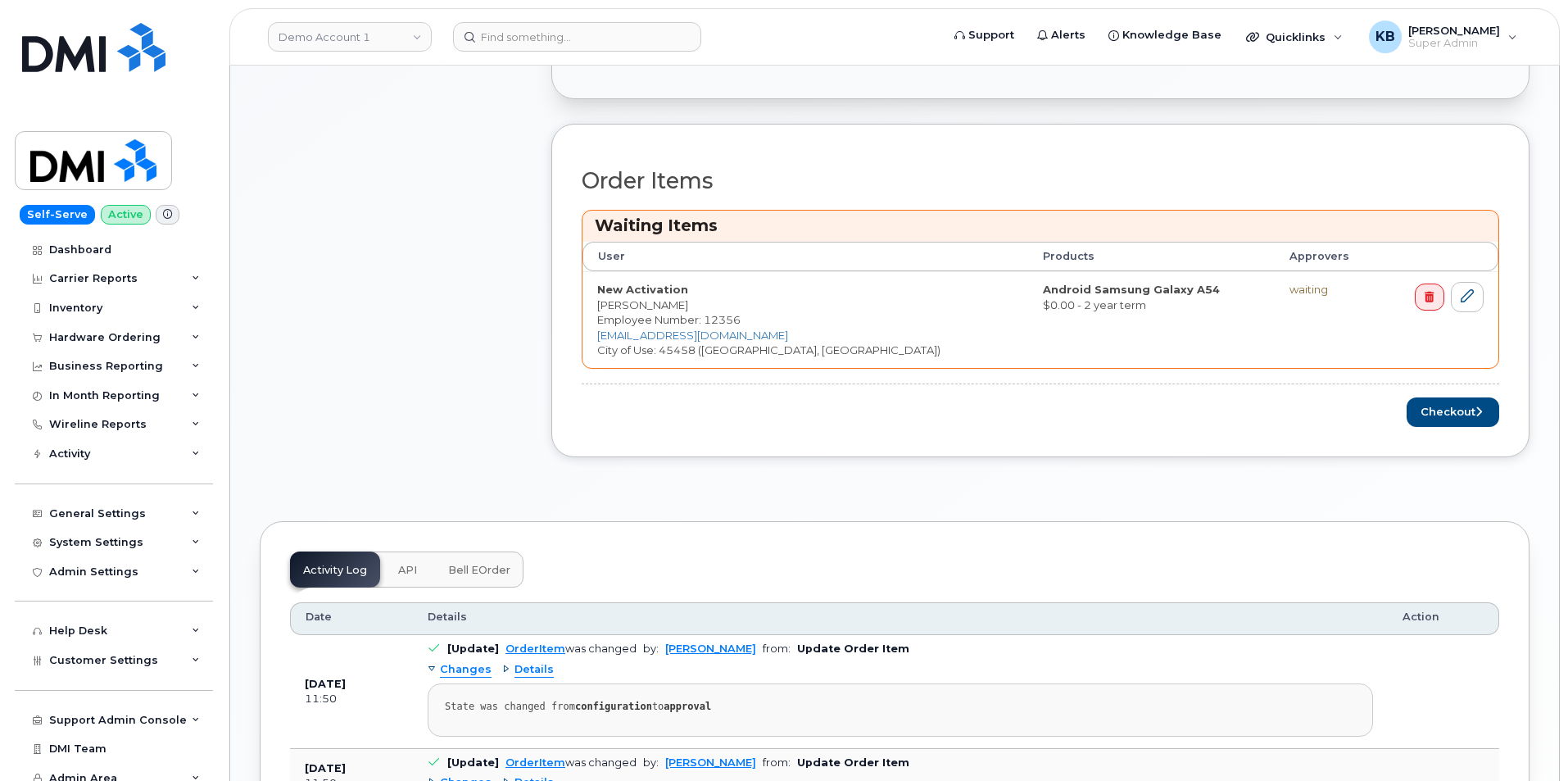
scroll to position [651, 0]
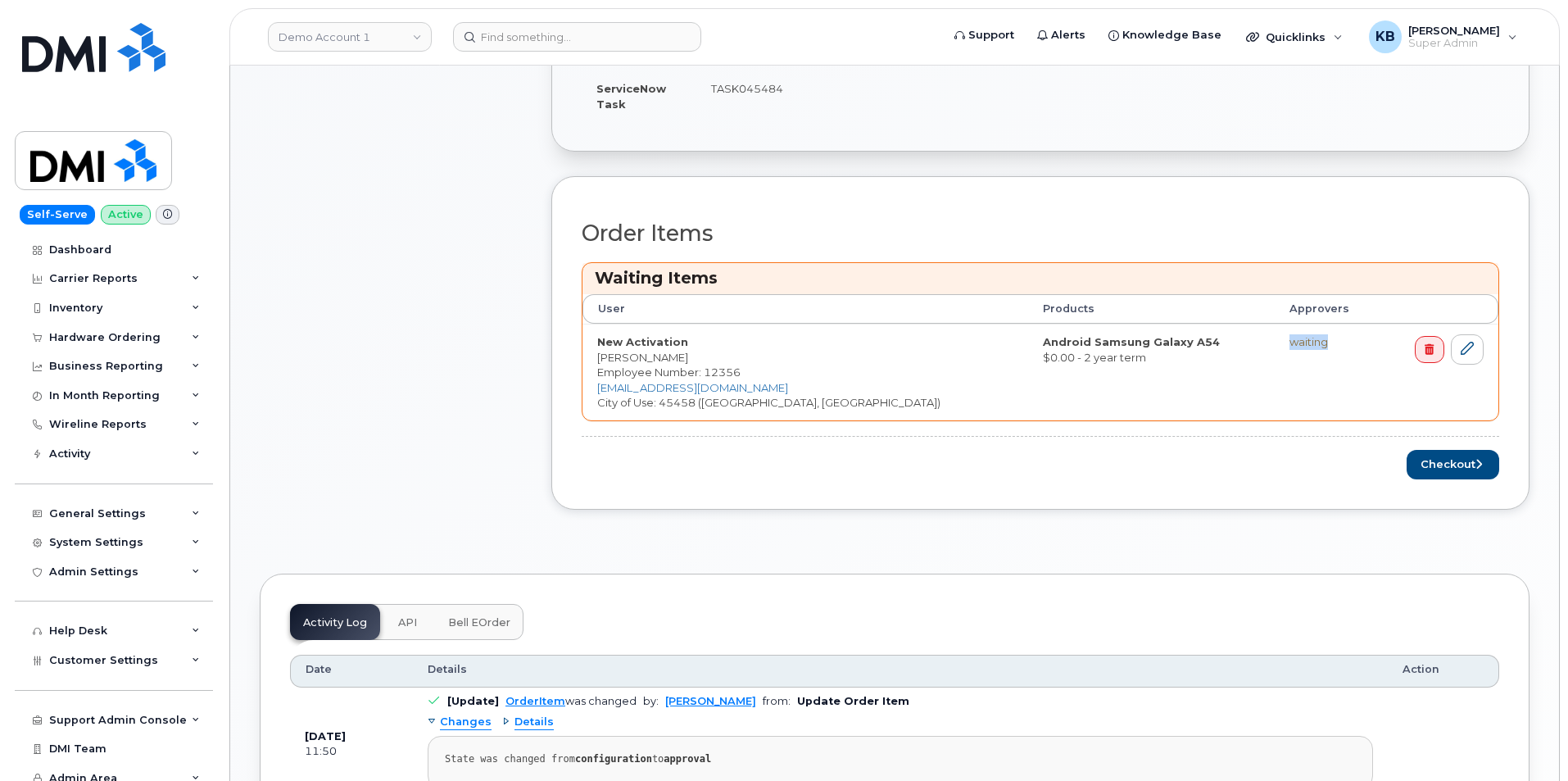
drag, startPoint x: 1266, startPoint y: 343, endPoint x: 1220, endPoint y: 344, distance: 46.0
click at [1275, 344] on td "waiting" at bounding box center [1328, 372] width 107 height 97
click at [1453, 462] on button "Checkout" at bounding box center [1454, 465] width 93 height 30
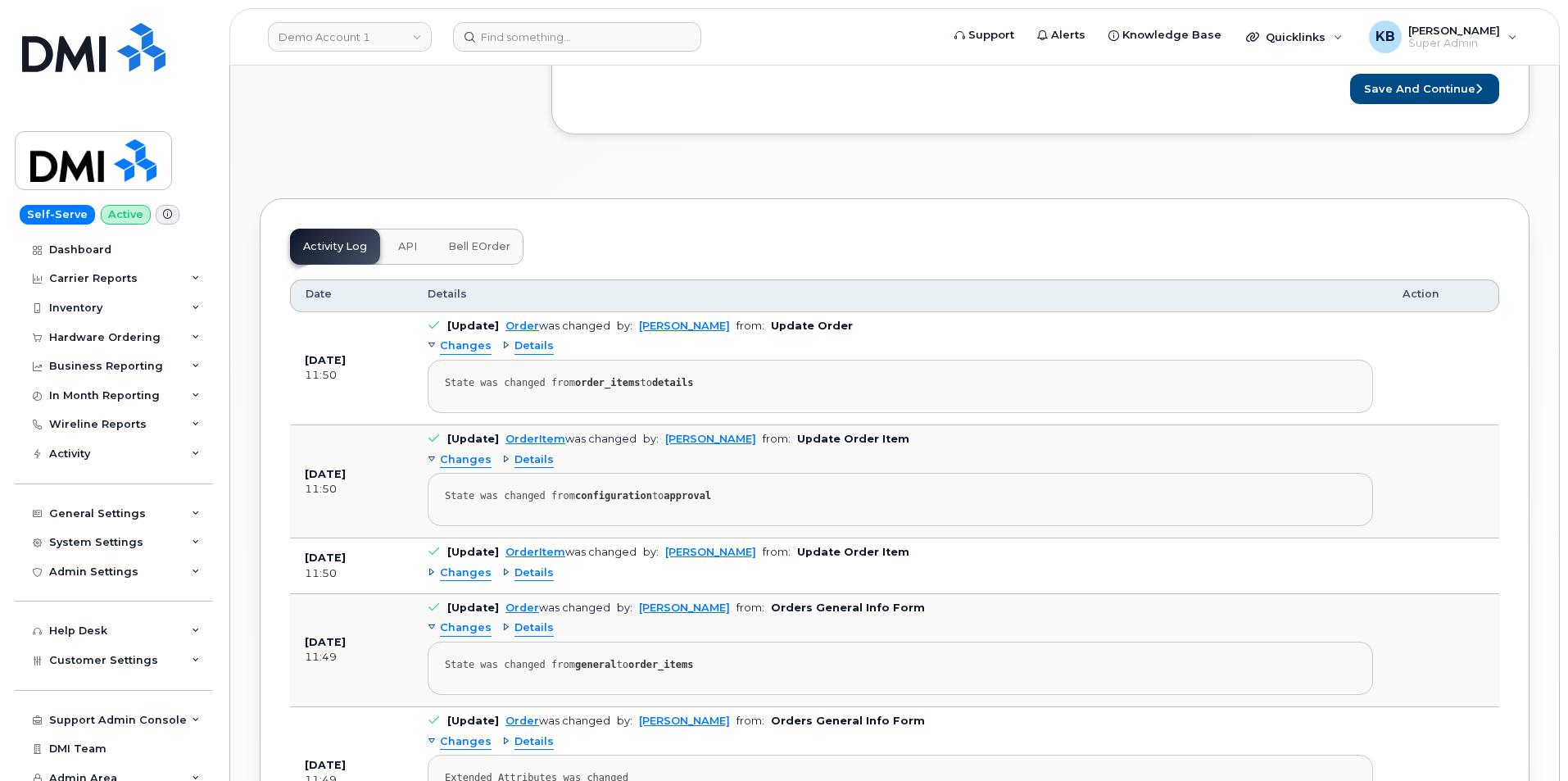
scroll to position [573, 0]
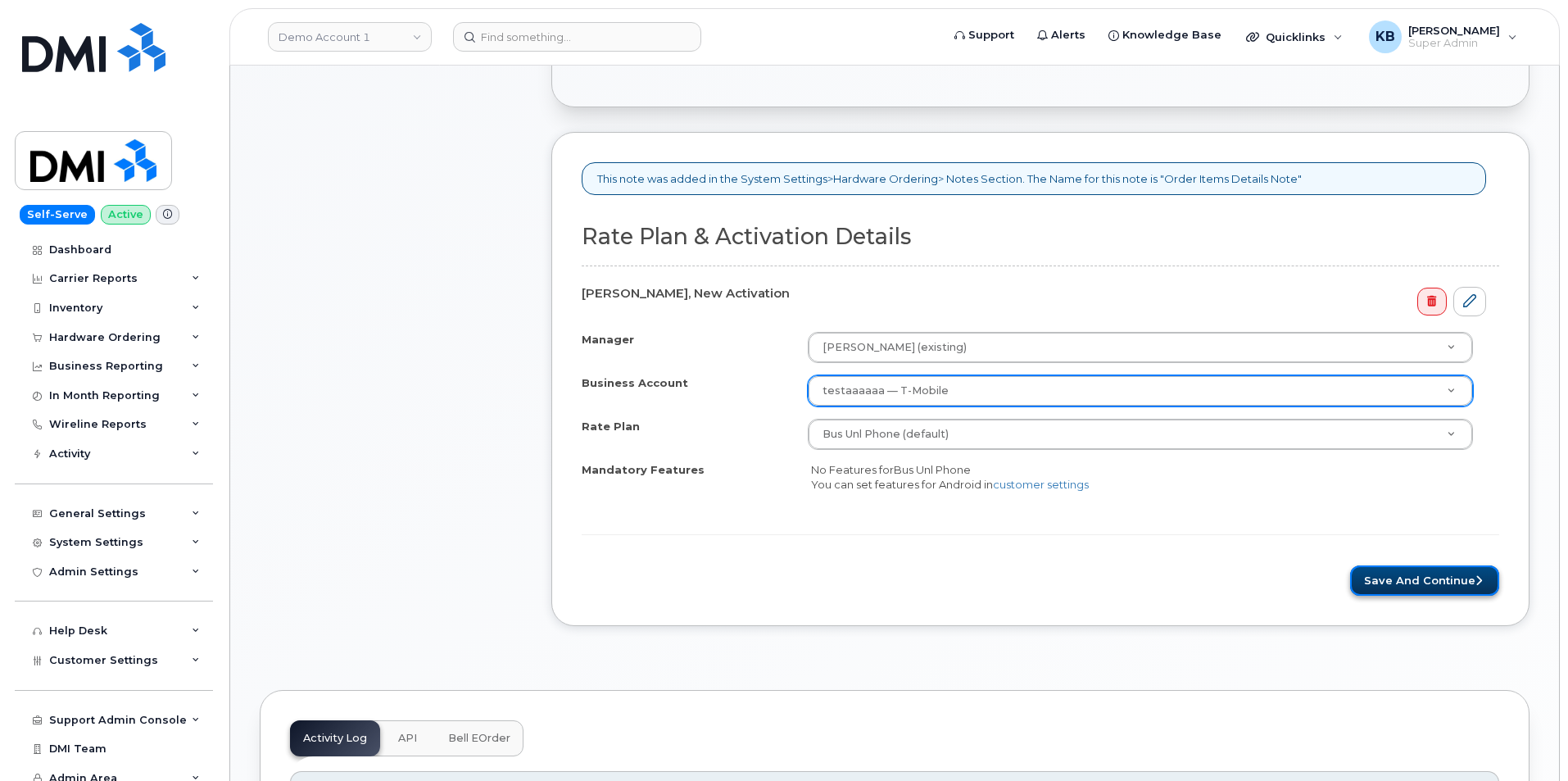
click at [1419, 585] on button "Save and Continue" at bounding box center [1424, 581] width 149 height 30
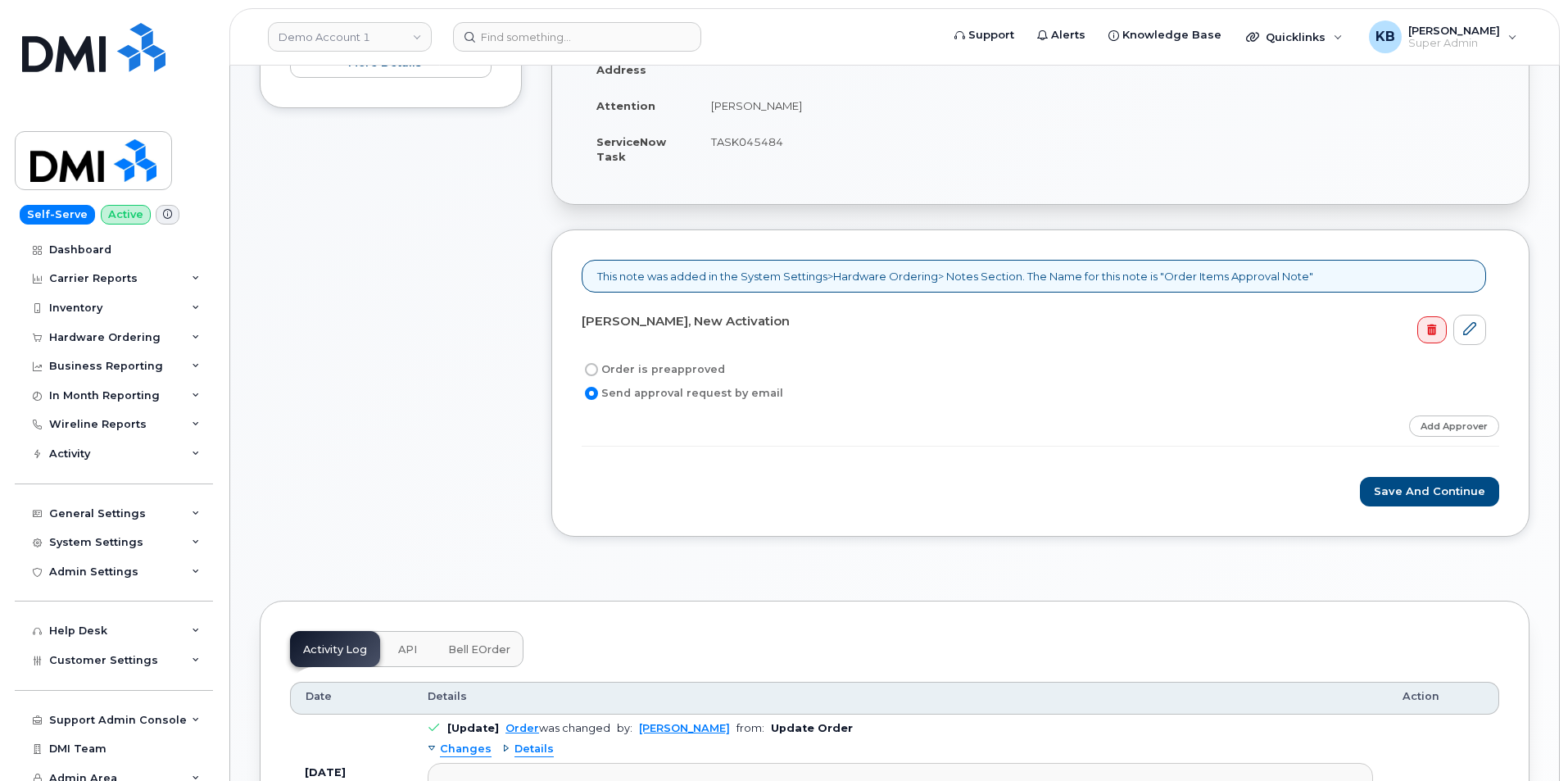
scroll to position [491, 0]
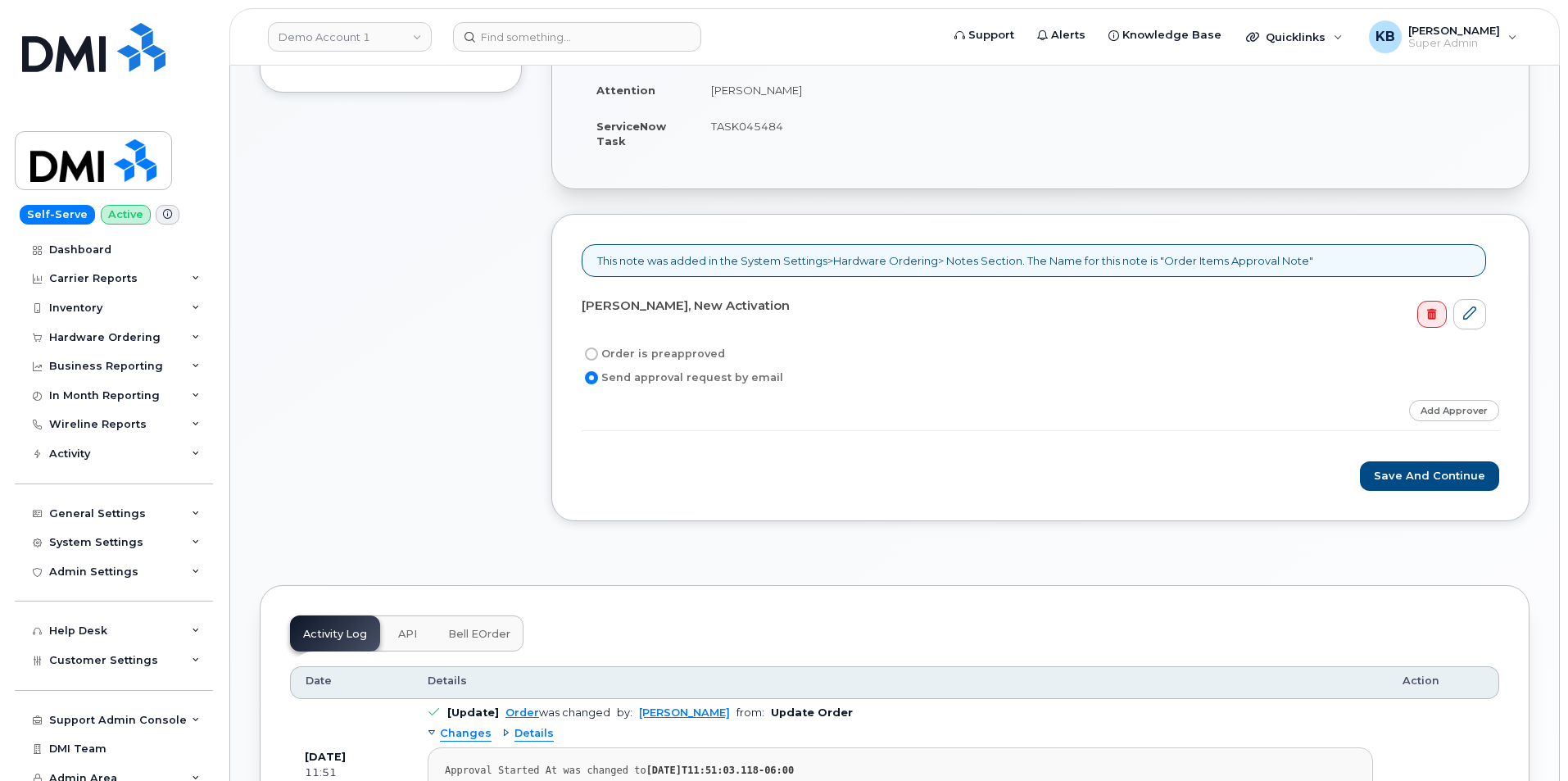
click at [650, 348] on label "Order is preapproved" at bounding box center [653, 353] width 143 height 19
click at [598, 348] on input "Order is preapproved" at bounding box center [592, 354] width 13 height 13
radio input "true"
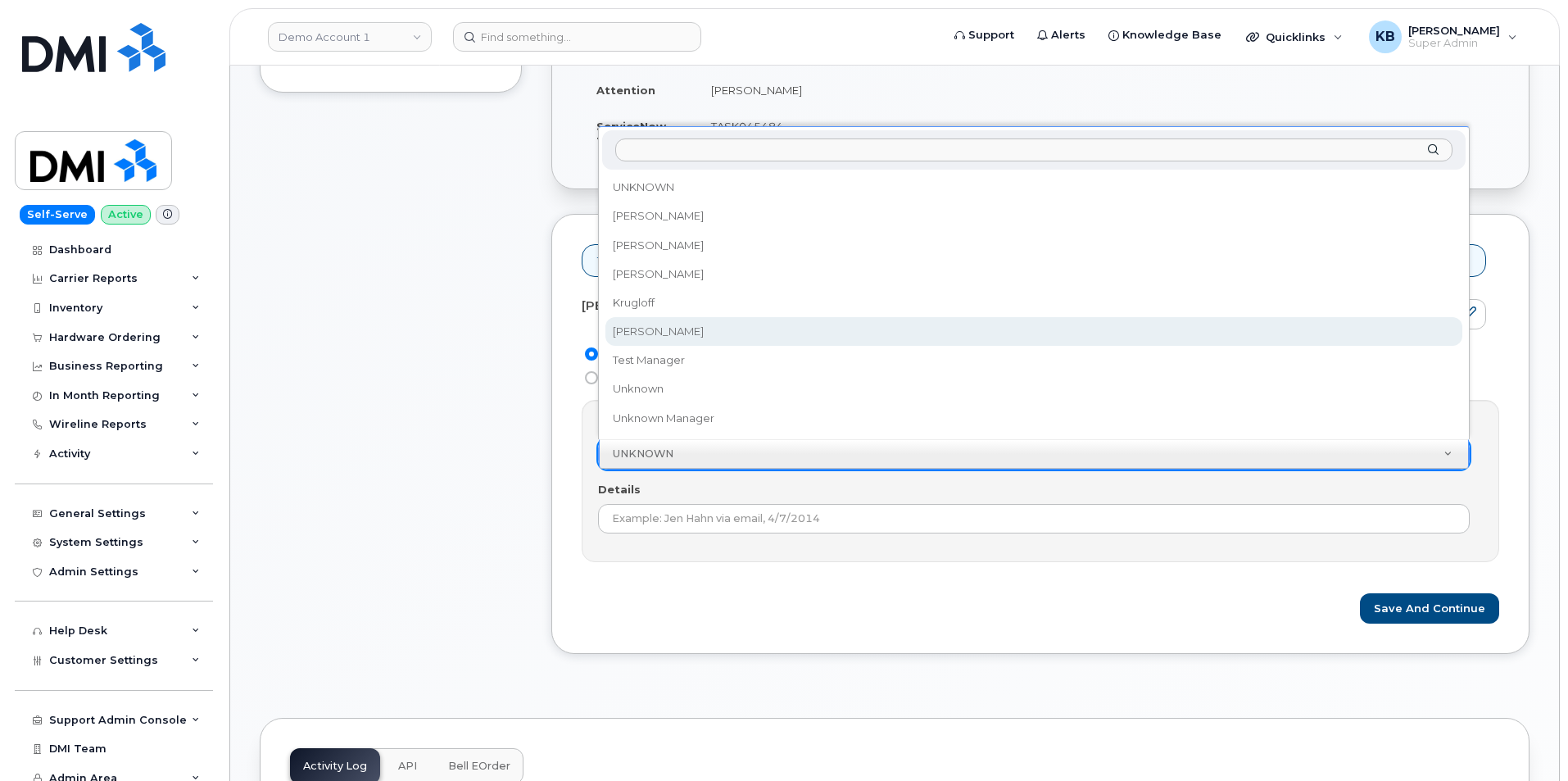
select select "3221"
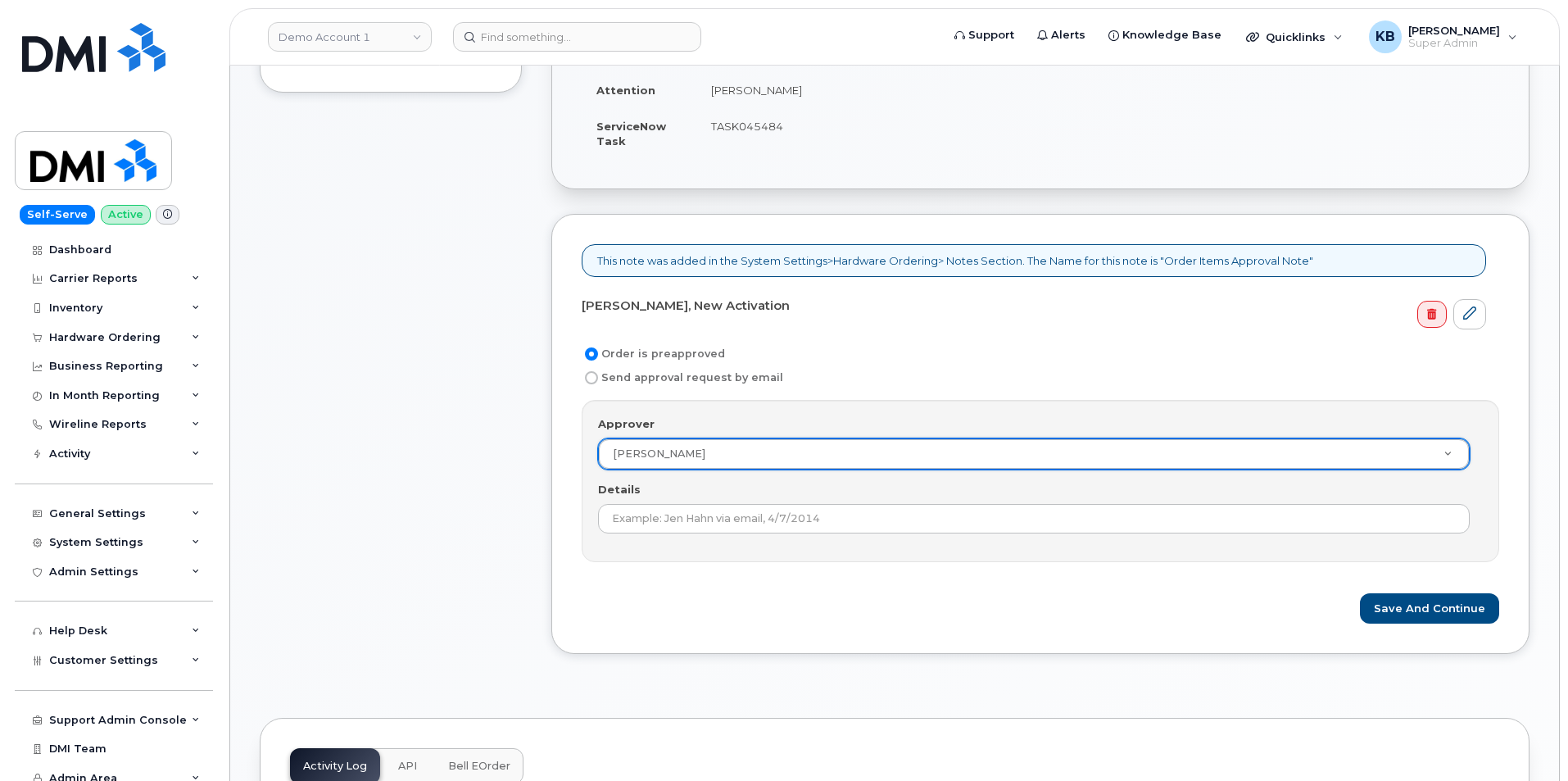
click at [873, 590] on form "Taylor Phillips, New Activation Order is preapproved Send approval request by e…" at bounding box center [1040, 458] width 917 height 332
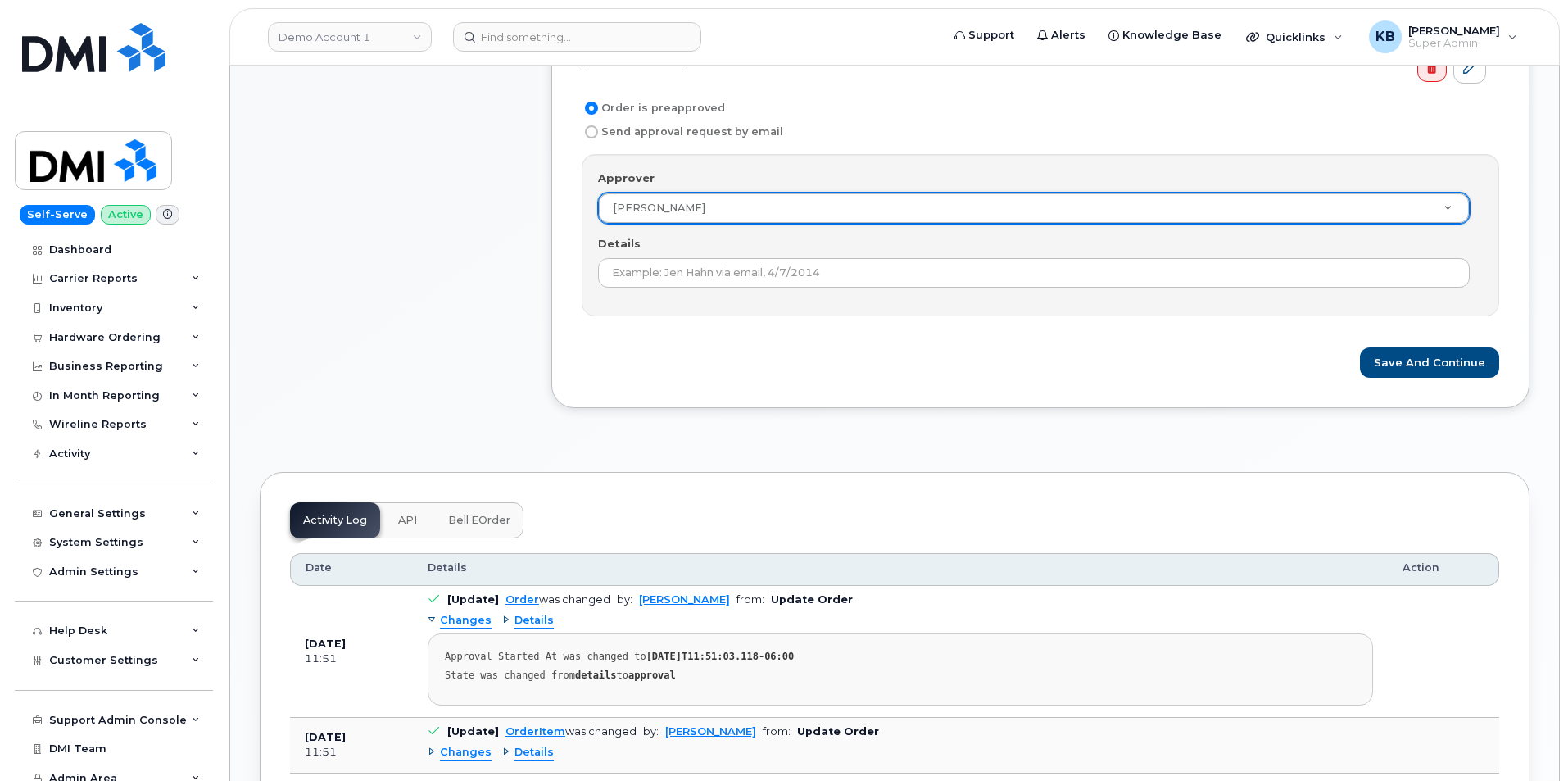
scroll to position [573, 0]
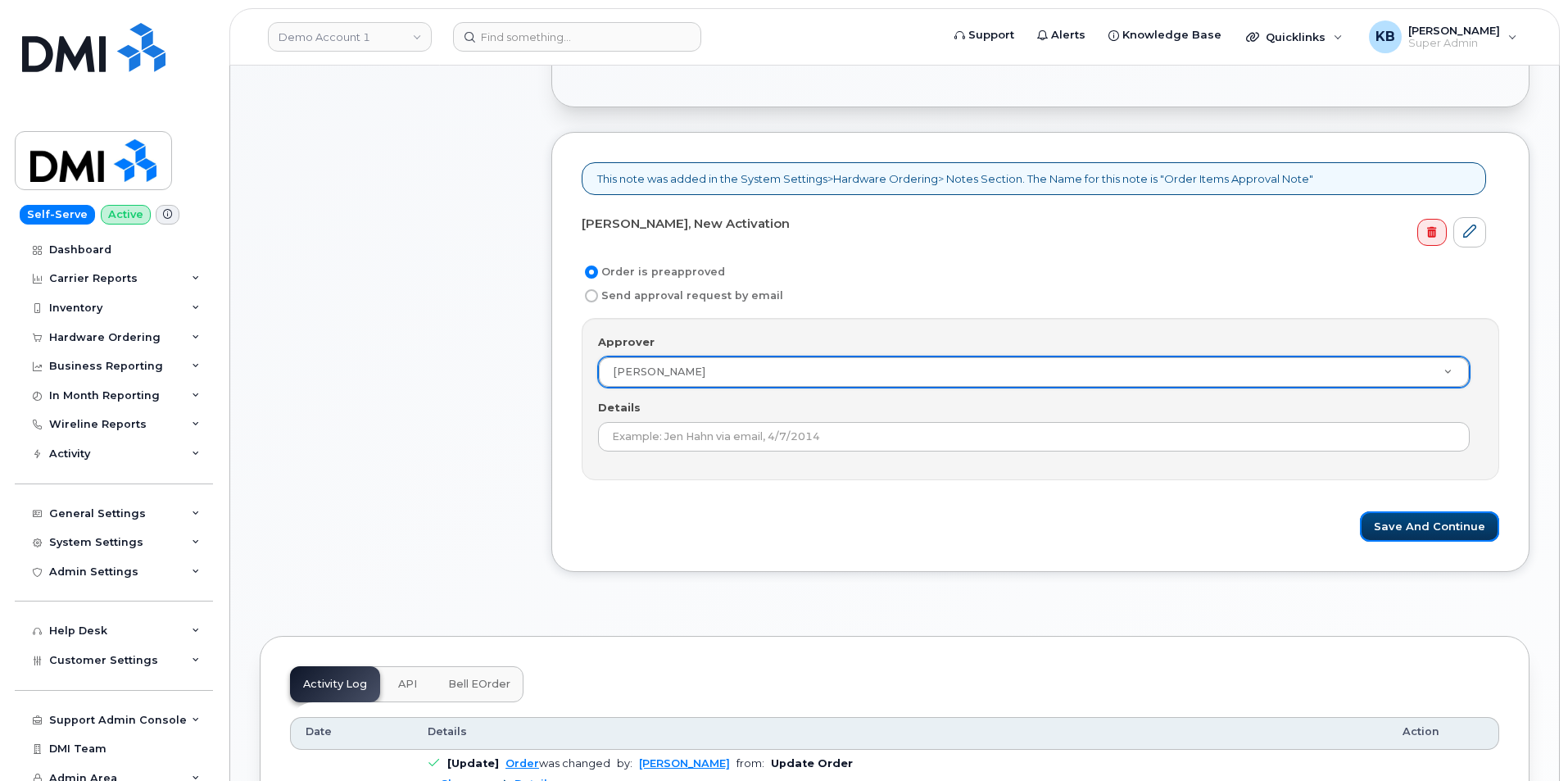
click at [1413, 518] on button "Save and Continue" at bounding box center [1430, 526] width 140 height 30
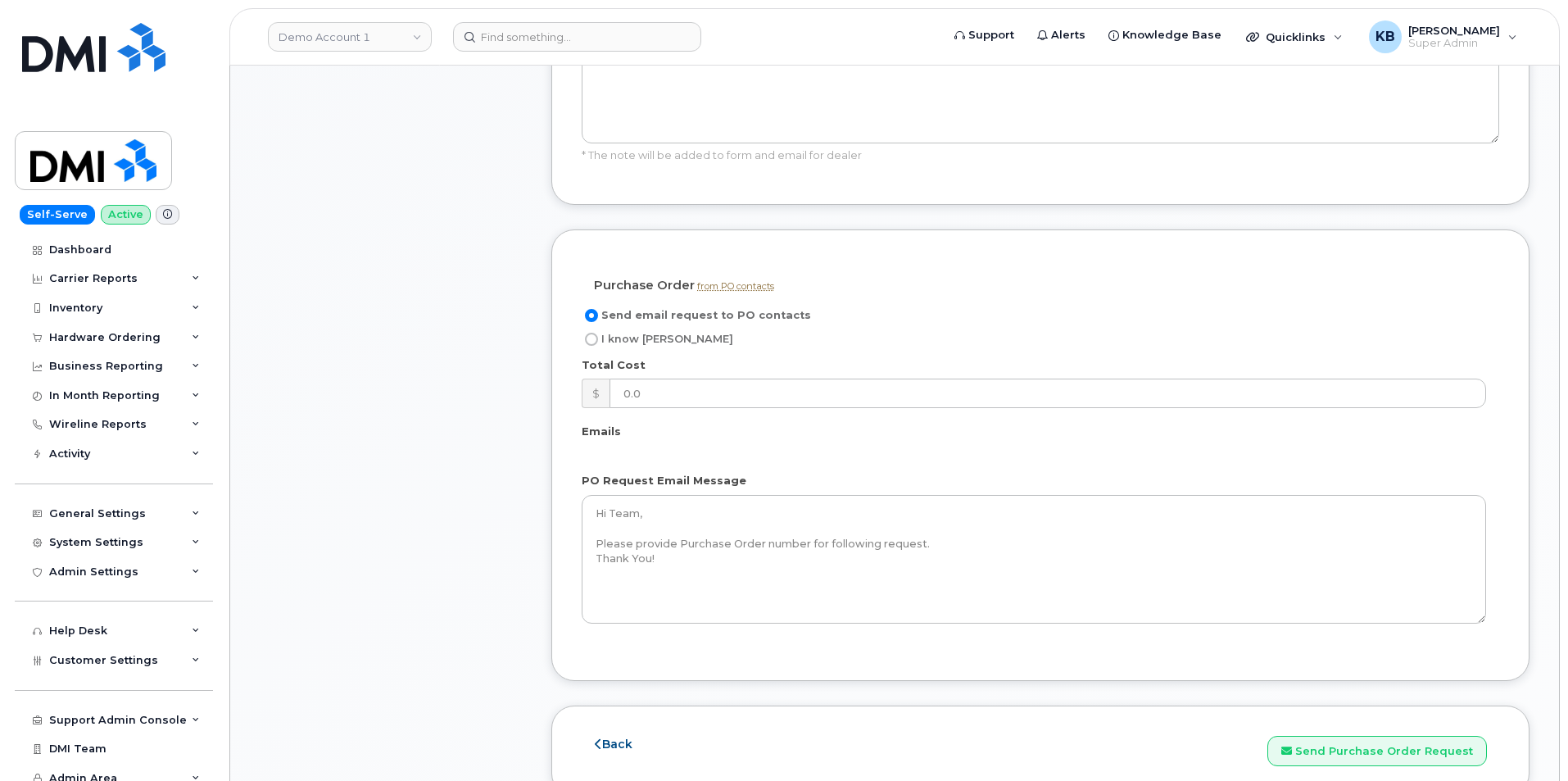
scroll to position [1229, 0]
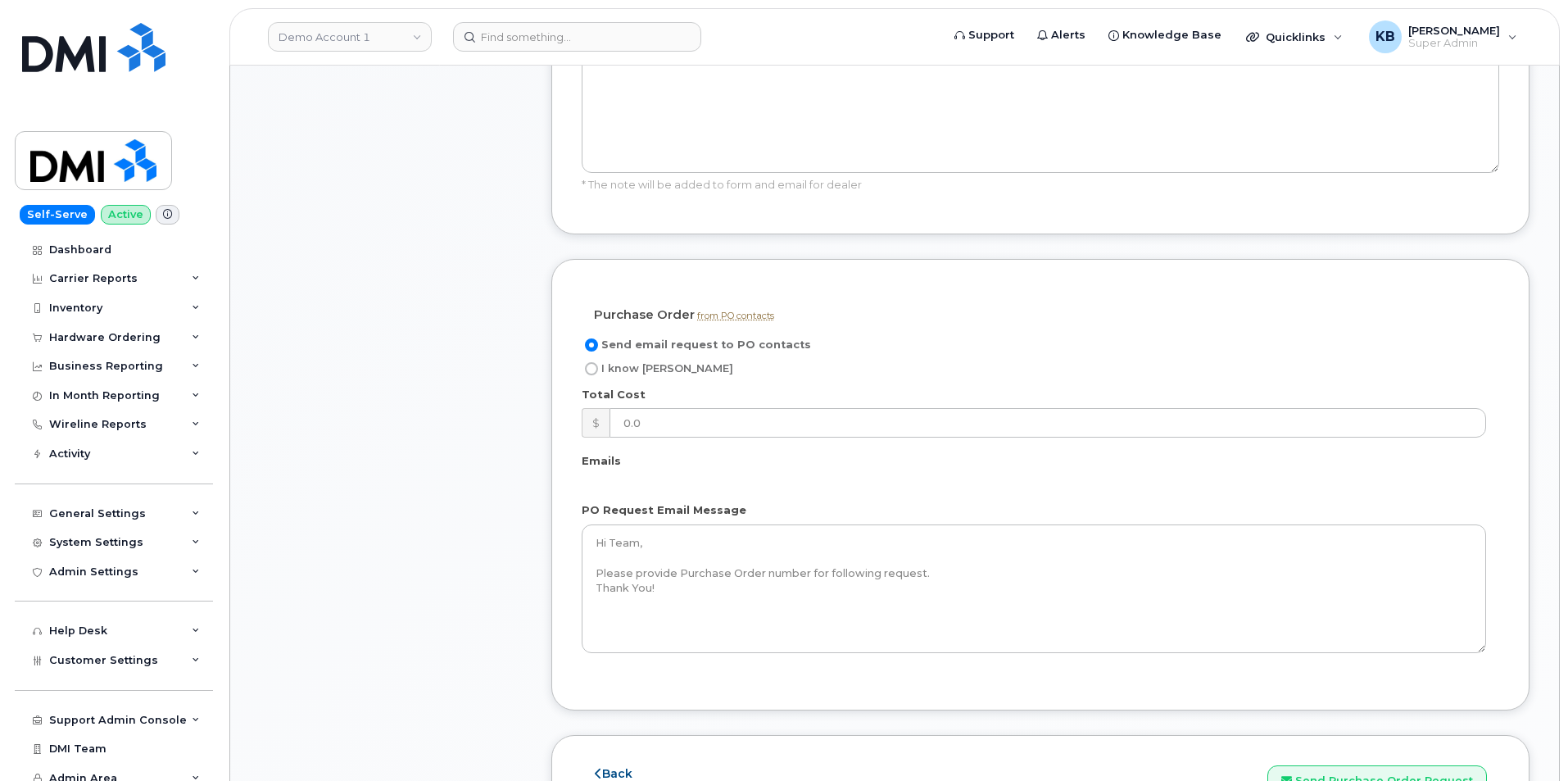
click at [592, 362] on input "I know [PERSON_NAME]" at bounding box center [592, 369] width 13 height 13
radio input "true"
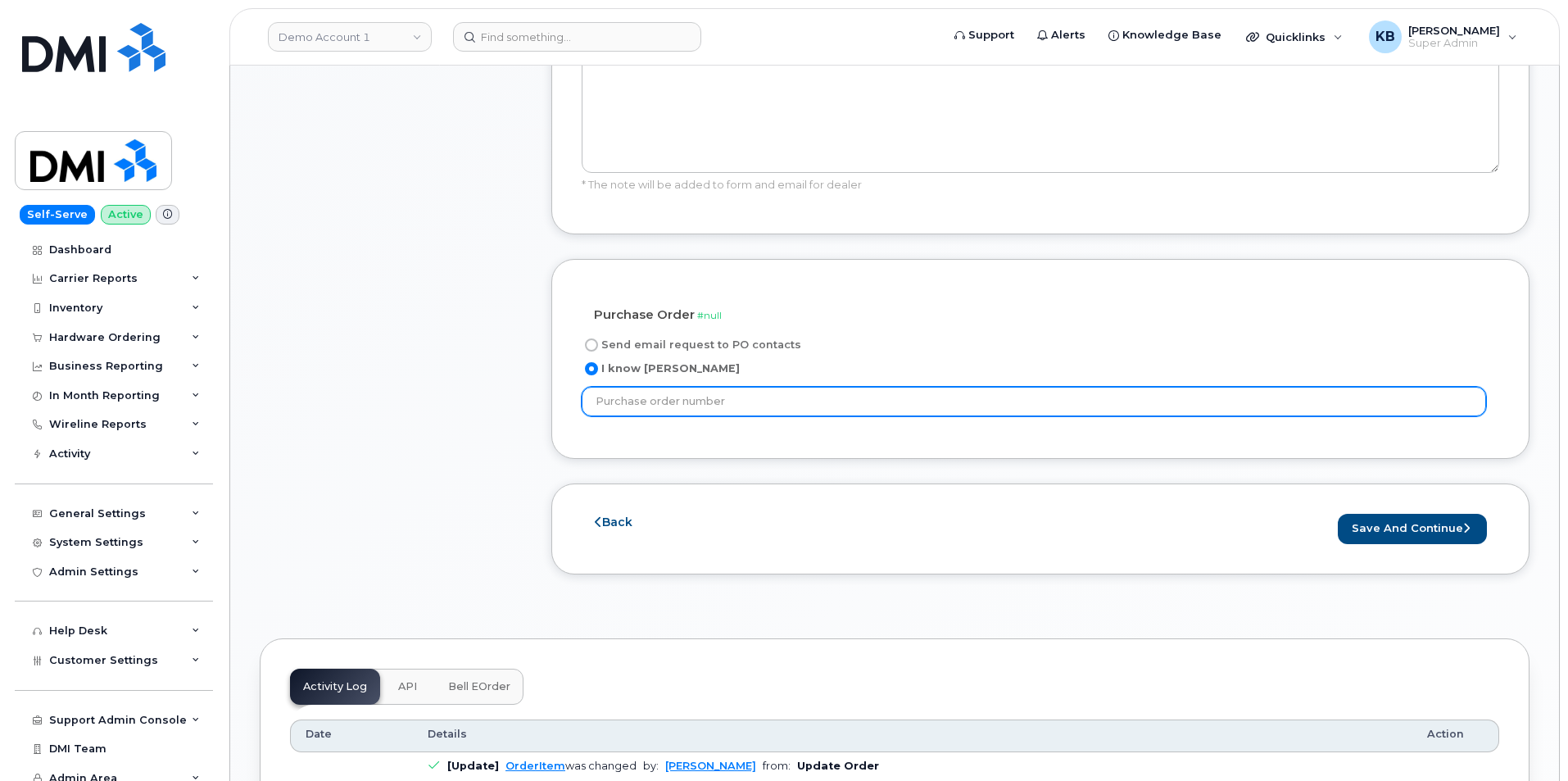
click at [671, 387] on input "text" at bounding box center [1034, 401] width 905 height 29
type input "3456584"
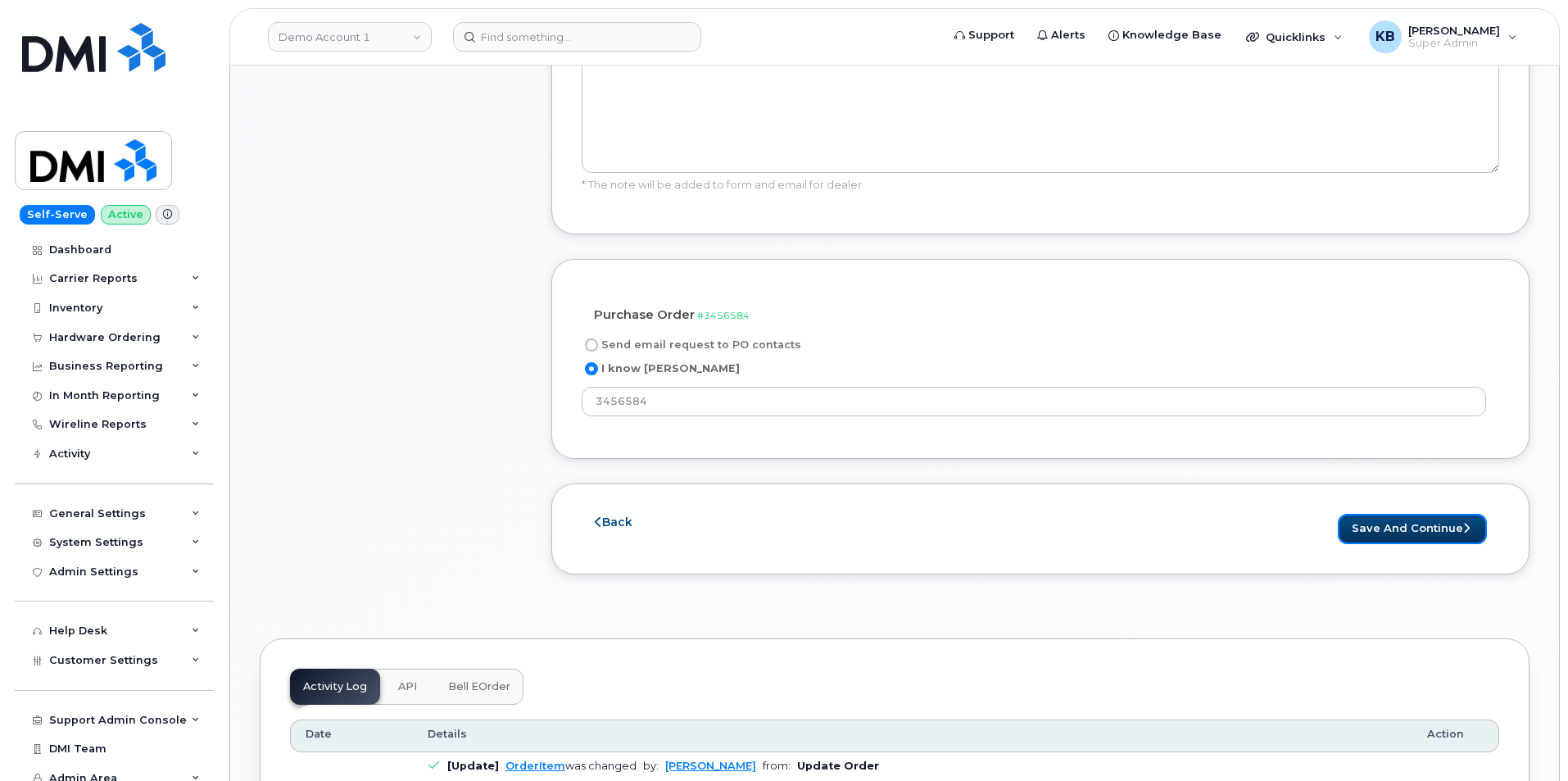
drag, startPoint x: 1410, startPoint y: 518, endPoint x: 1048, endPoint y: 437, distance: 371.0
click at [1409, 518] on button "Save and Continue" at bounding box center [1412, 529] width 149 height 30
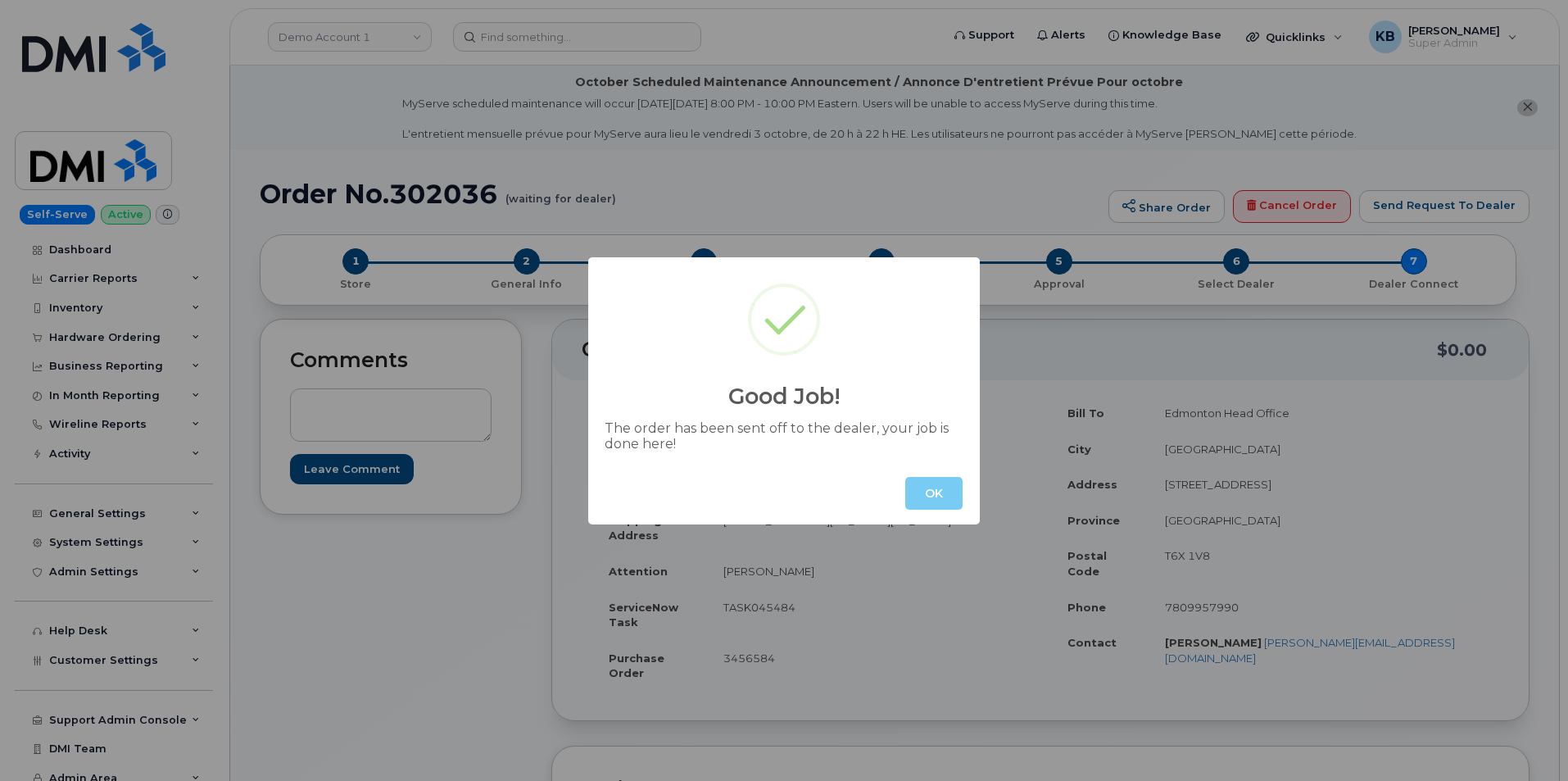
click at [954, 502] on button "OK" at bounding box center [934, 493] width 57 height 33
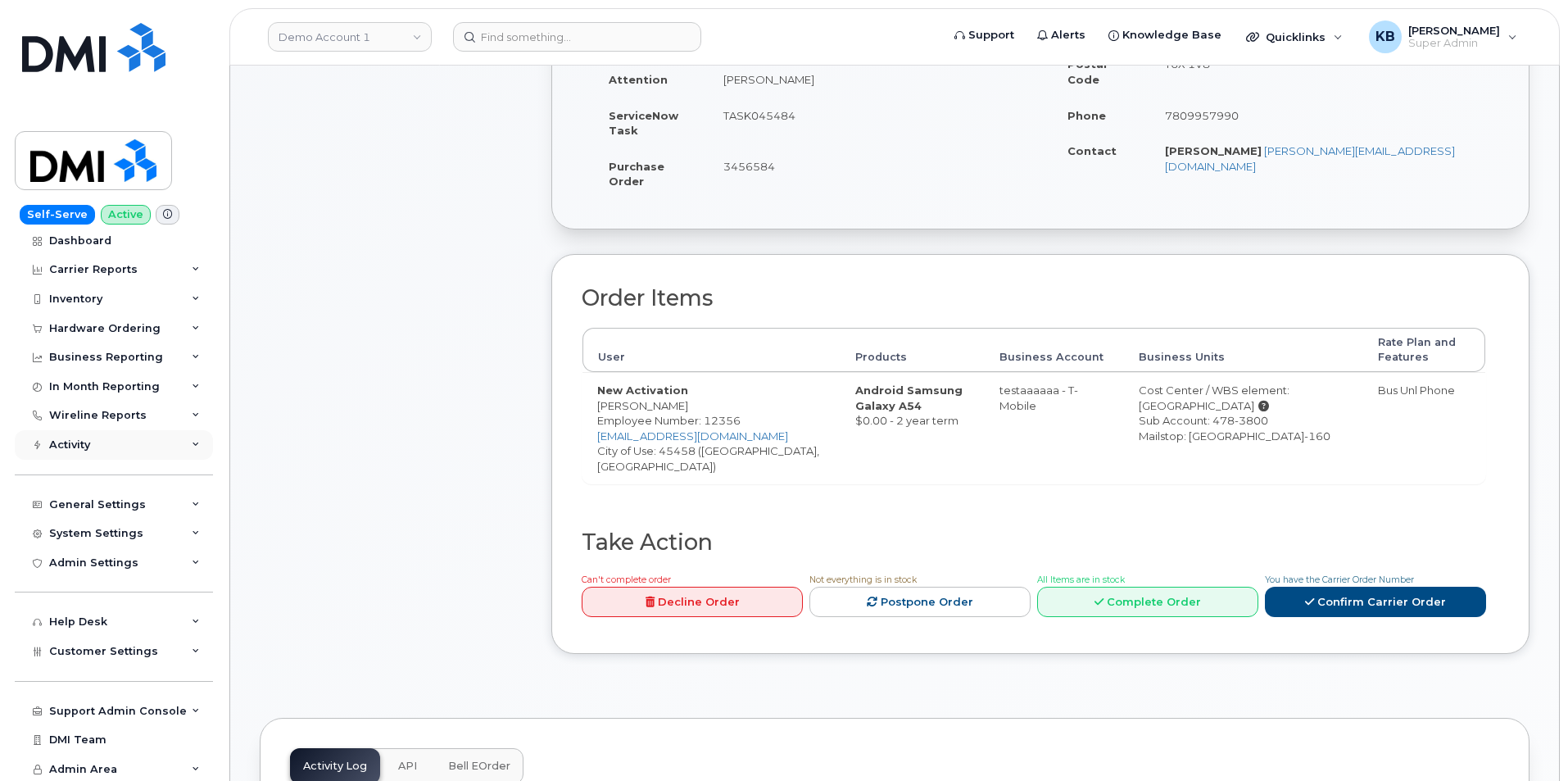
scroll to position [11, 0]
click at [196, 386] on div "In Month Reporting" at bounding box center [114, 385] width 199 height 29
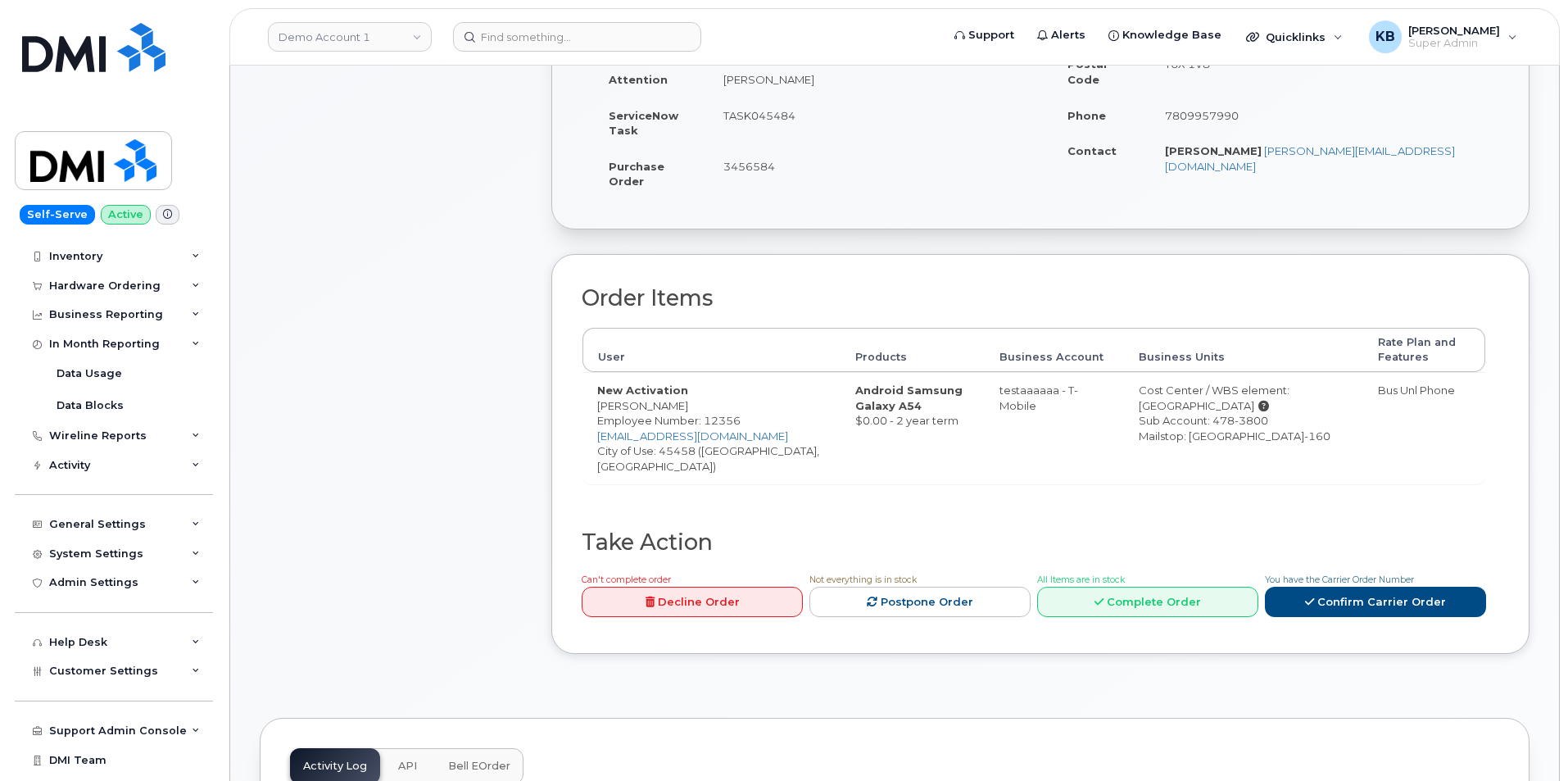
scroll to position [74, 0]
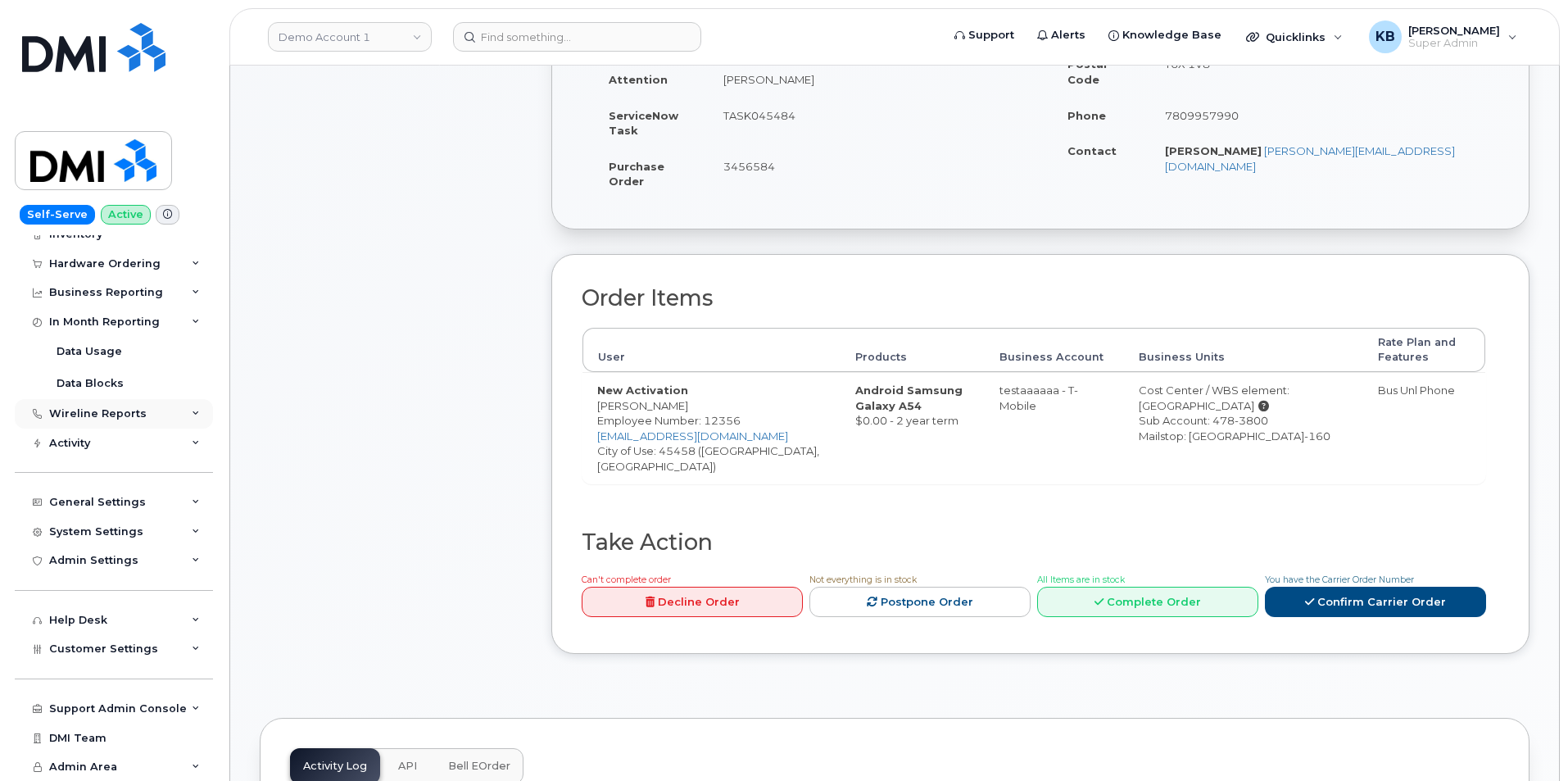
click at [194, 422] on div "Wireline Reports" at bounding box center [114, 413] width 199 height 29
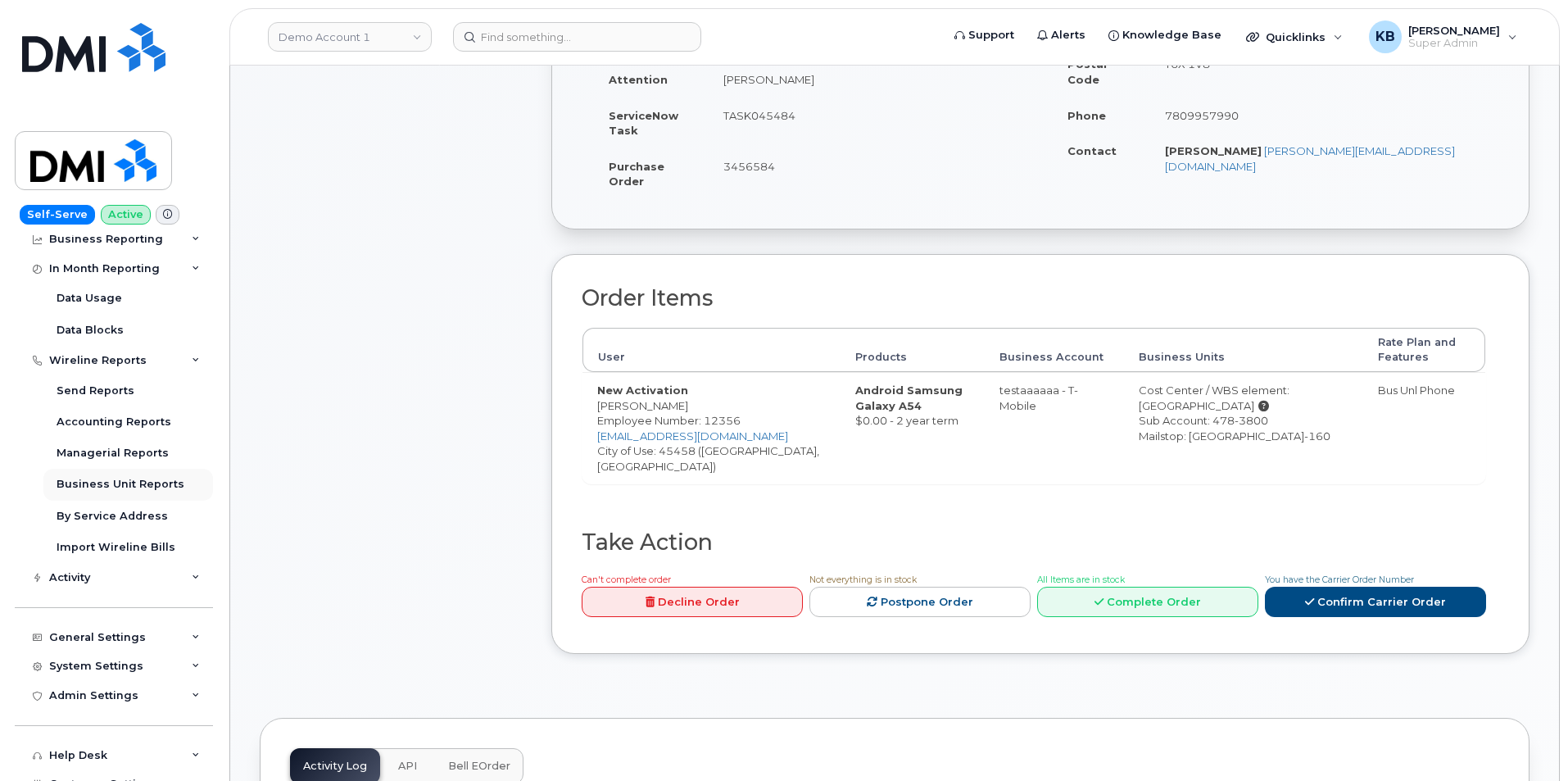
scroll to position [156, 0]
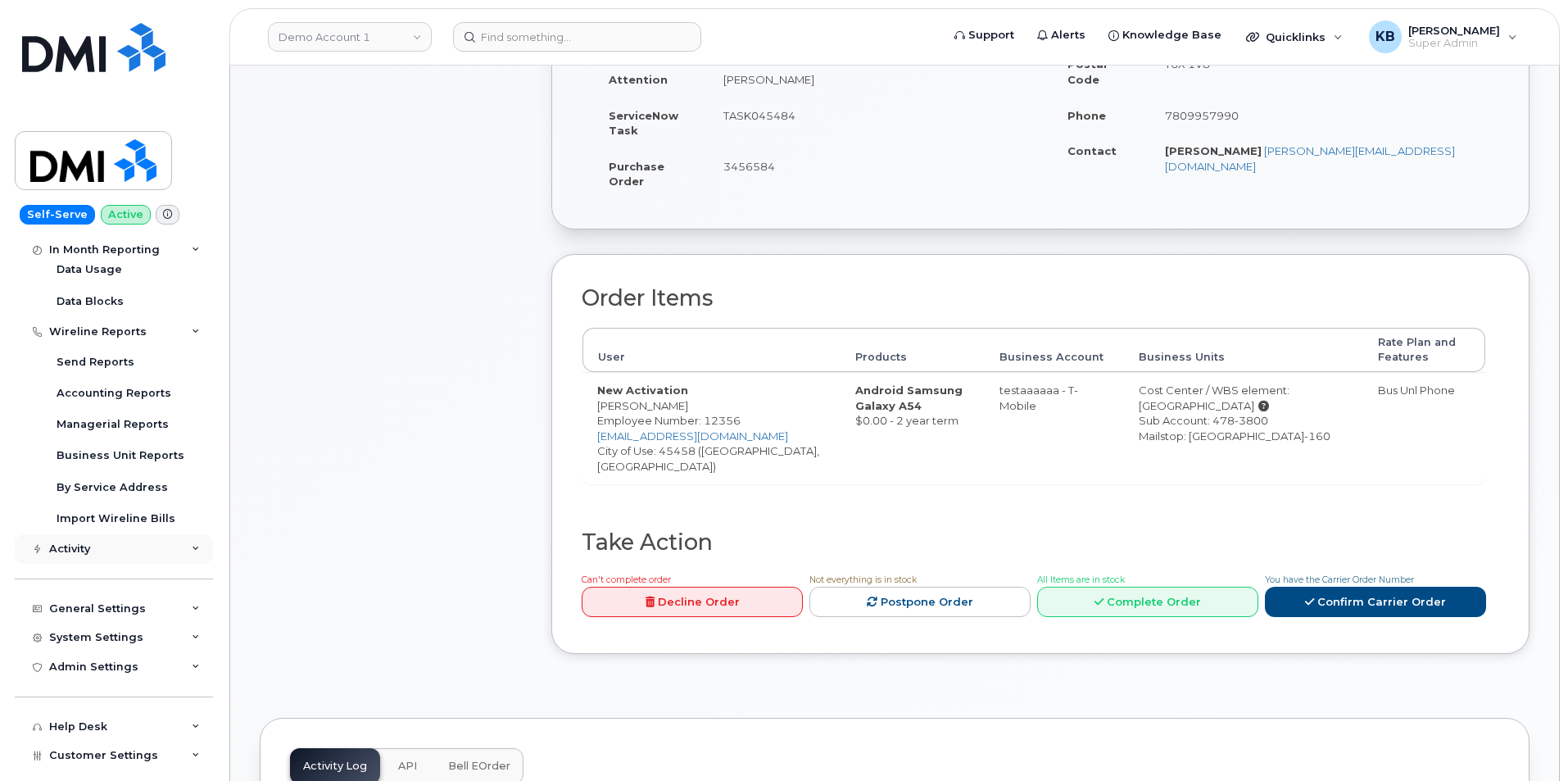
click at [195, 550] on div "Activity" at bounding box center [114, 549] width 199 height 29
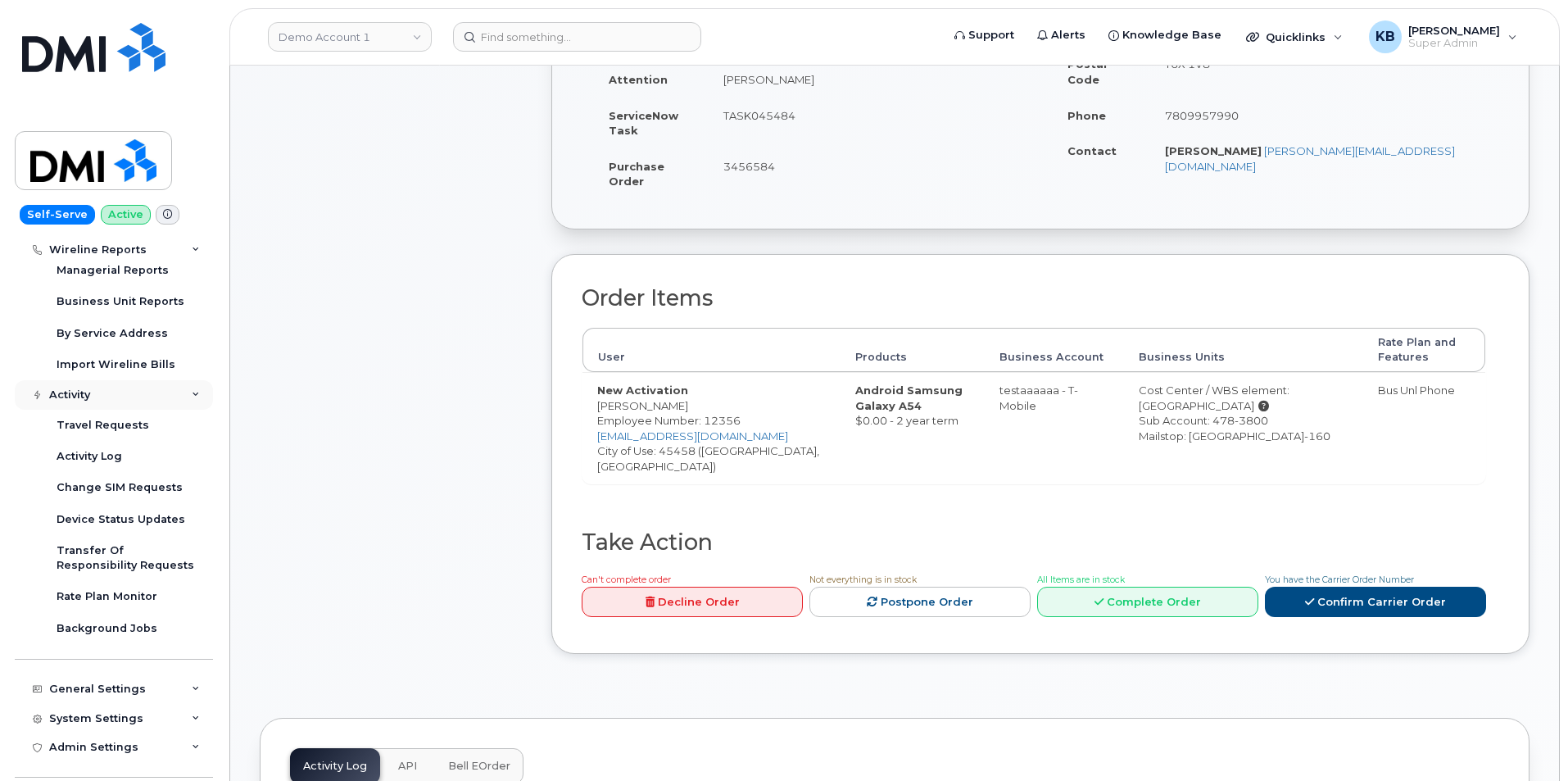
scroll to position [320, 0]
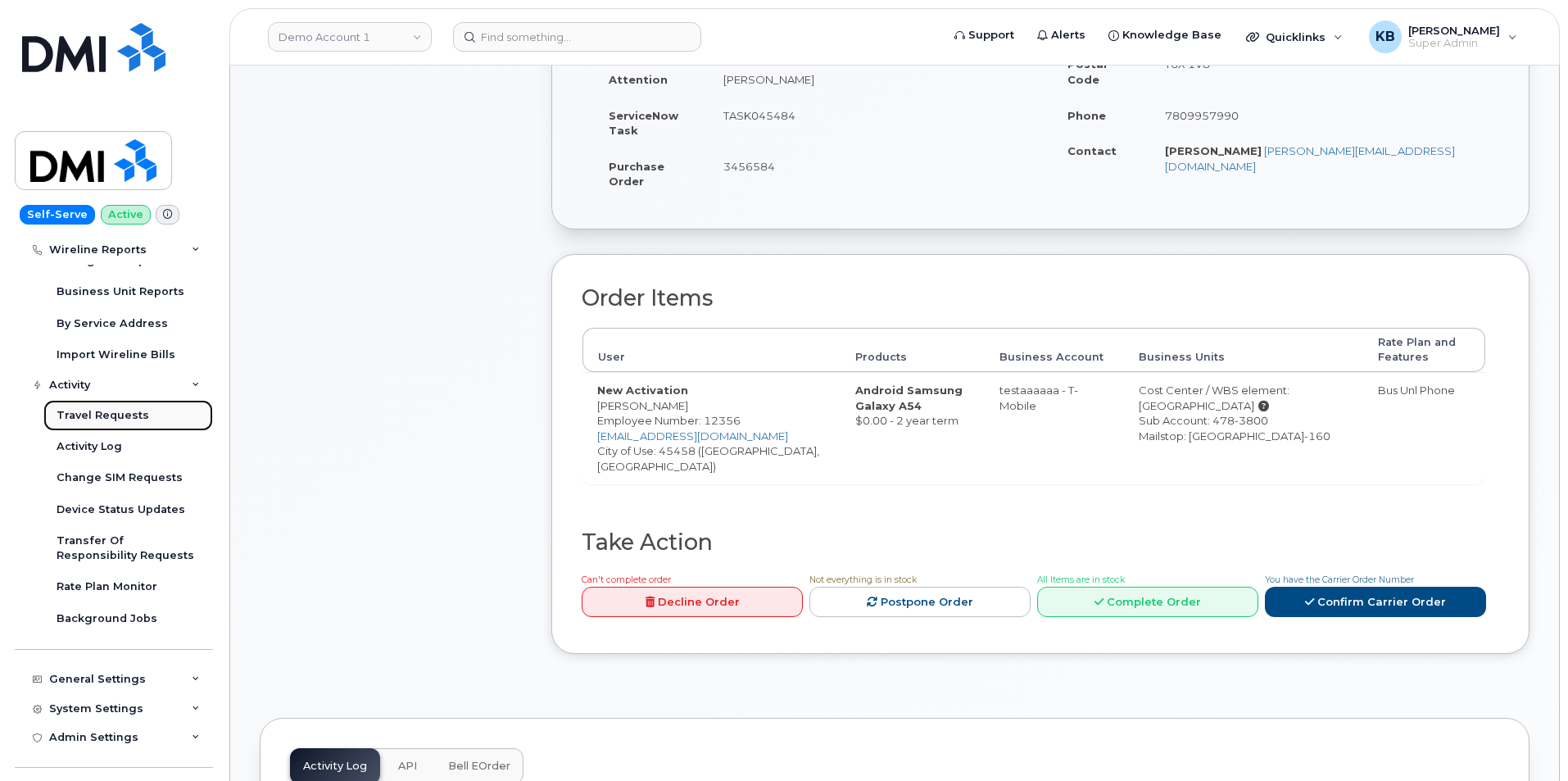
click at [102, 417] on div "Travel Requests" at bounding box center [103, 416] width 93 height 15
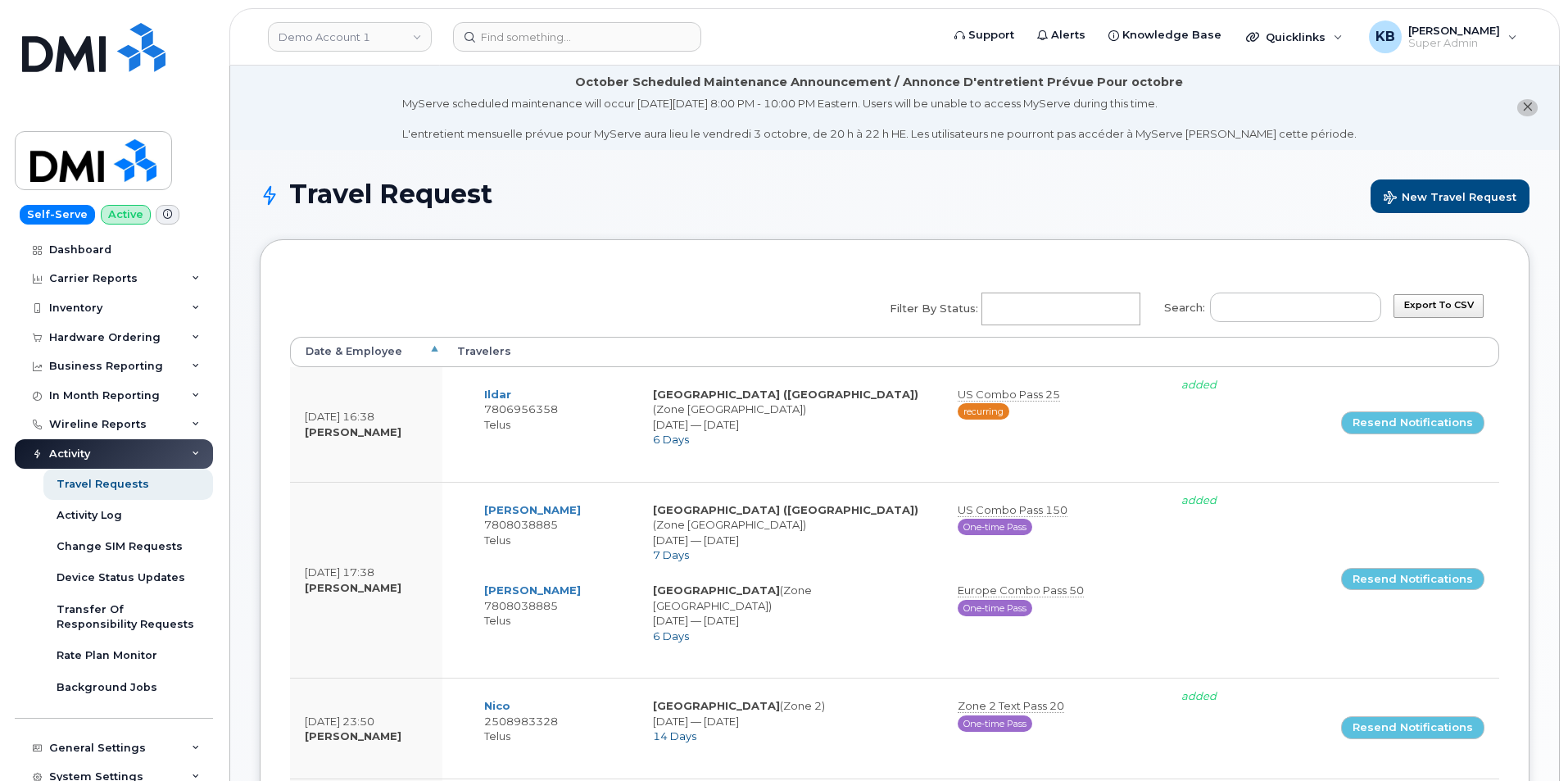
select select
click at [1459, 200] on span "New Travel Request" at bounding box center [1450, 199] width 133 height 15
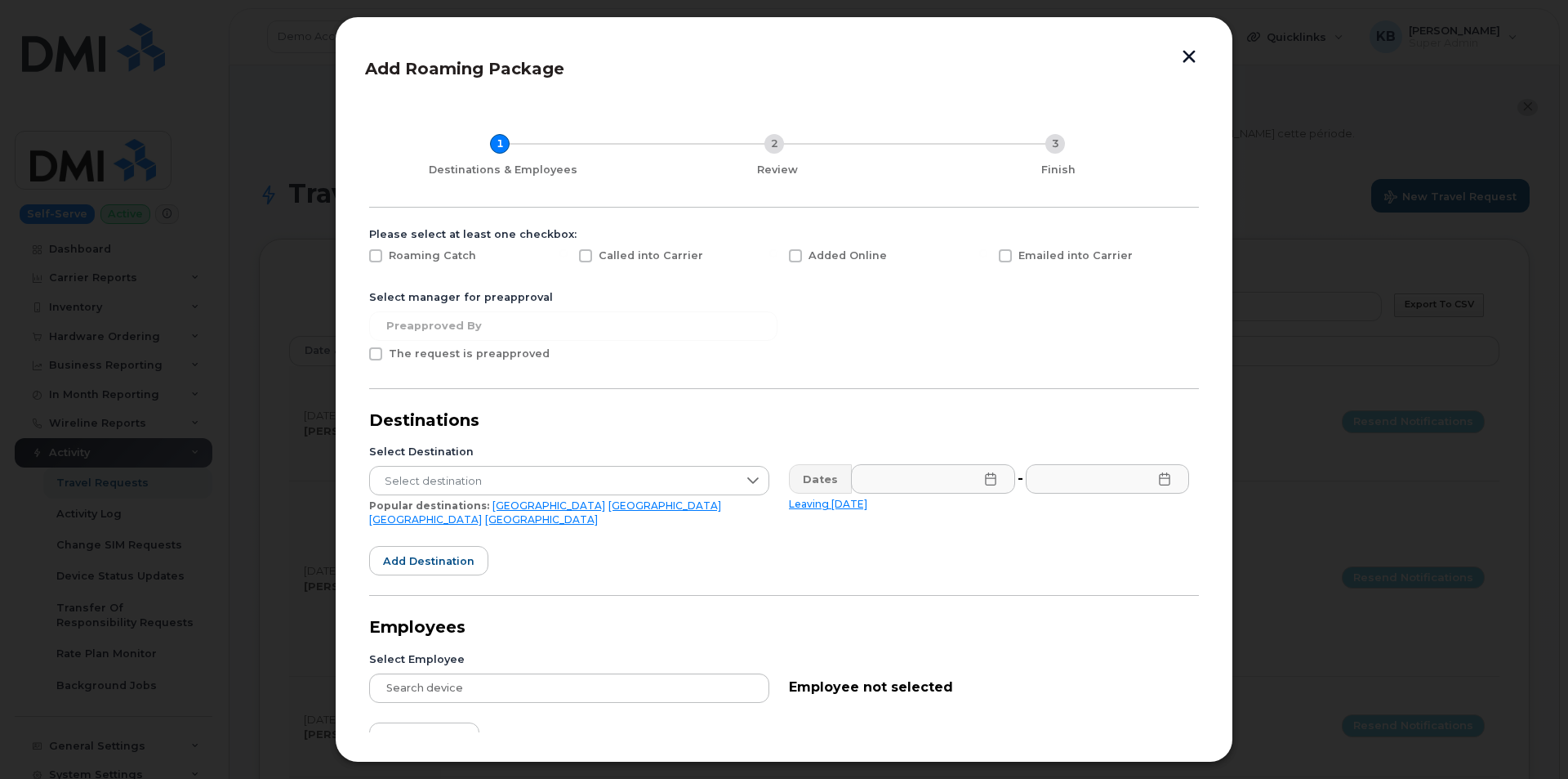
click at [1185, 55] on button "button" at bounding box center [1189, 57] width 24 height 23
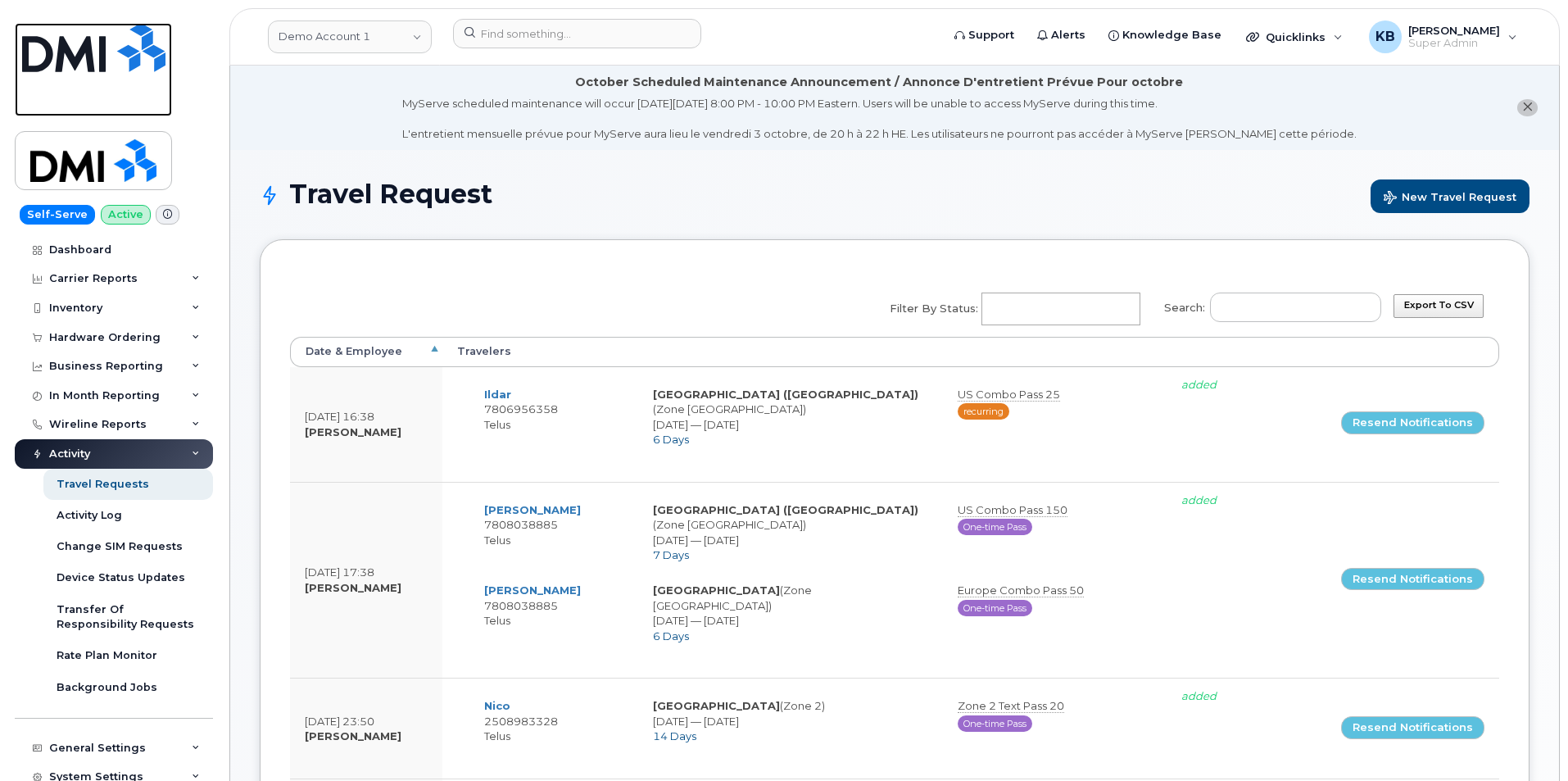
click at [75, 51] on img at bounding box center [93, 47] width 143 height 49
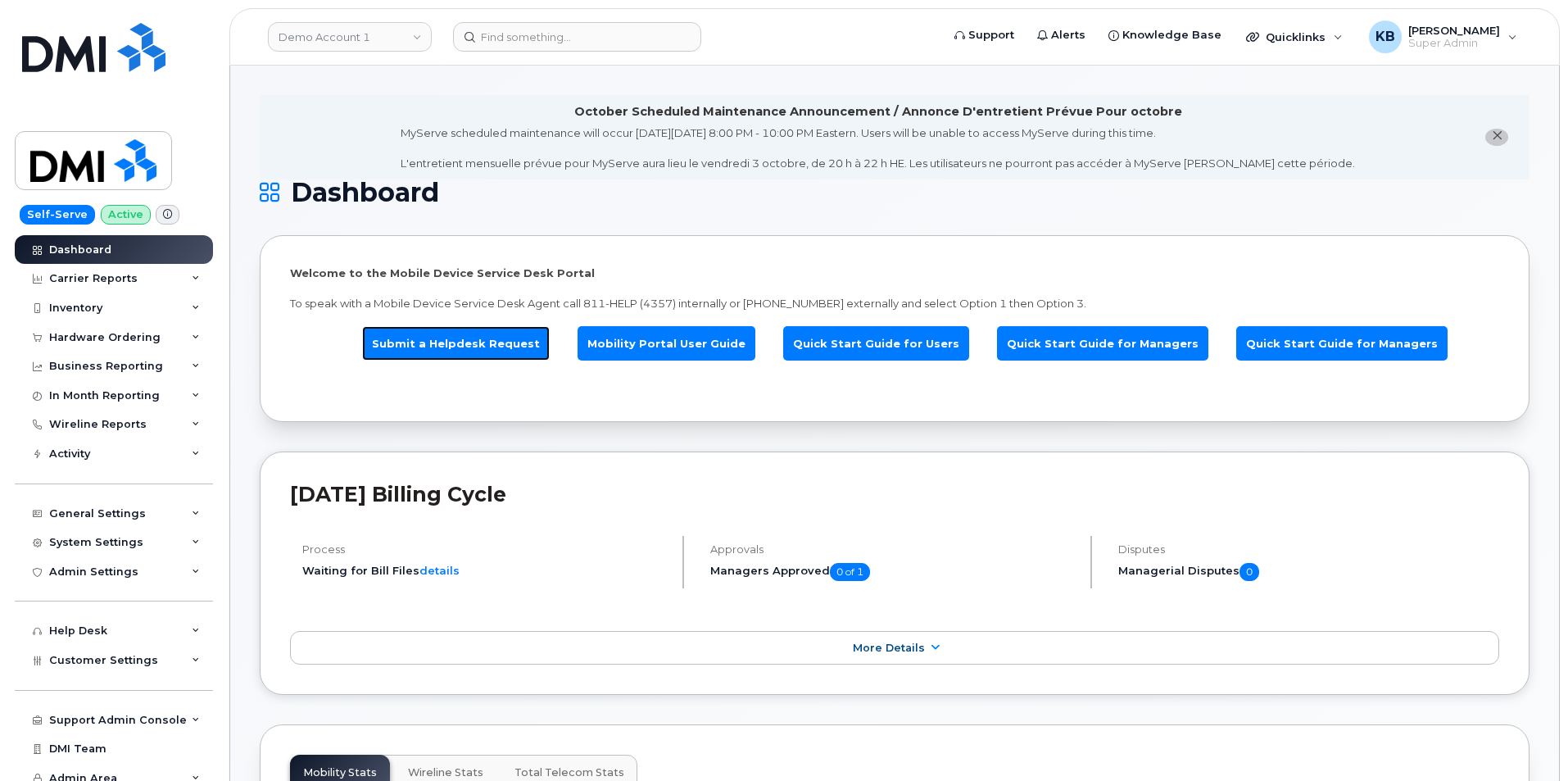
click at [495, 348] on link "Submit a Helpdesk Request" at bounding box center [455, 343] width 188 height 35
click at [519, 342] on link "Submit a Helpdesk Request" at bounding box center [455, 343] width 188 height 35
click at [519, 344] on link "Submit a Helpdesk Request" at bounding box center [455, 343] width 188 height 35
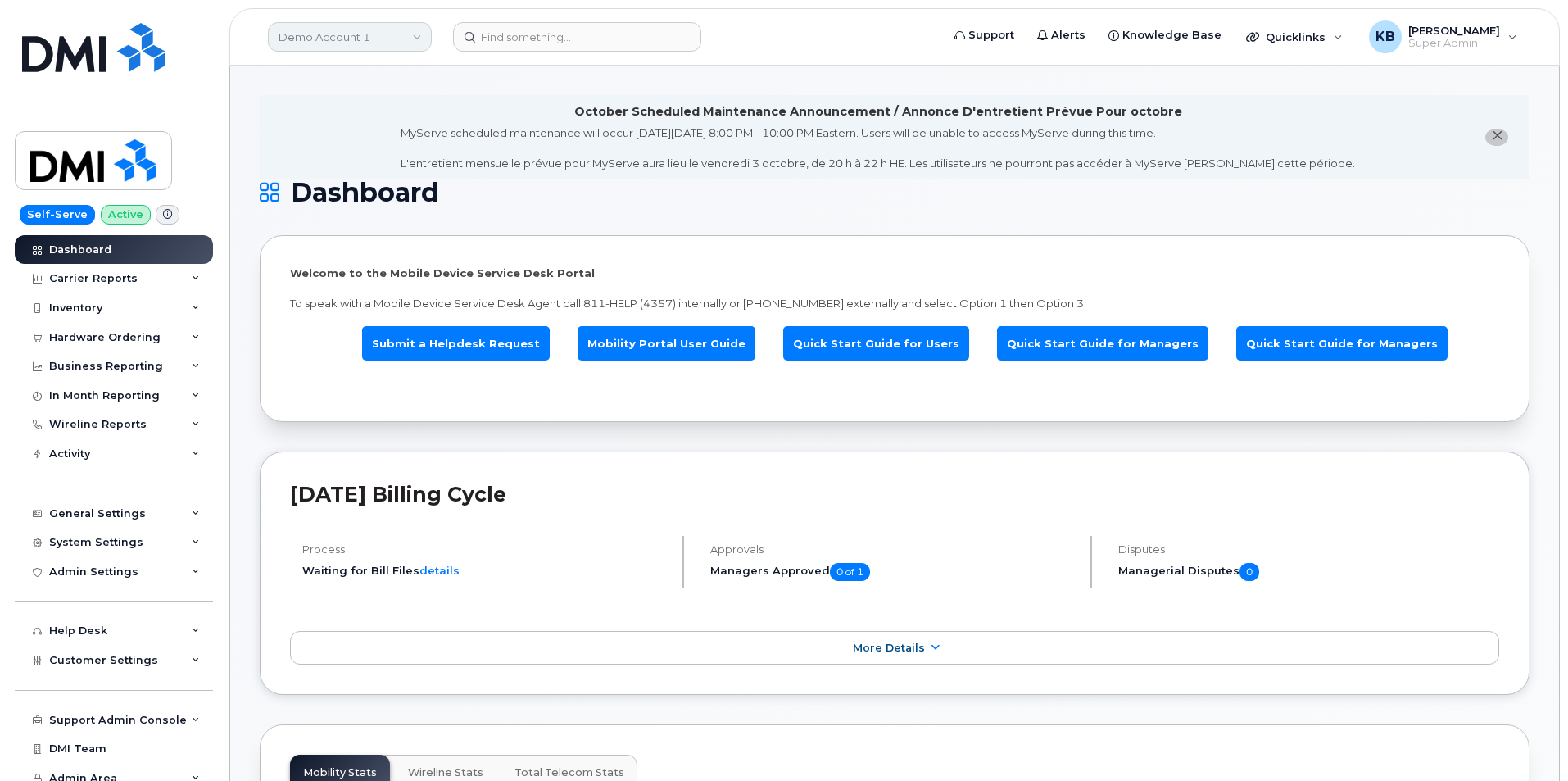
click at [337, 31] on link "Demo Account 1" at bounding box center [349, 36] width 164 height 29
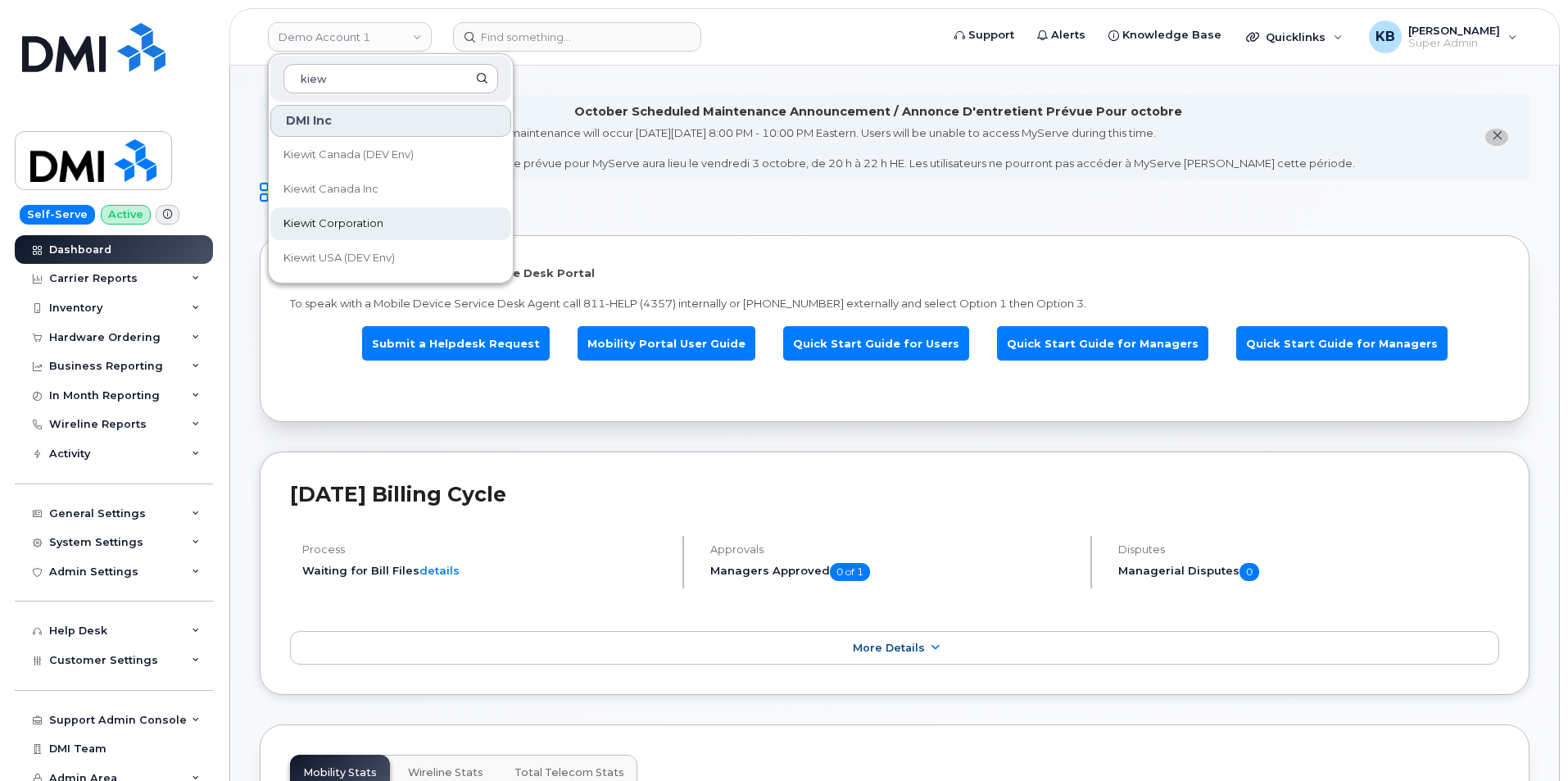
type input "kiew"
click at [370, 220] on span "Kiewit Corporation" at bounding box center [333, 223] width 100 height 16
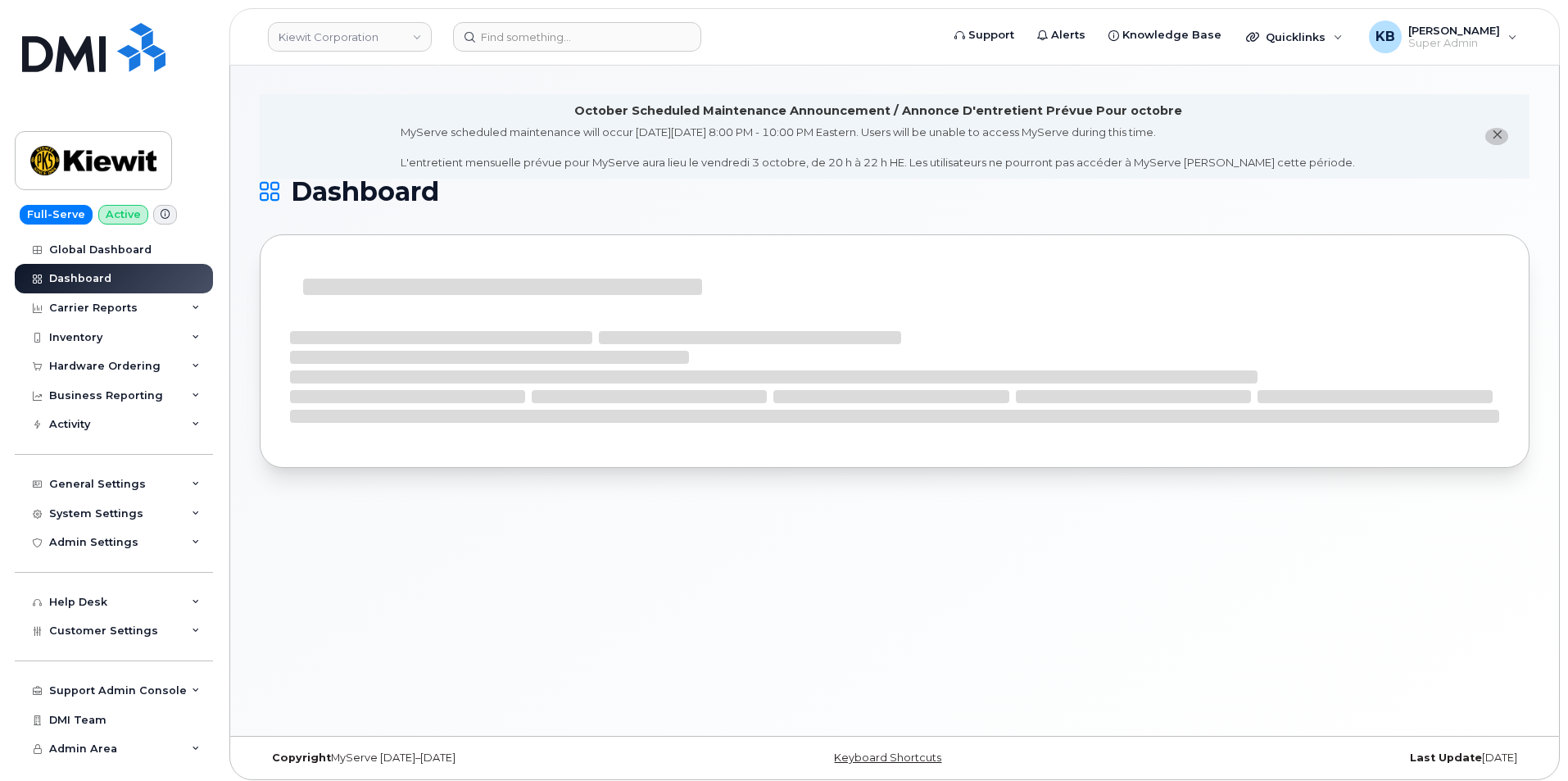
scroll to position [8, 0]
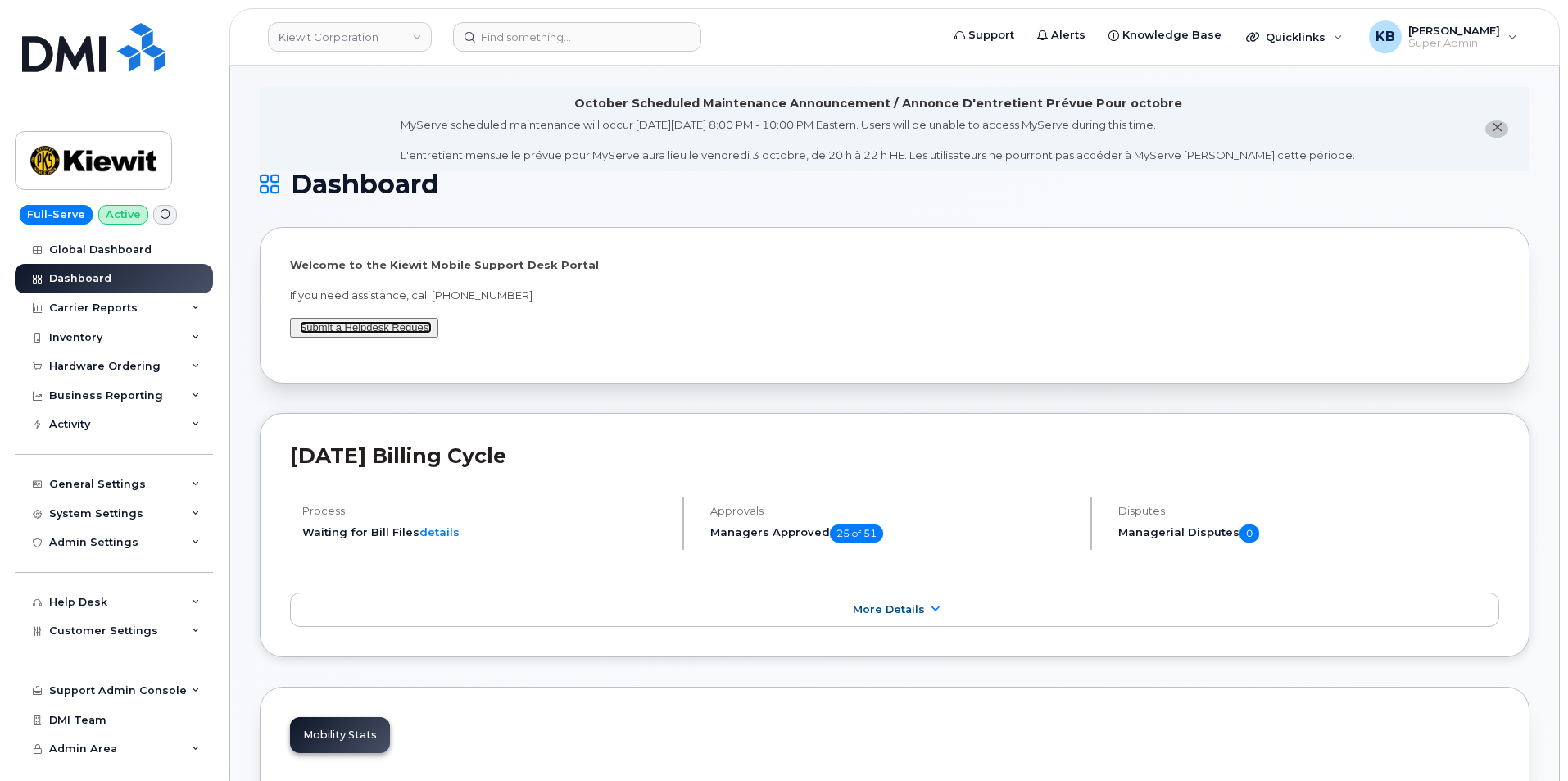
click at [356, 325] on link "Submit a Helpdesk Request" at bounding box center [365, 327] width 132 height 13
